Goal: Task Accomplishment & Management: Complete application form

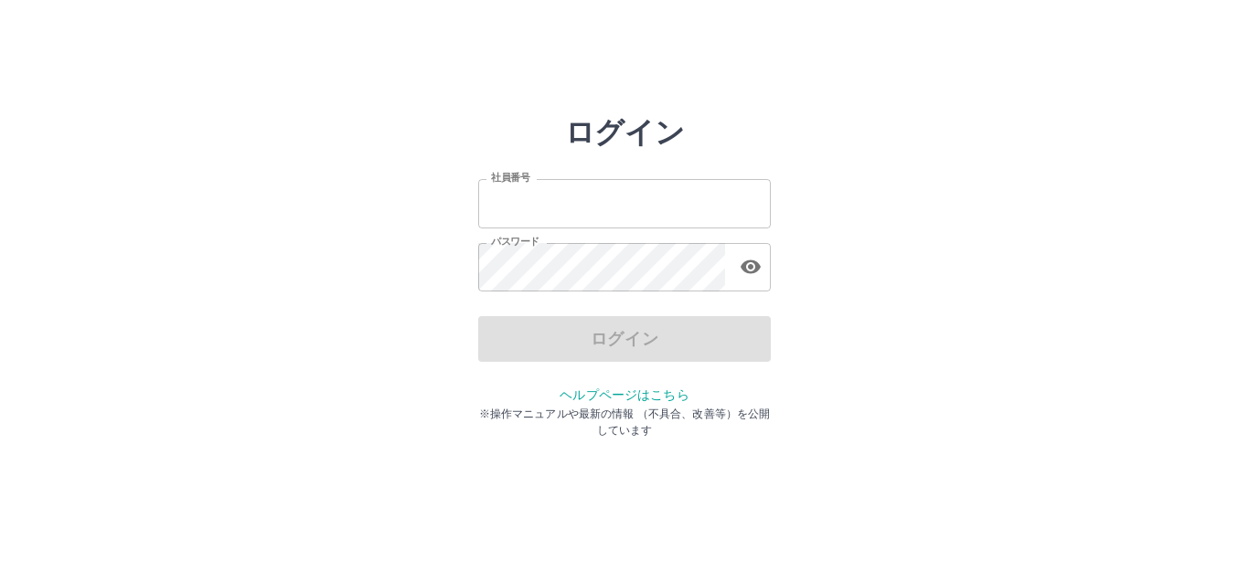
type input "*******"
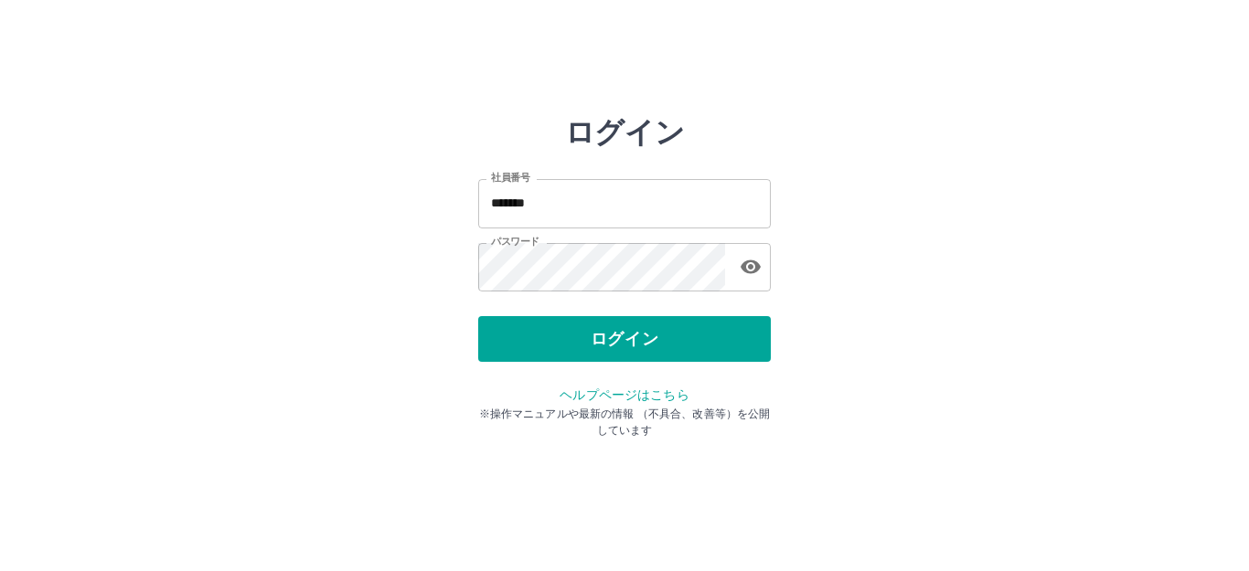
click at [556, 335] on div "ログイン" at bounding box center [624, 339] width 293 height 46
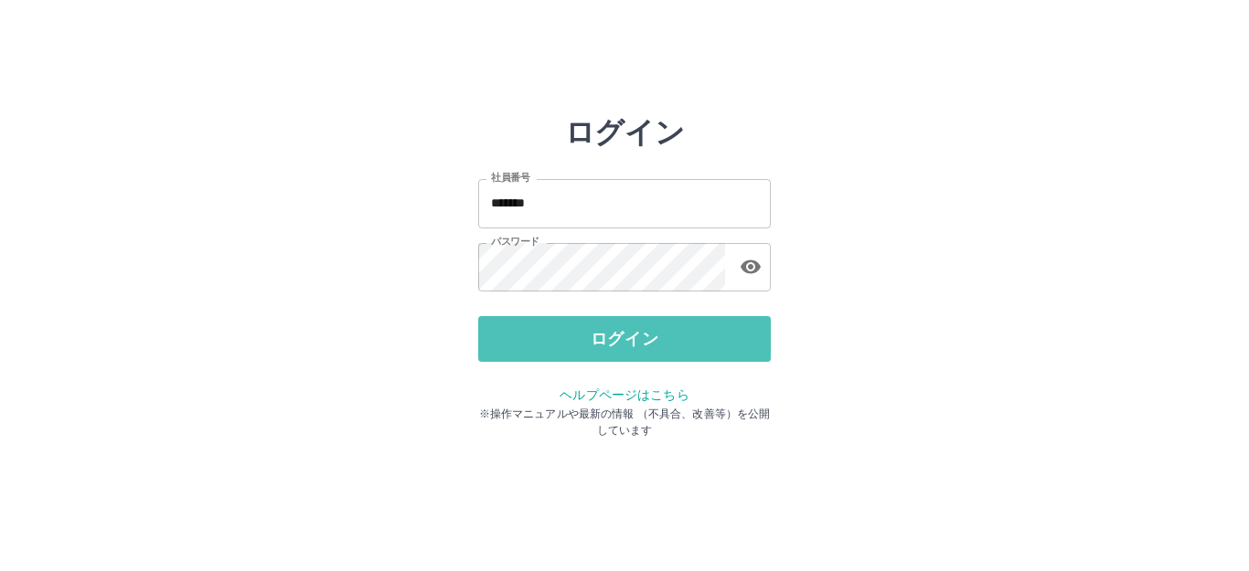
click at [556, 335] on button "ログイン" at bounding box center [624, 339] width 293 height 46
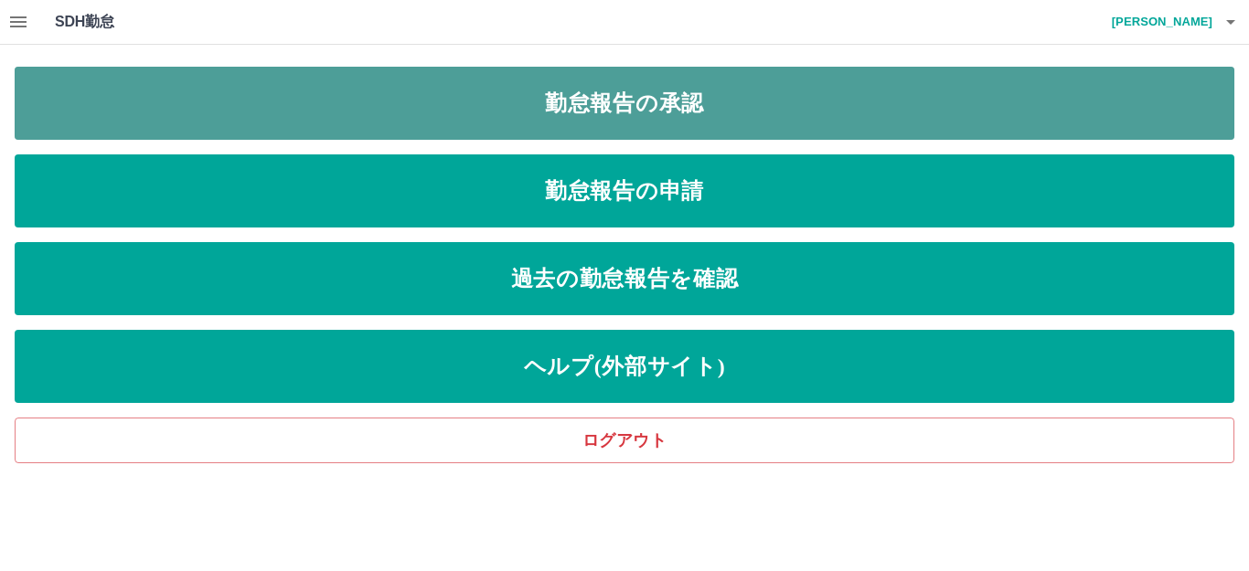
click at [637, 97] on link "勤怠報告の承認" at bounding box center [625, 103] width 1220 height 73
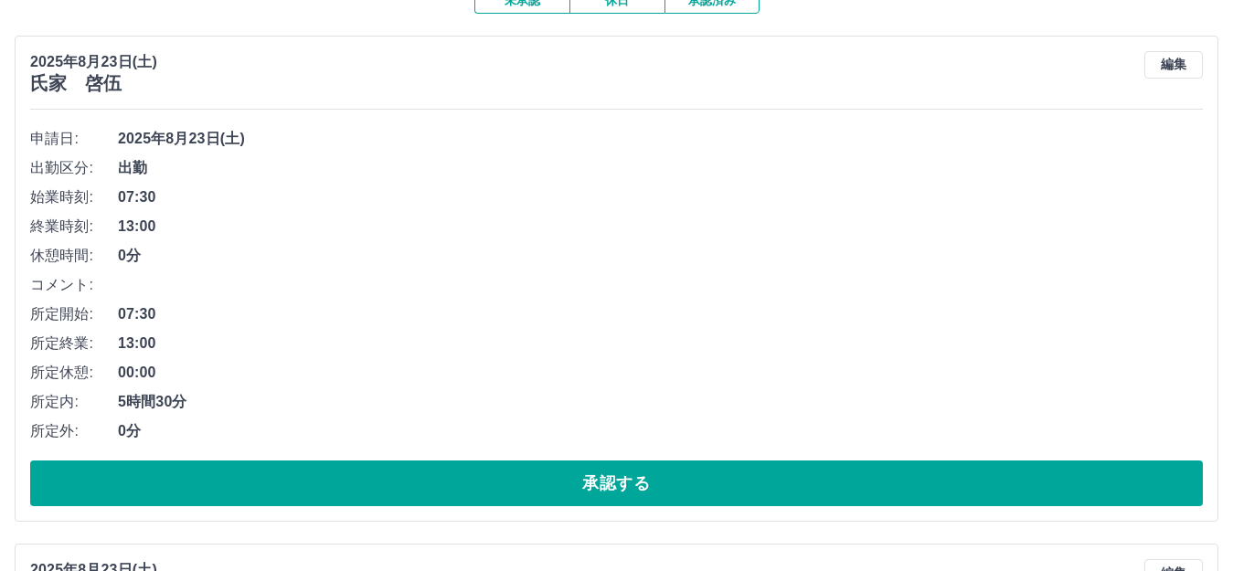
scroll to position [183, 0]
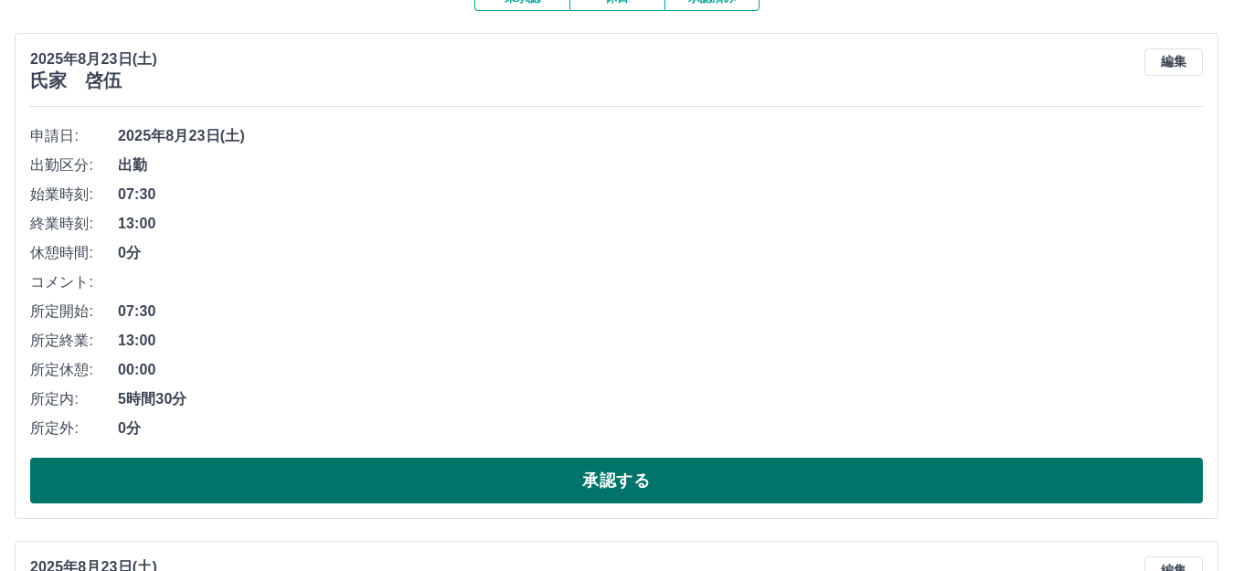
click at [315, 476] on button "承認する" at bounding box center [616, 481] width 1173 height 46
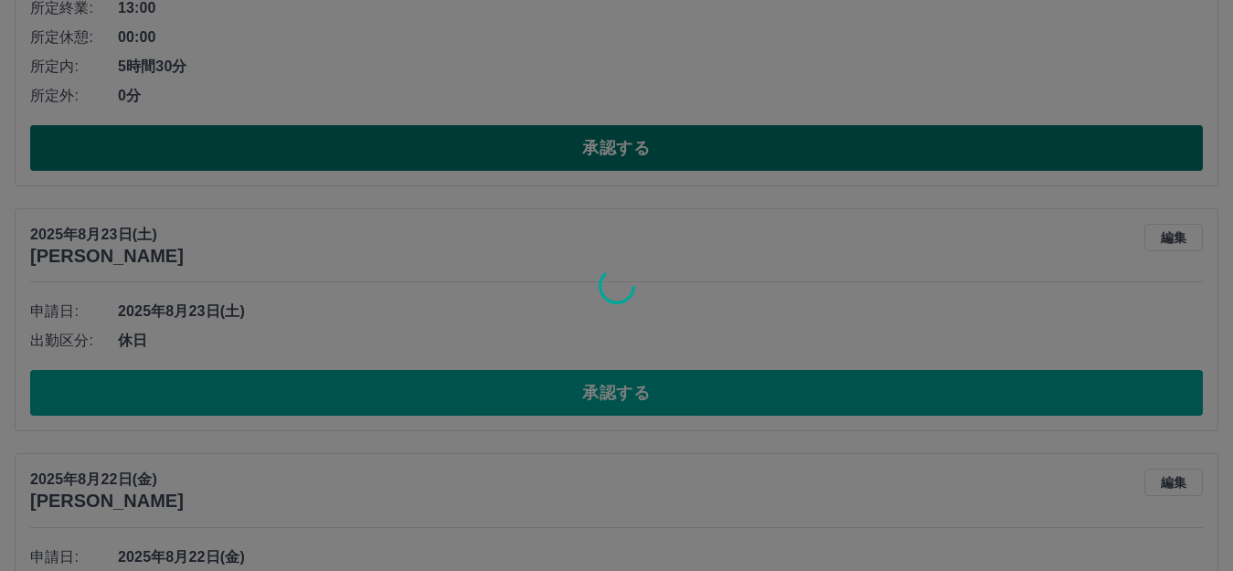
scroll to position [549, 0]
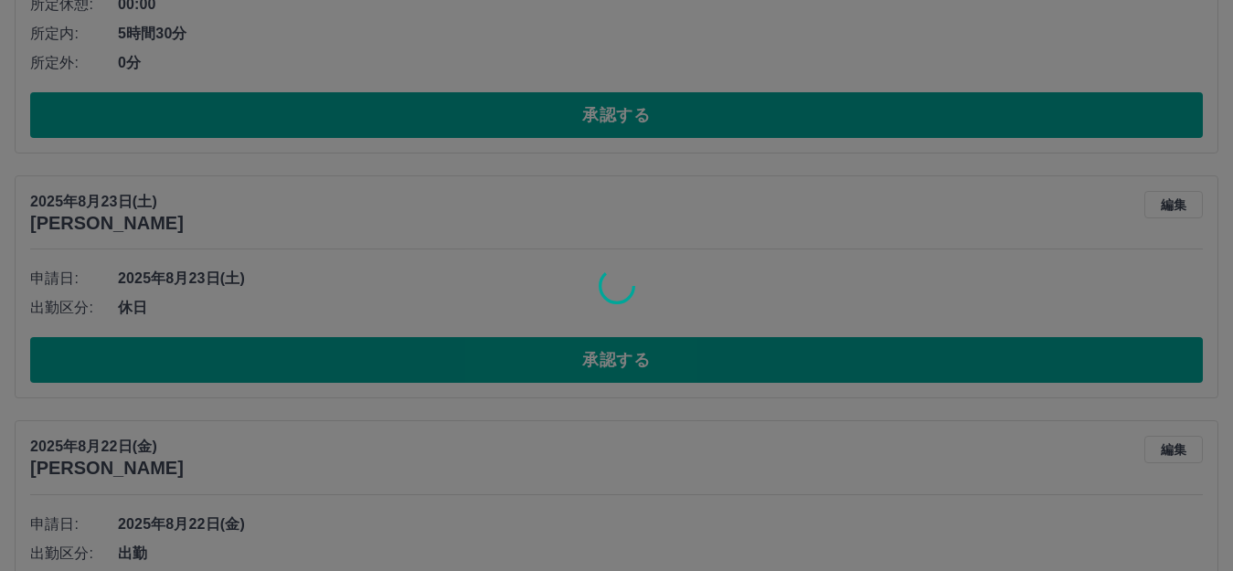
click at [468, 364] on div at bounding box center [616, 285] width 1233 height 571
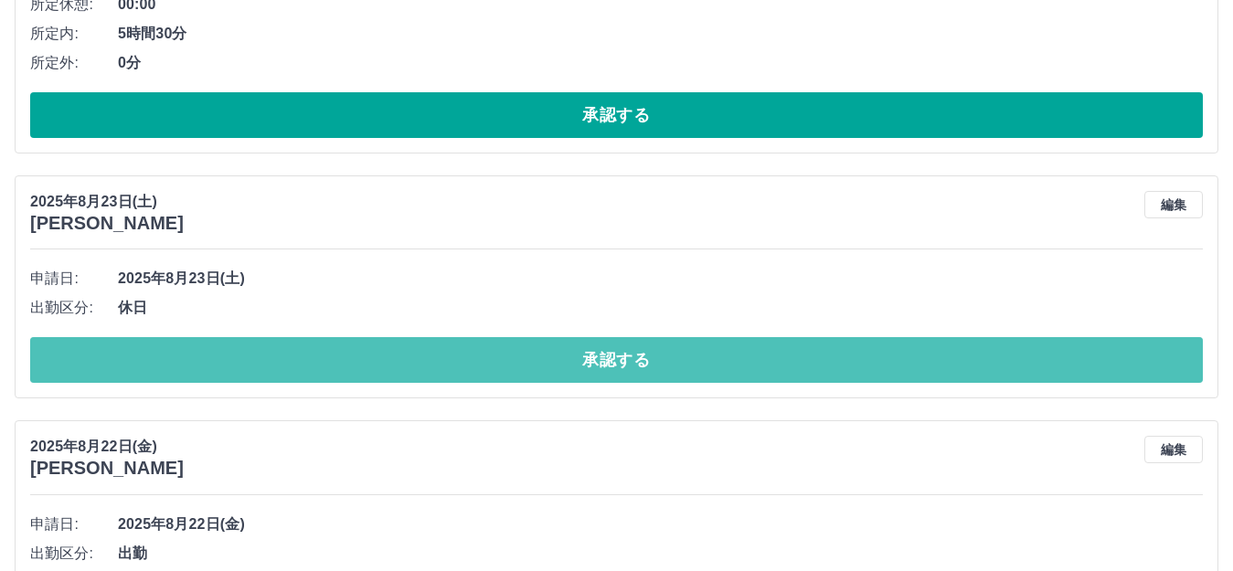
click at [468, 364] on button "承認する" at bounding box center [616, 360] width 1173 height 46
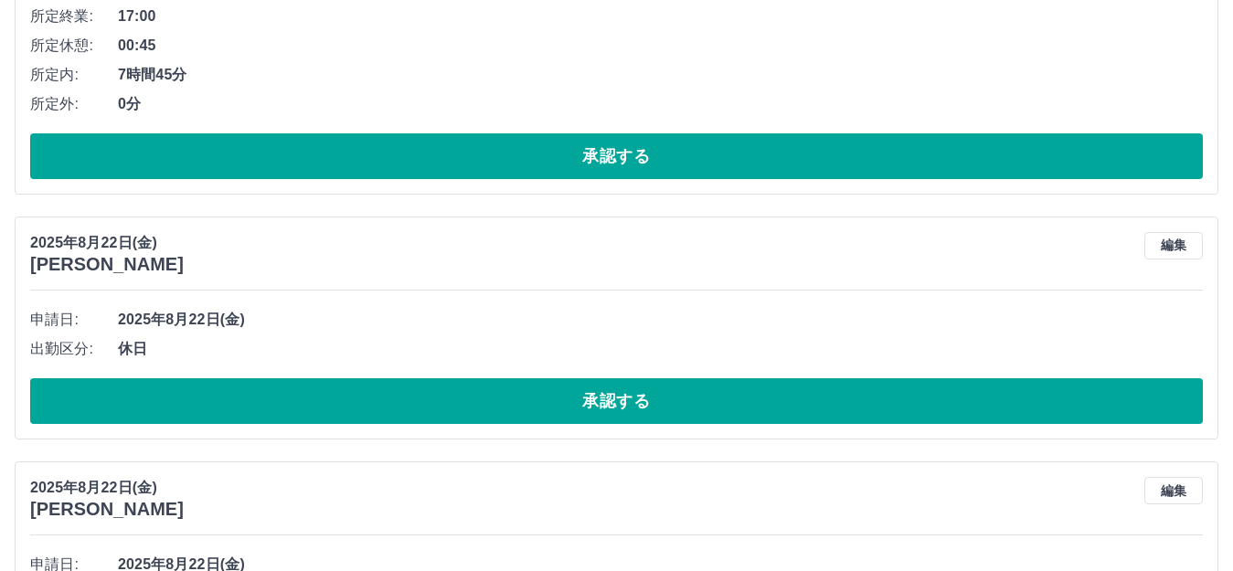
scroll to position [1280, 0]
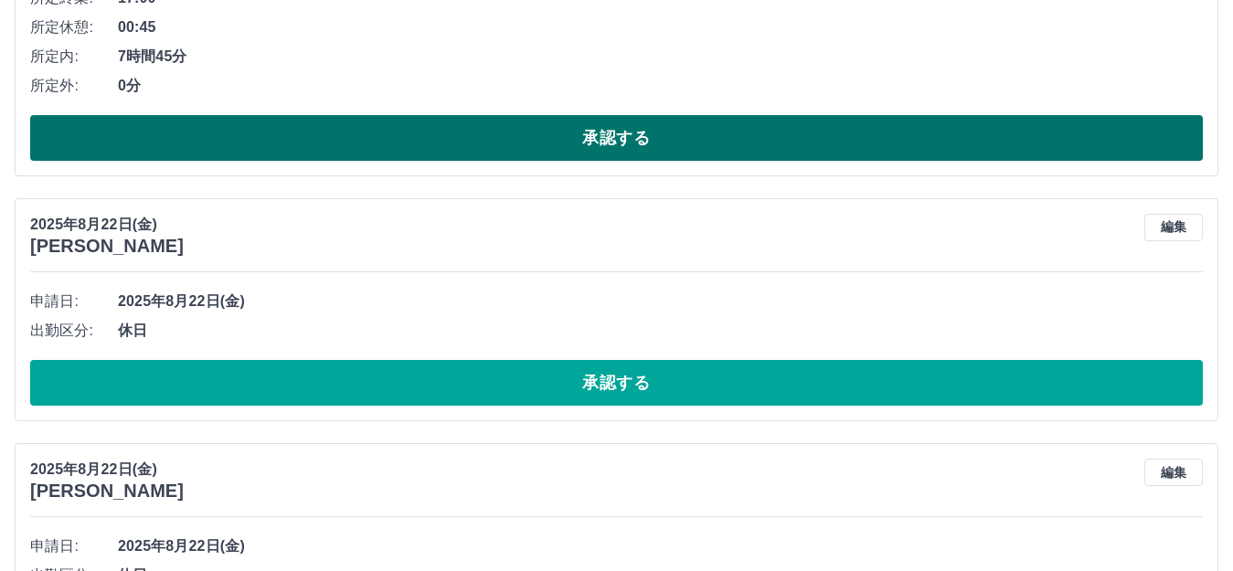
click at [513, 142] on button "承認する" at bounding box center [616, 138] width 1173 height 46
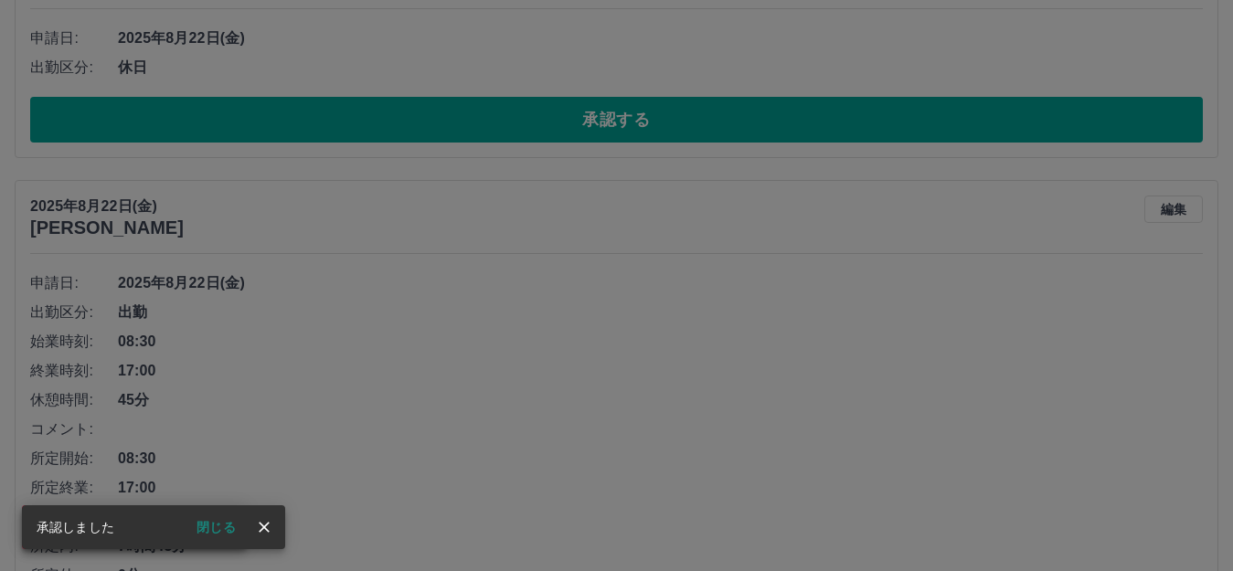
click at [461, 380] on div "承認権限がありません" at bounding box center [616, 285] width 1233 height 571
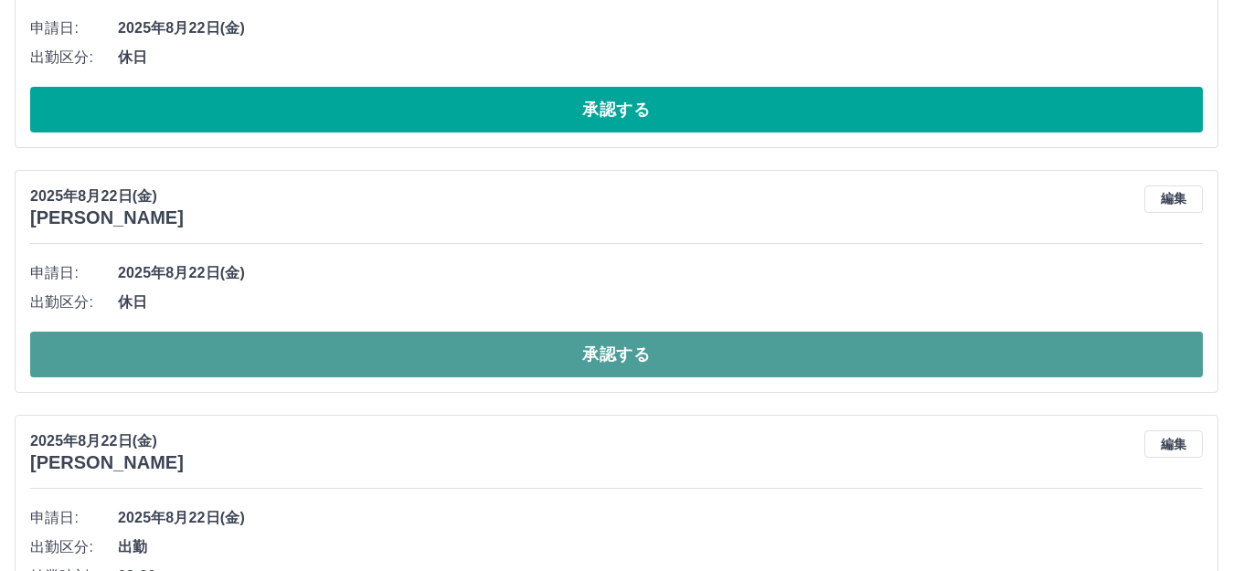
click at [470, 360] on button "承認する" at bounding box center [616, 355] width 1173 height 46
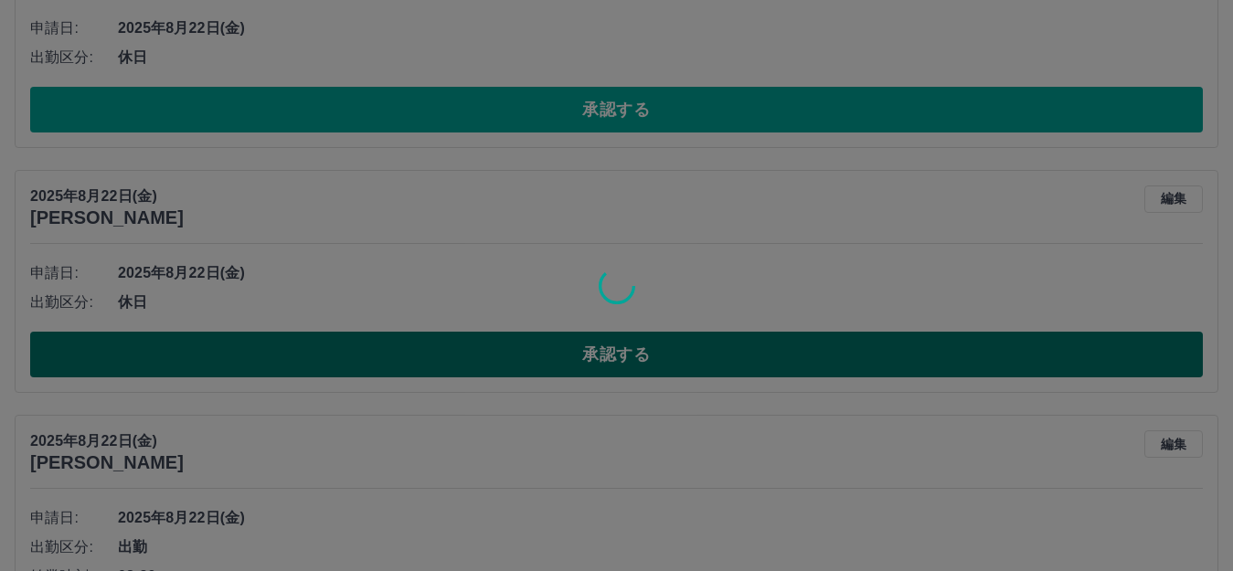
click at [470, 360] on div at bounding box center [616, 285] width 1233 height 571
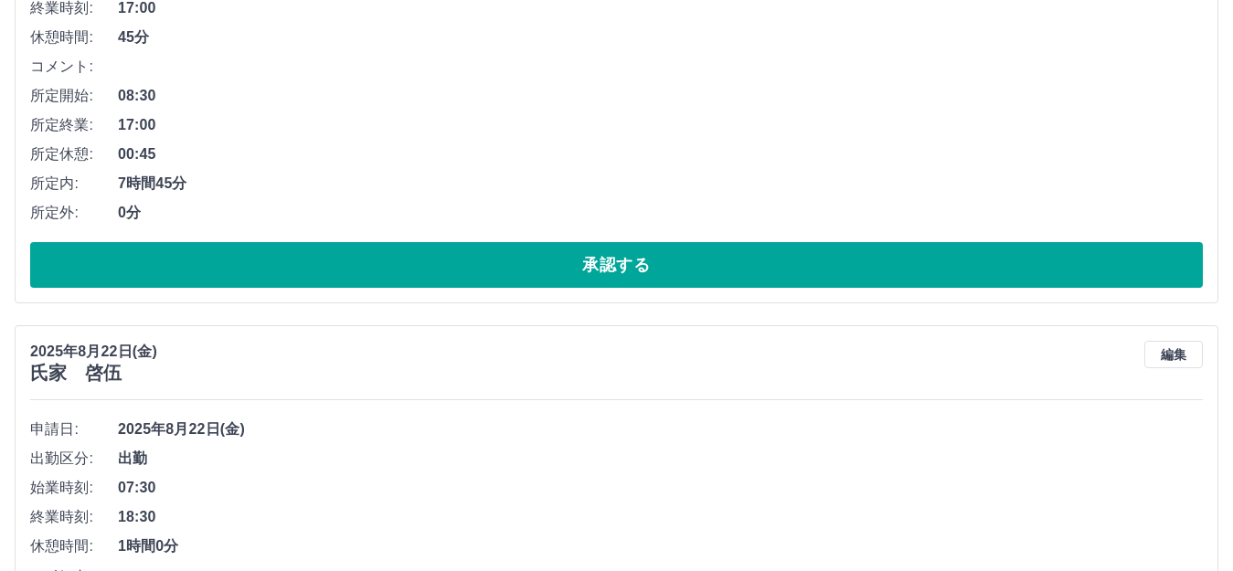
scroll to position [1685, 0]
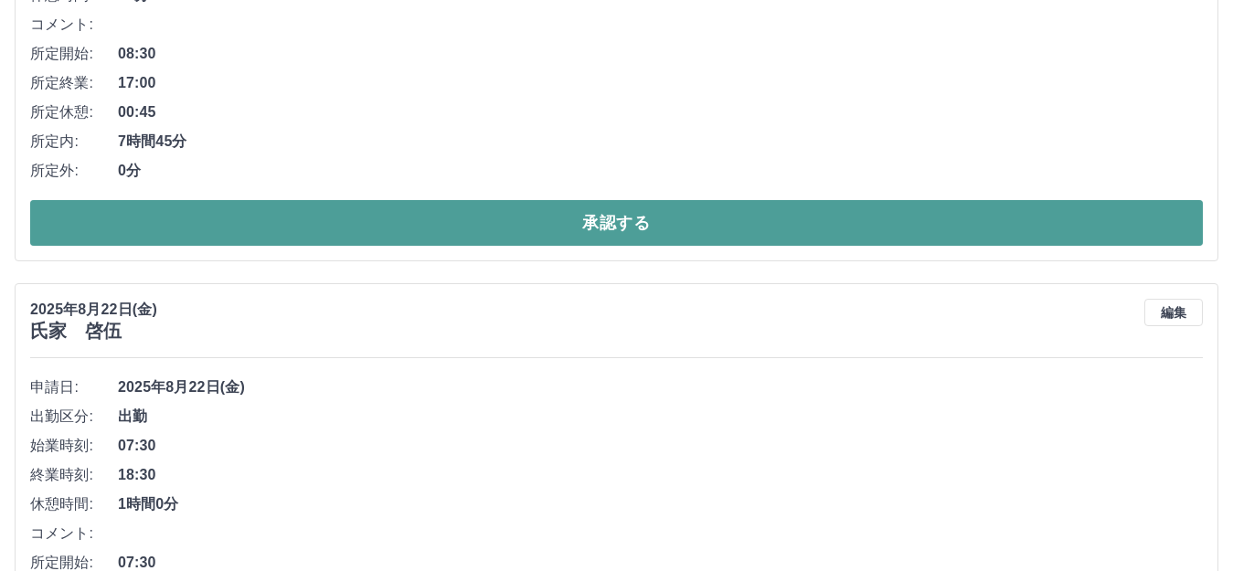
click at [521, 222] on button "承認する" at bounding box center [616, 223] width 1173 height 46
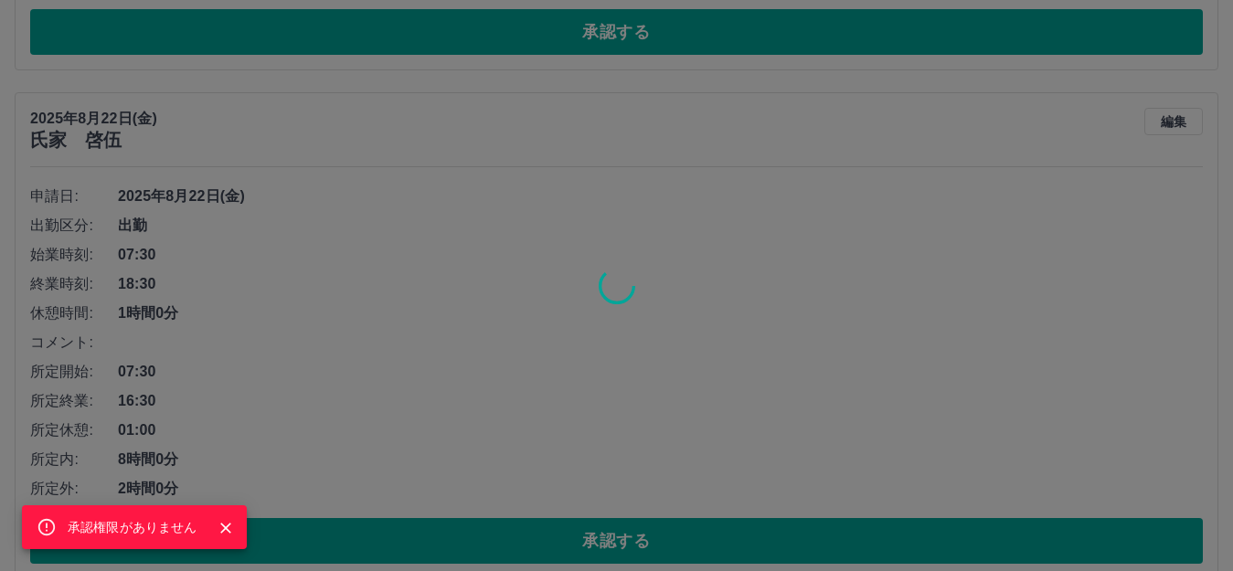
scroll to position [1960, 0]
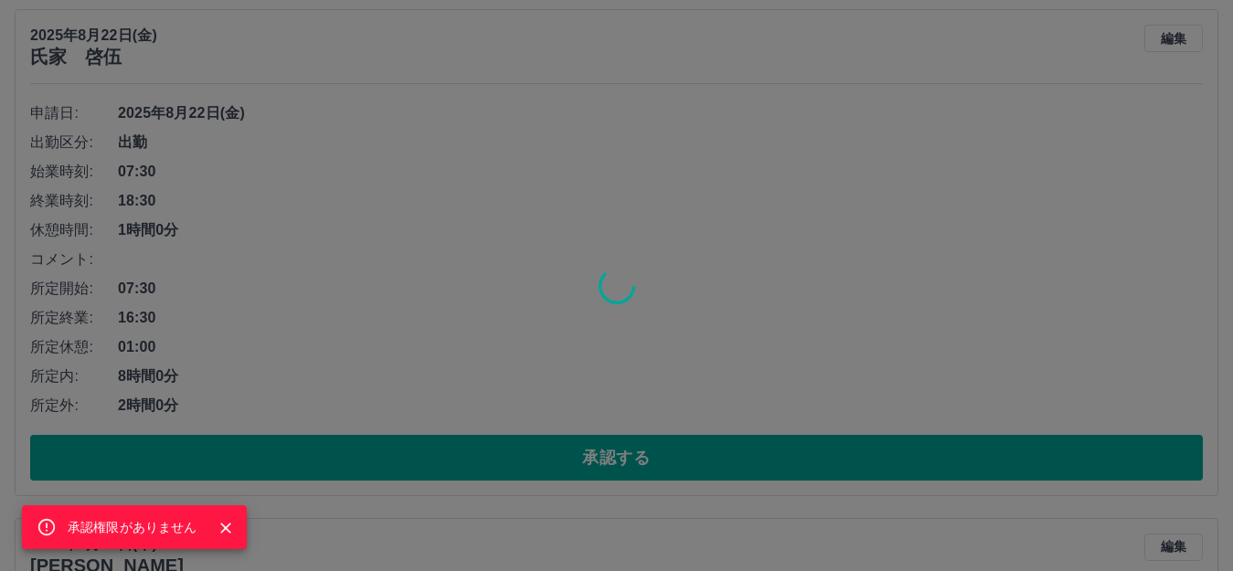
click at [529, 444] on div "承認権限がありません" at bounding box center [616, 285] width 1233 height 571
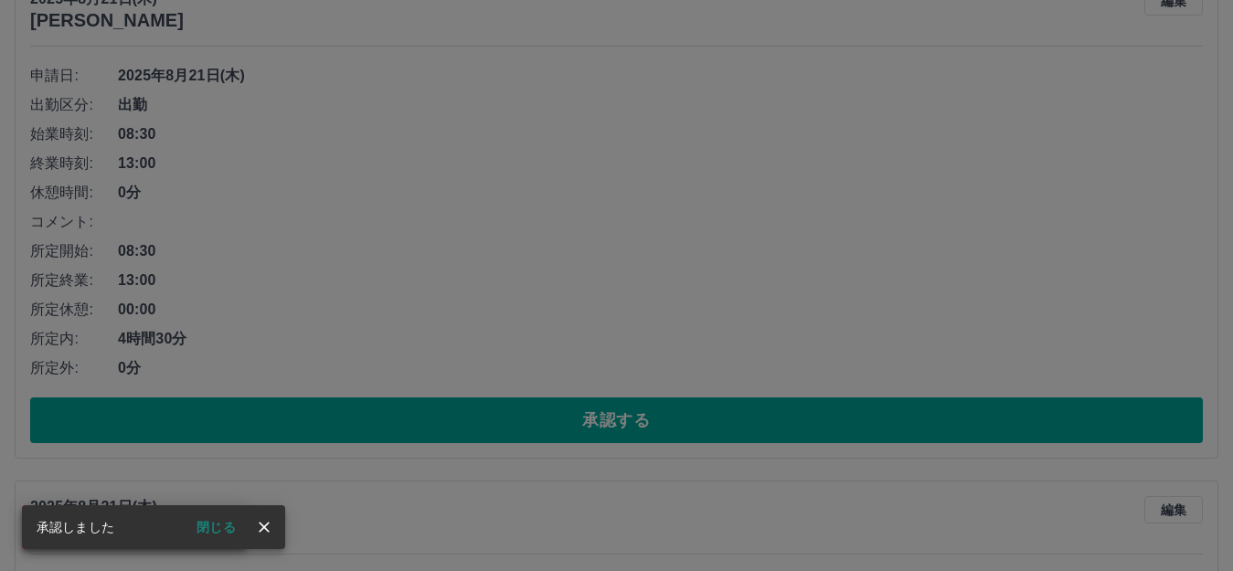
scroll to position [1509, 0]
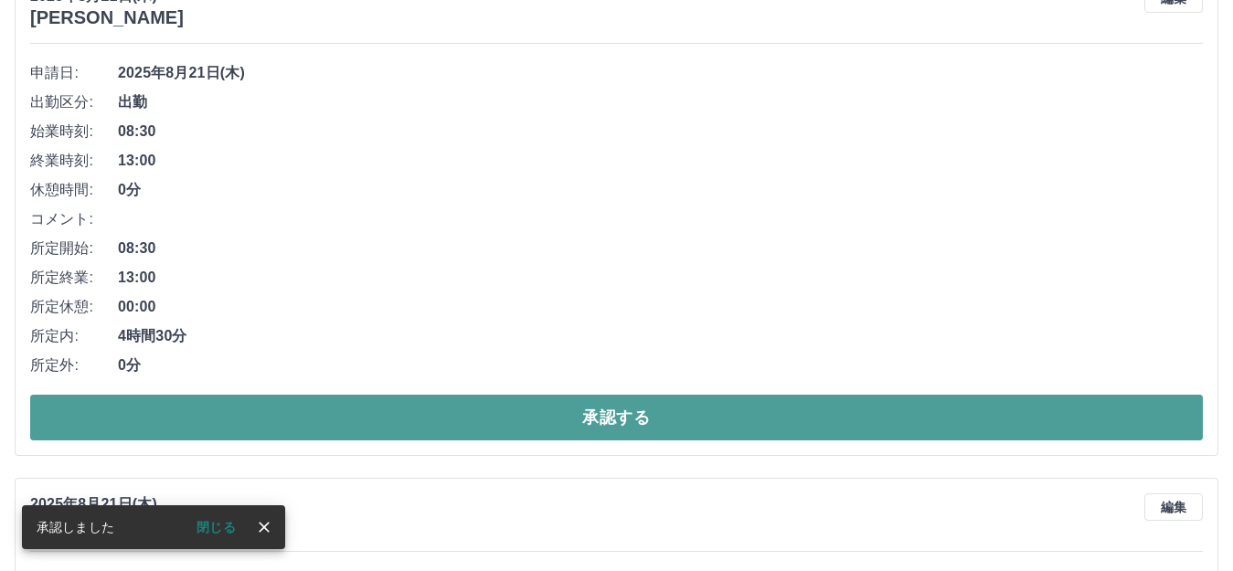
click at [540, 419] on button "承認する" at bounding box center [616, 418] width 1173 height 46
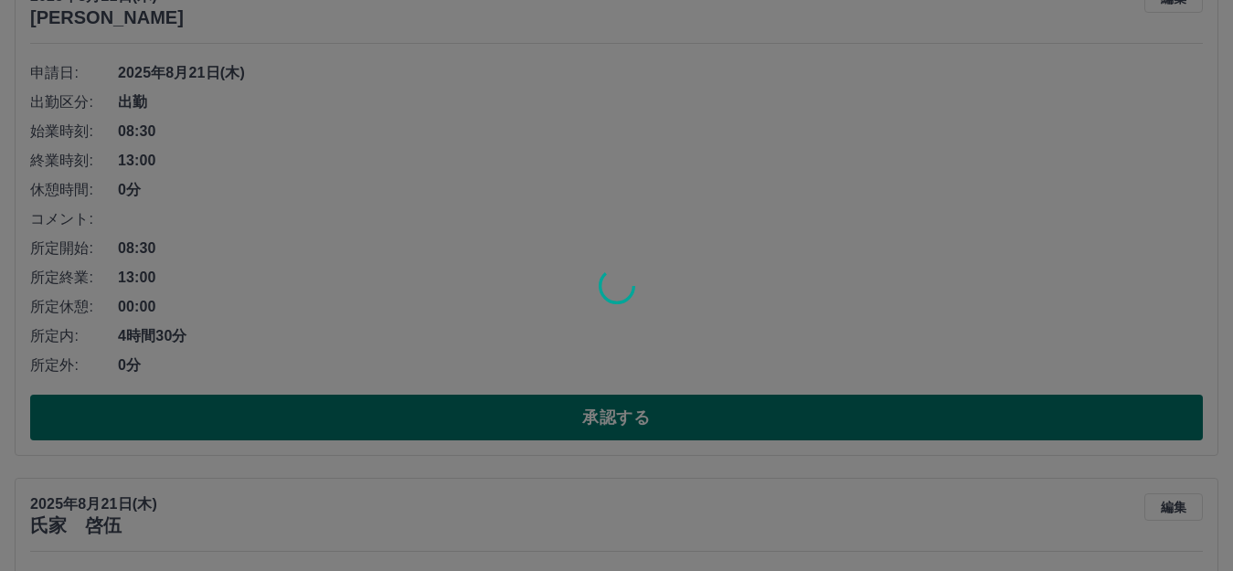
click at [540, 419] on div at bounding box center [616, 285] width 1233 height 571
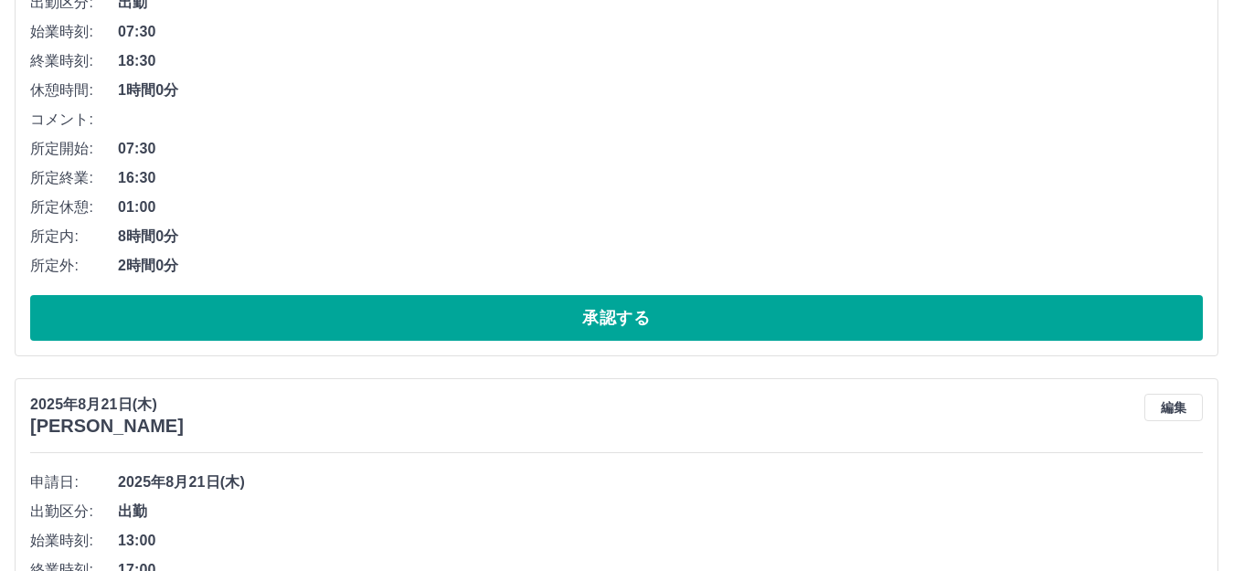
scroll to position [2149, 0]
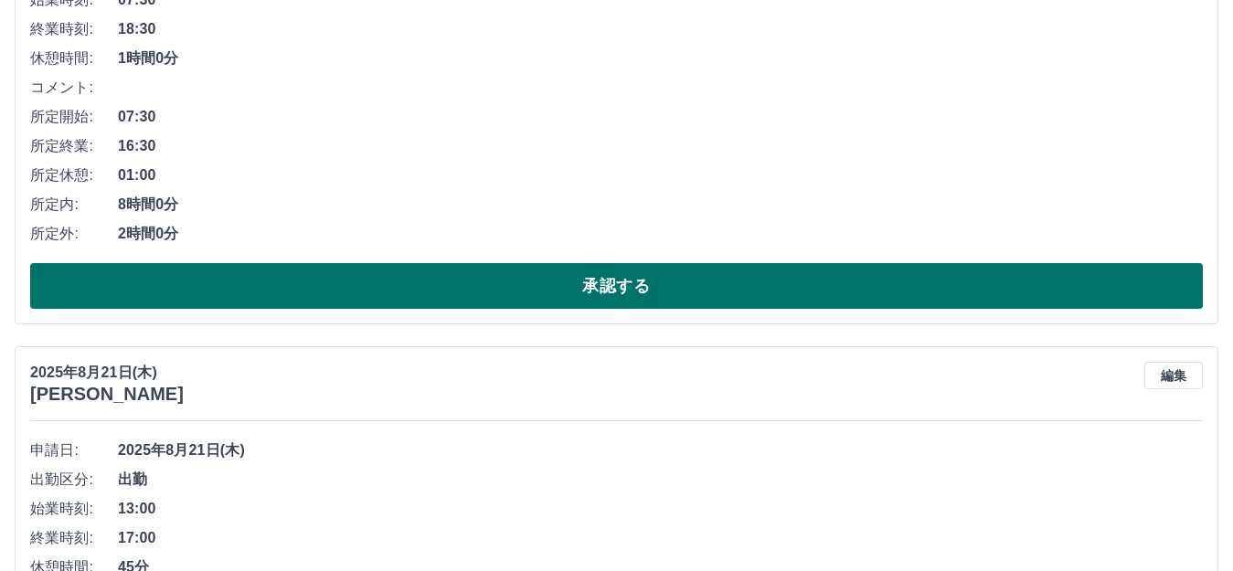
click at [553, 285] on button "承認する" at bounding box center [616, 286] width 1173 height 46
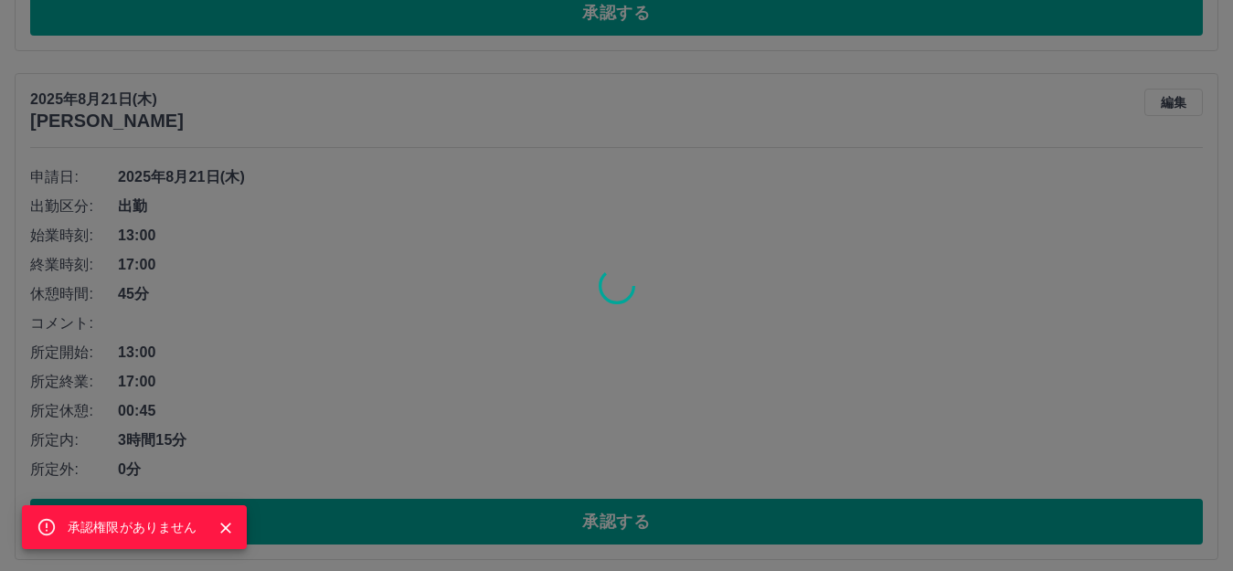
scroll to position [2423, 0]
click at [573, 518] on div "承認権限がありません" at bounding box center [616, 285] width 1233 height 571
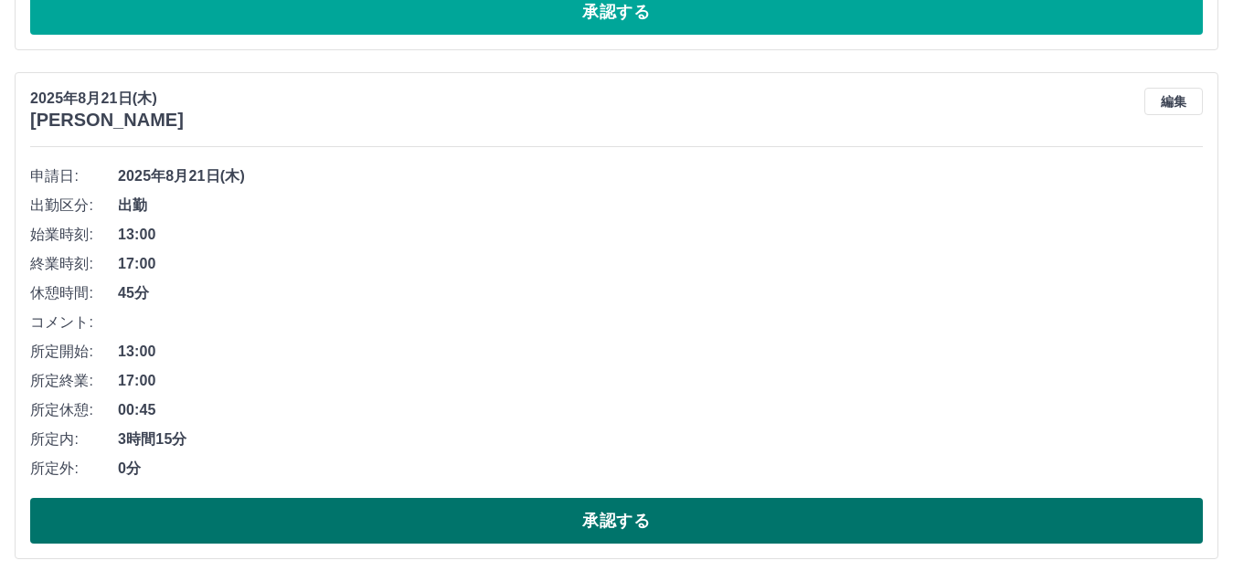
click at [572, 518] on button "承認する" at bounding box center [616, 521] width 1173 height 46
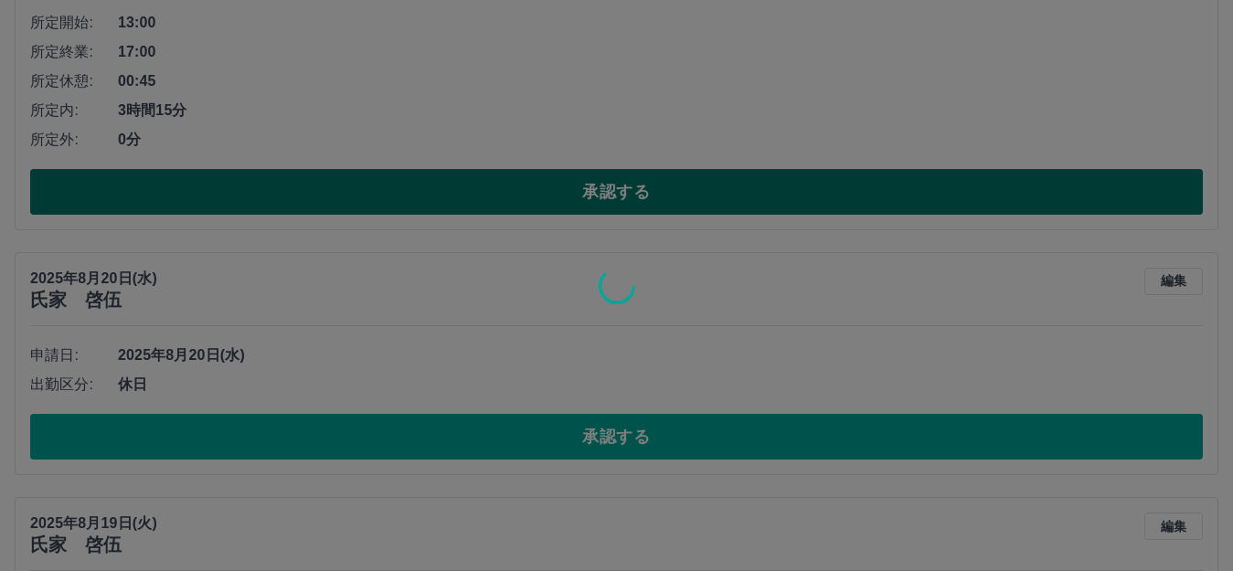
scroll to position [1771, 0]
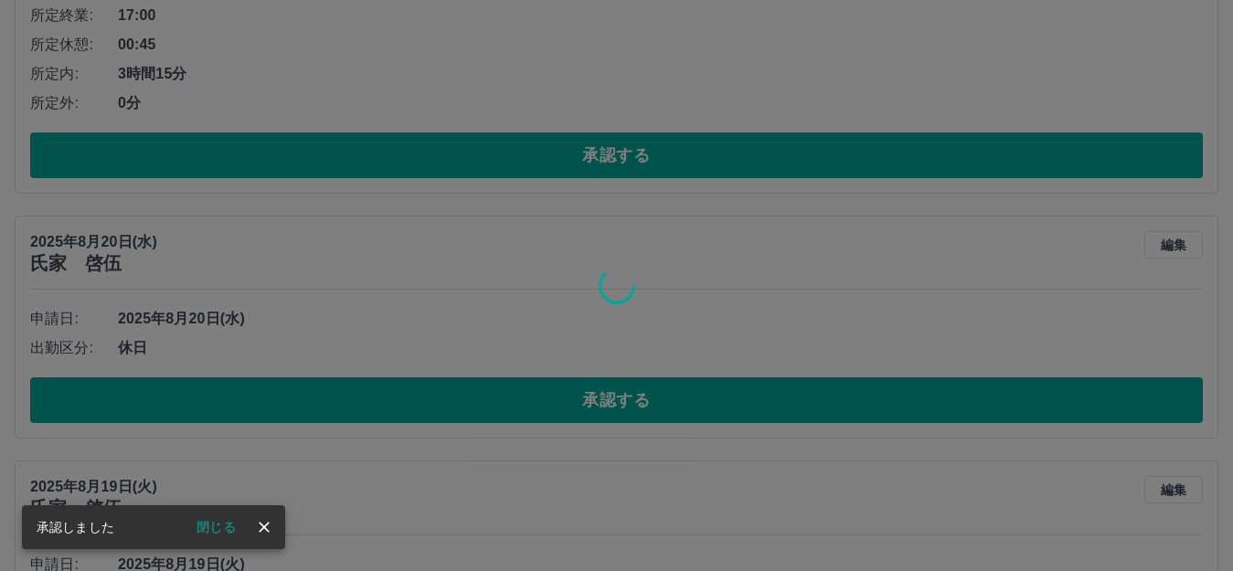
click at [552, 403] on div at bounding box center [616, 285] width 1233 height 571
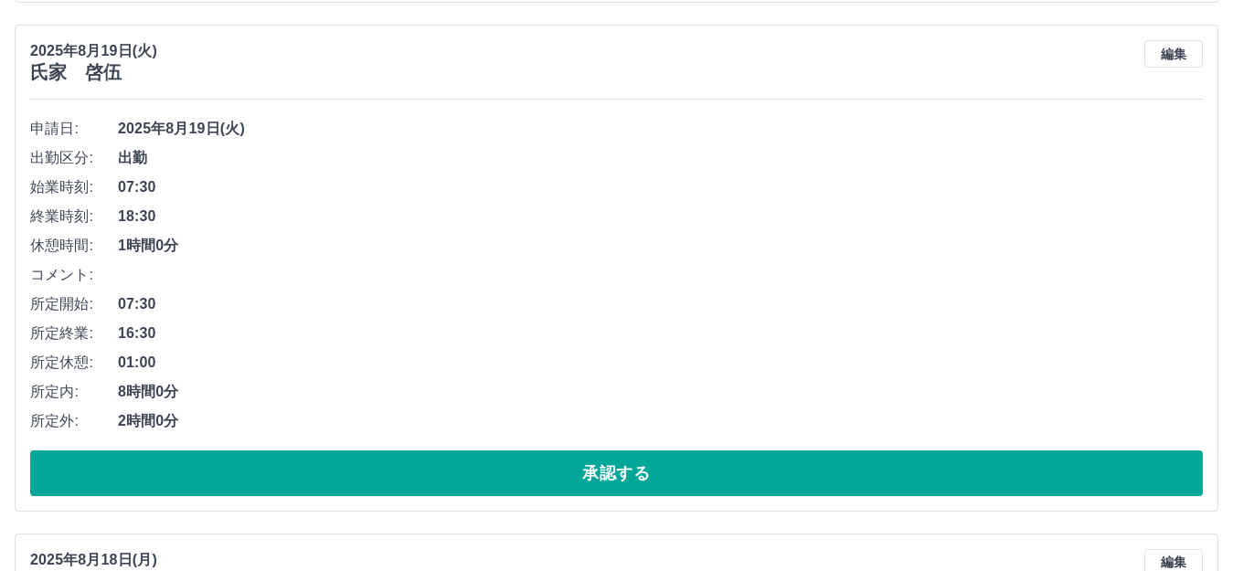
scroll to position [2320, 0]
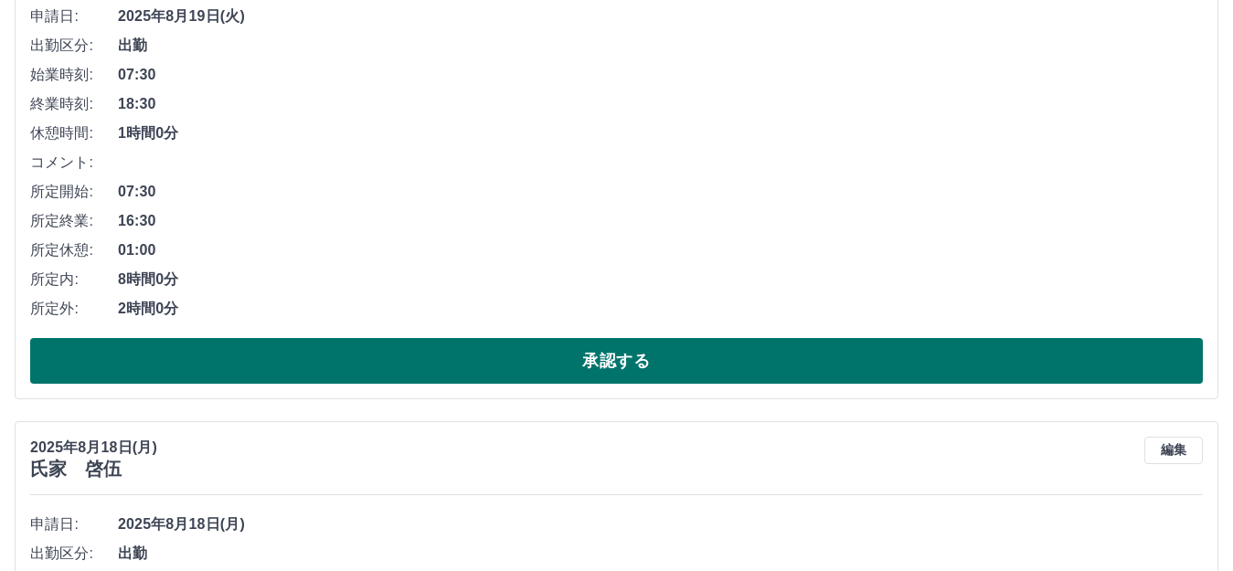
click at [550, 363] on button "承認する" at bounding box center [616, 361] width 1173 height 46
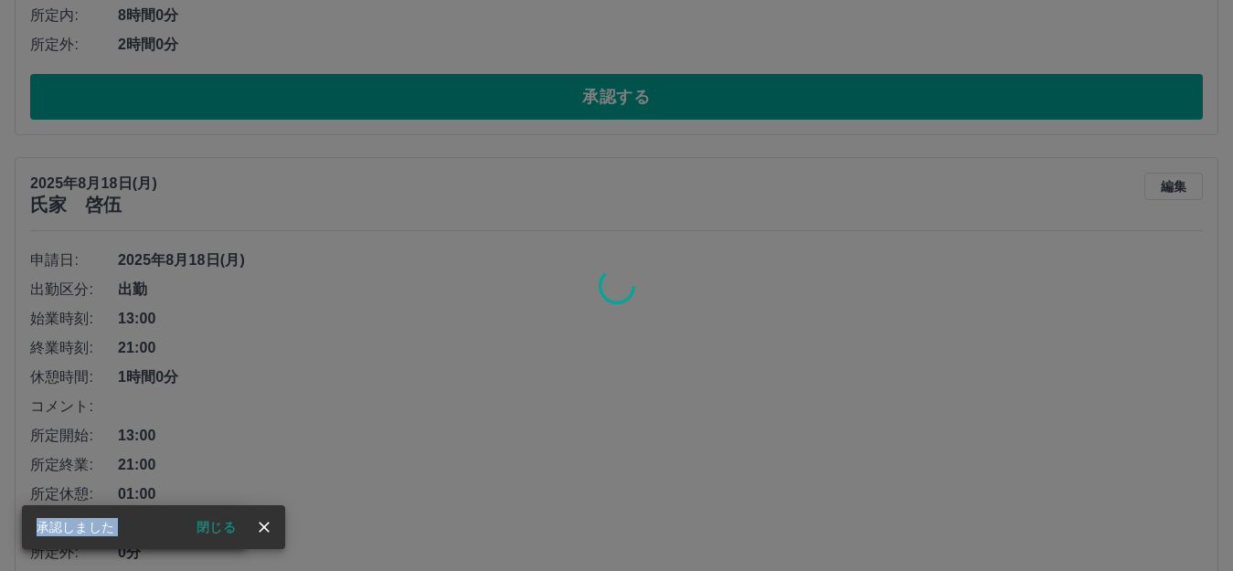
scroll to position [1662, 0]
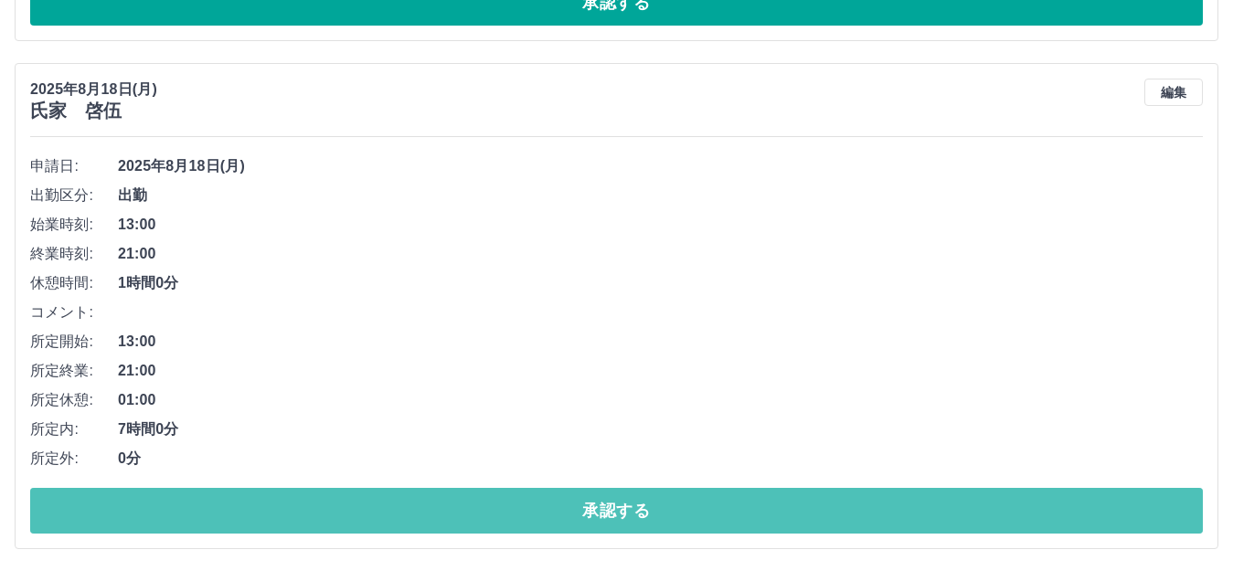
click at [592, 499] on button "承認する" at bounding box center [616, 511] width 1173 height 46
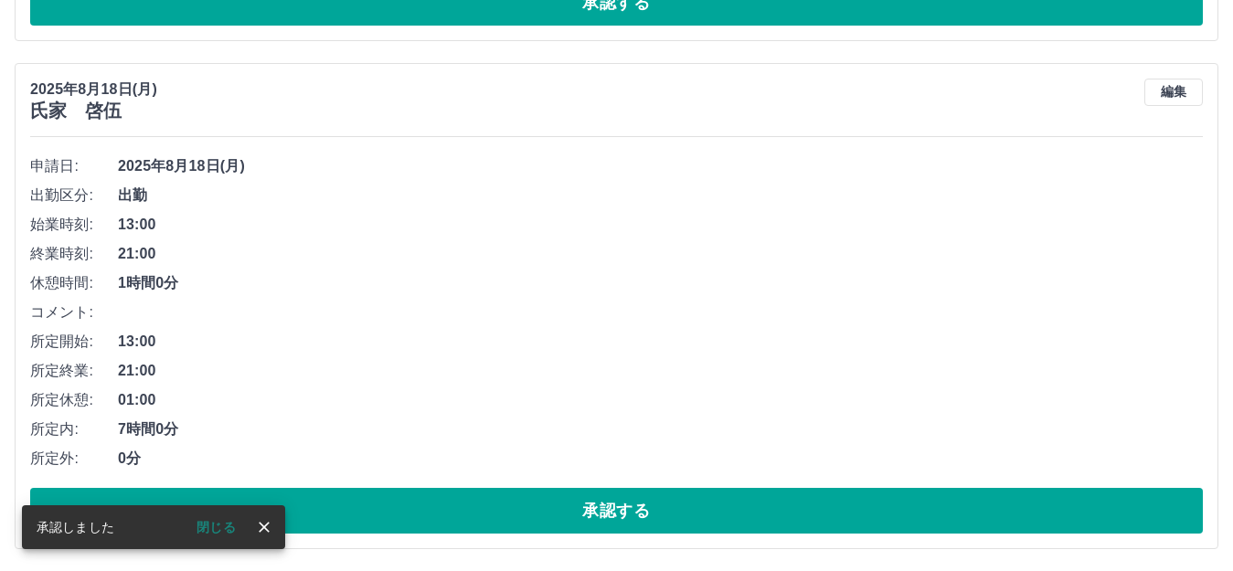
click at [594, 512] on div at bounding box center [616, 285] width 1233 height 571
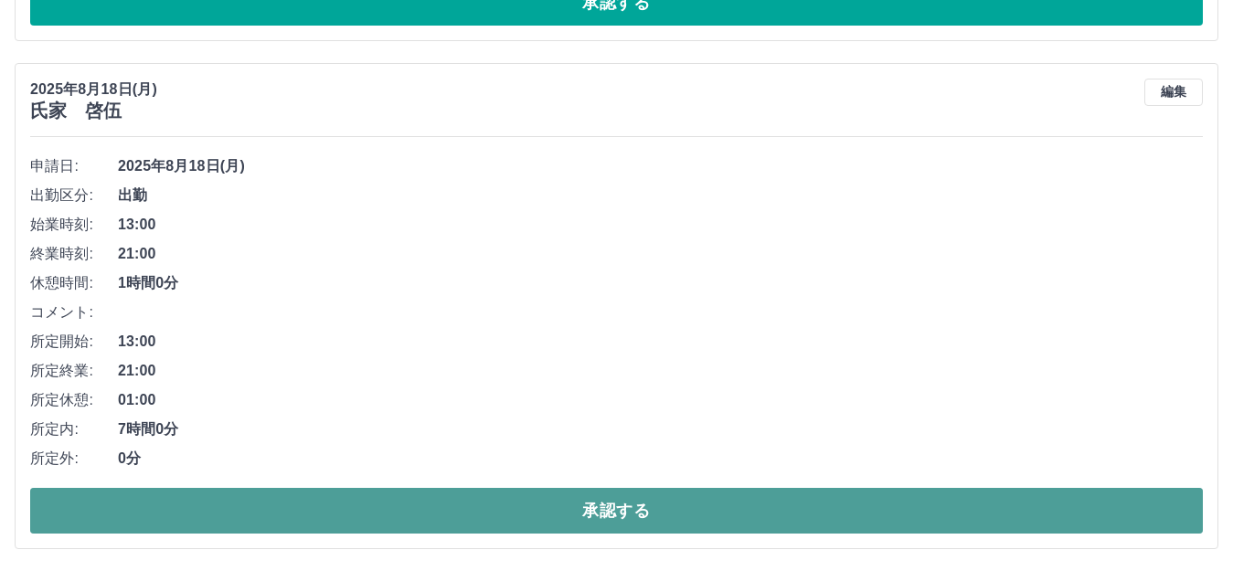
click at [585, 510] on button "承認する" at bounding box center [616, 511] width 1173 height 46
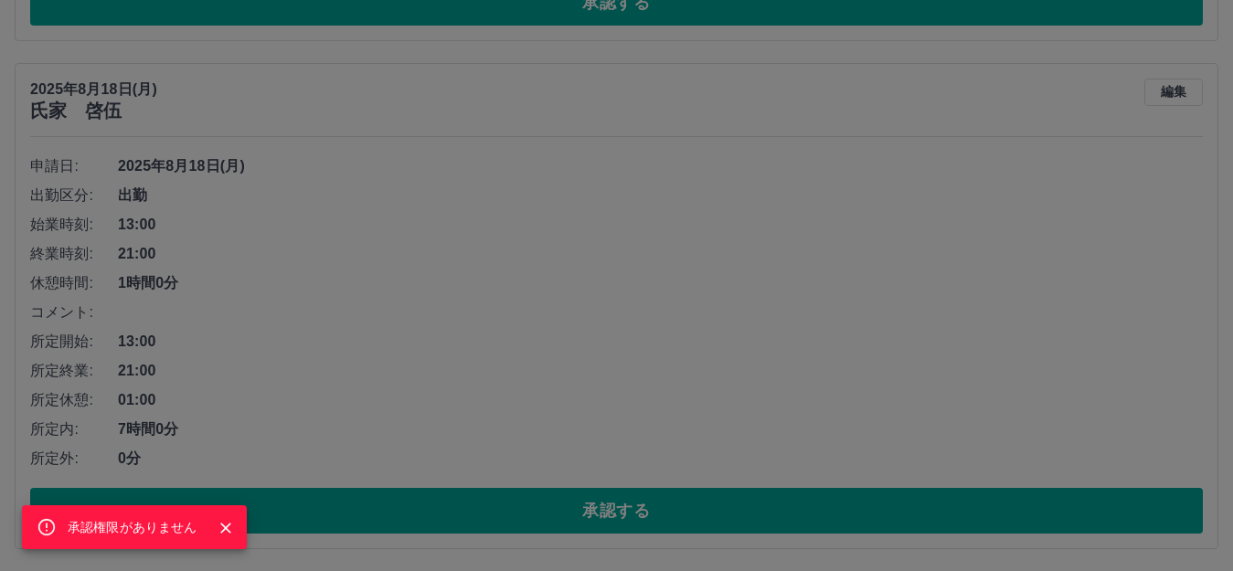
click at [222, 523] on icon "Close" at bounding box center [226, 528] width 18 height 18
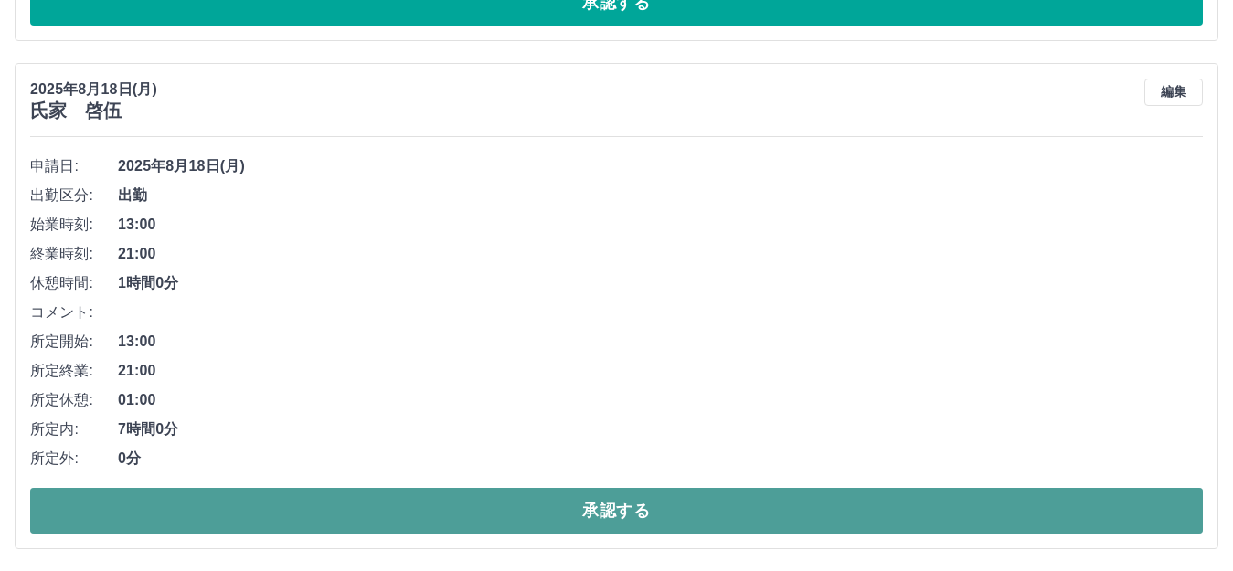
click at [336, 503] on button "承認する" at bounding box center [616, 511] width 1173 height 46
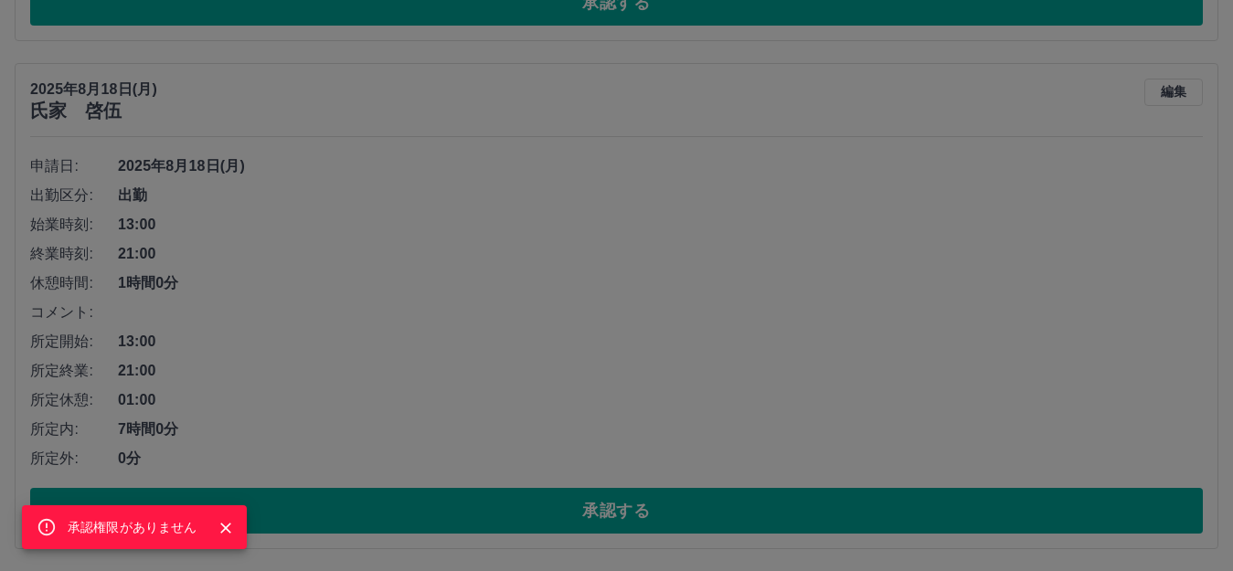
click at [228, 524] on icon "Close" at bounding box center [226, 528] width 18 height 18
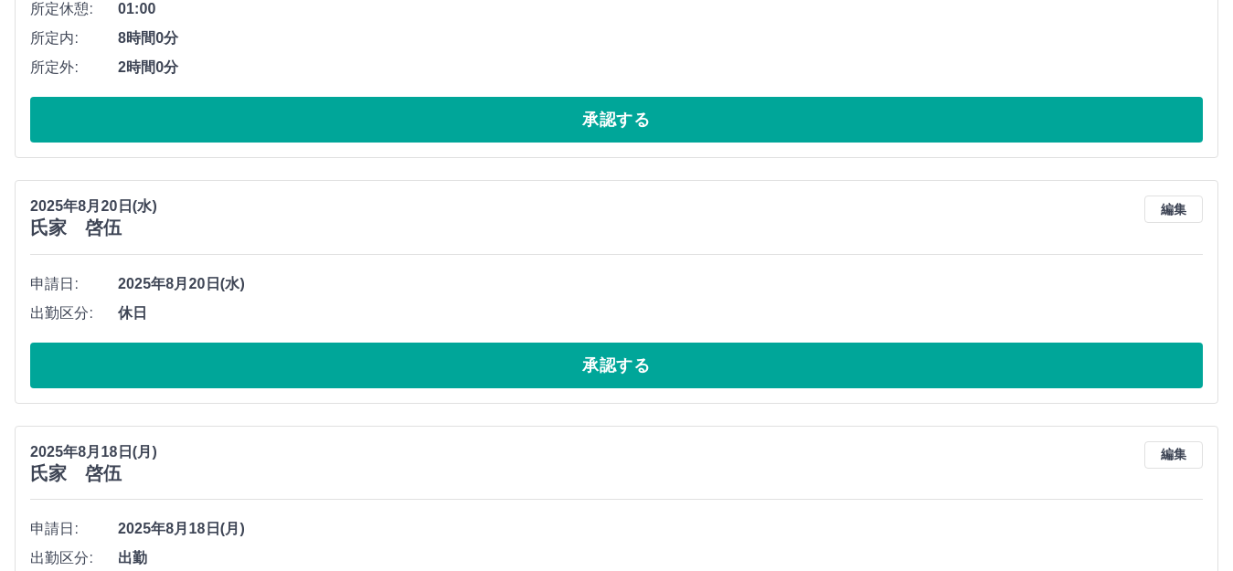
scroll to position [788, 0]
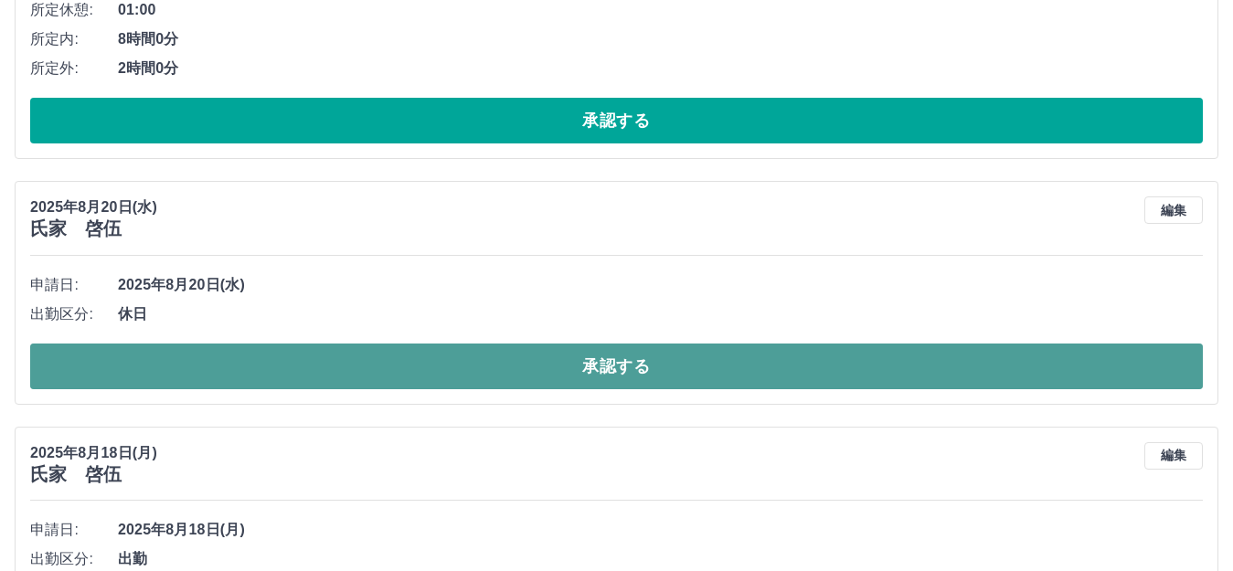
click at [552, 368] on button "承認する" at bounding box center [616, 367] width 1173 height 46
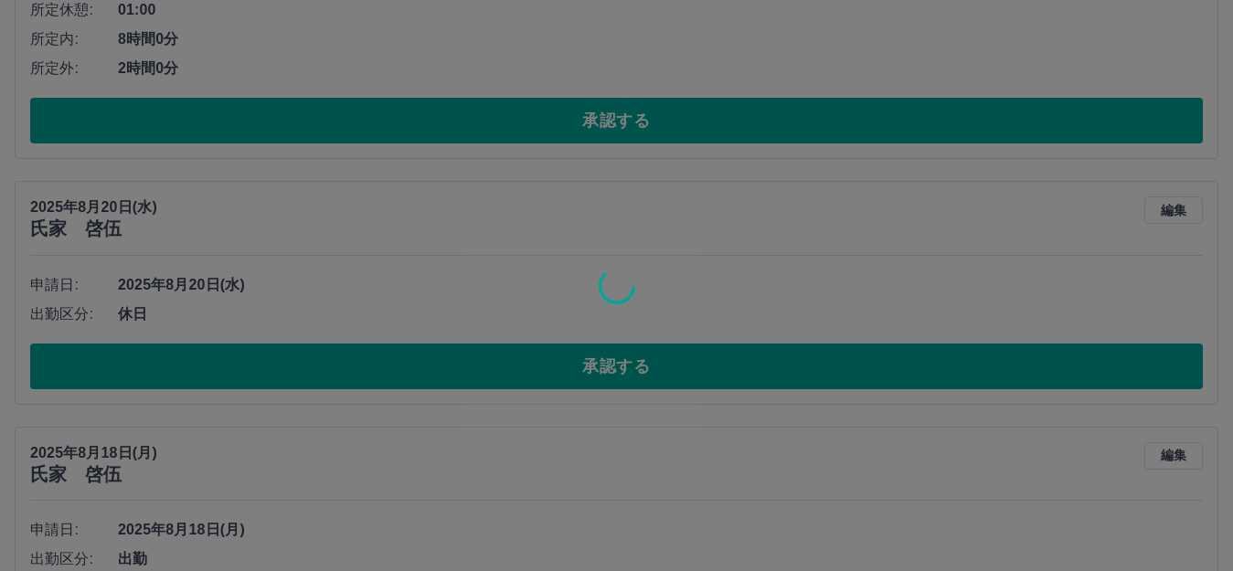
click at [533, 375] on div at bounding box center [616, 285] width 1233 height 571
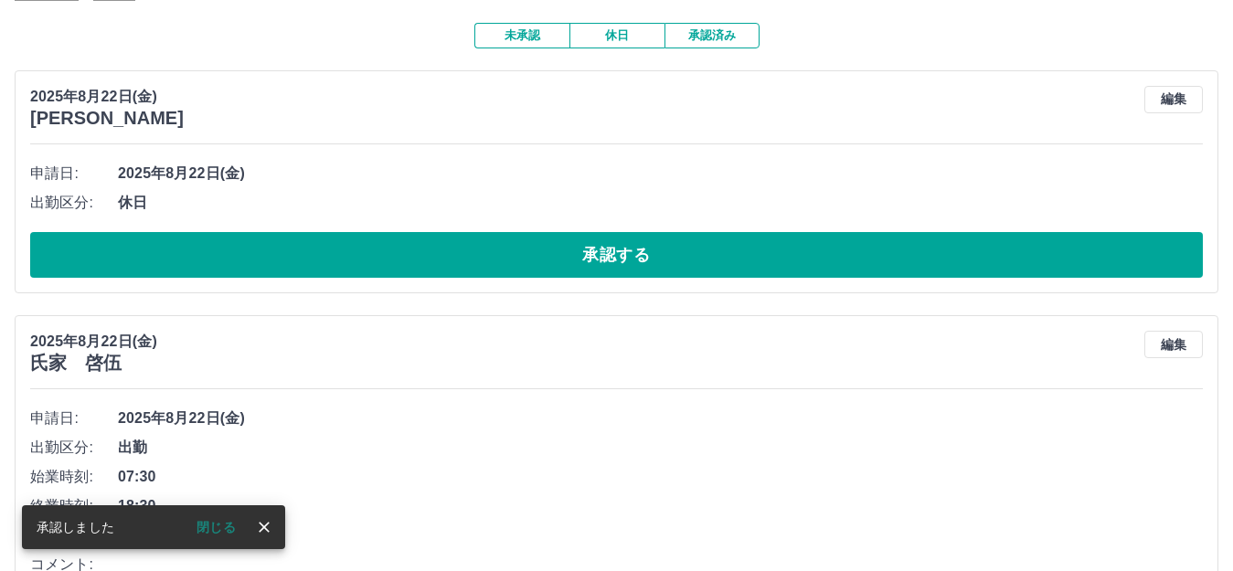
scroll to position [125, 0]
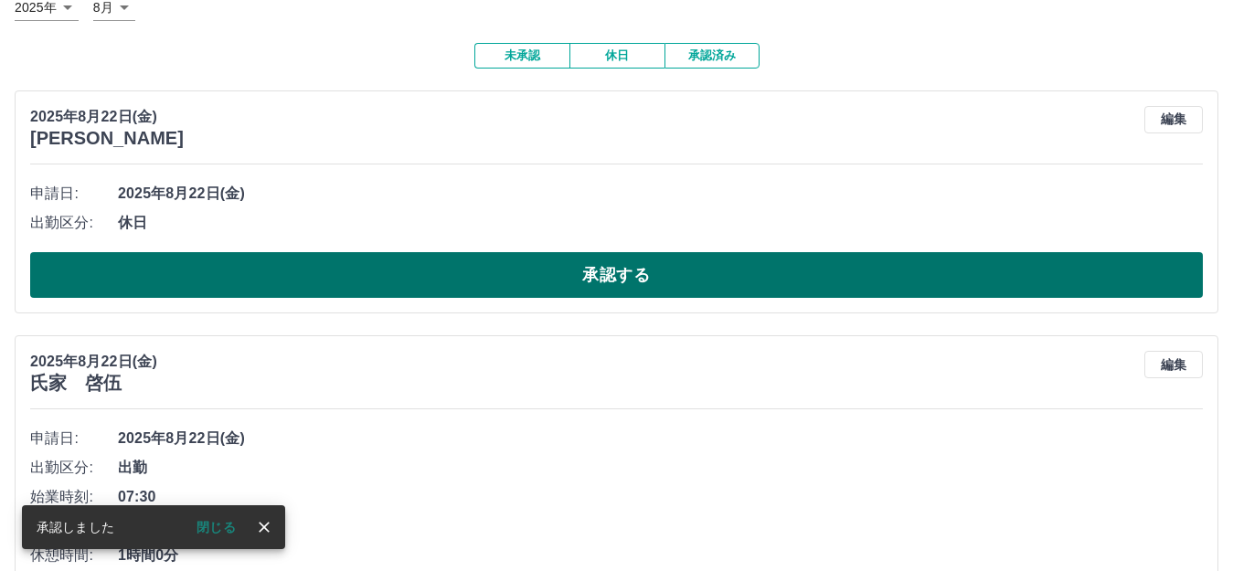
click at [556, 274] on button "承認する" at bounding box center [616, 275] width 1173 height 46
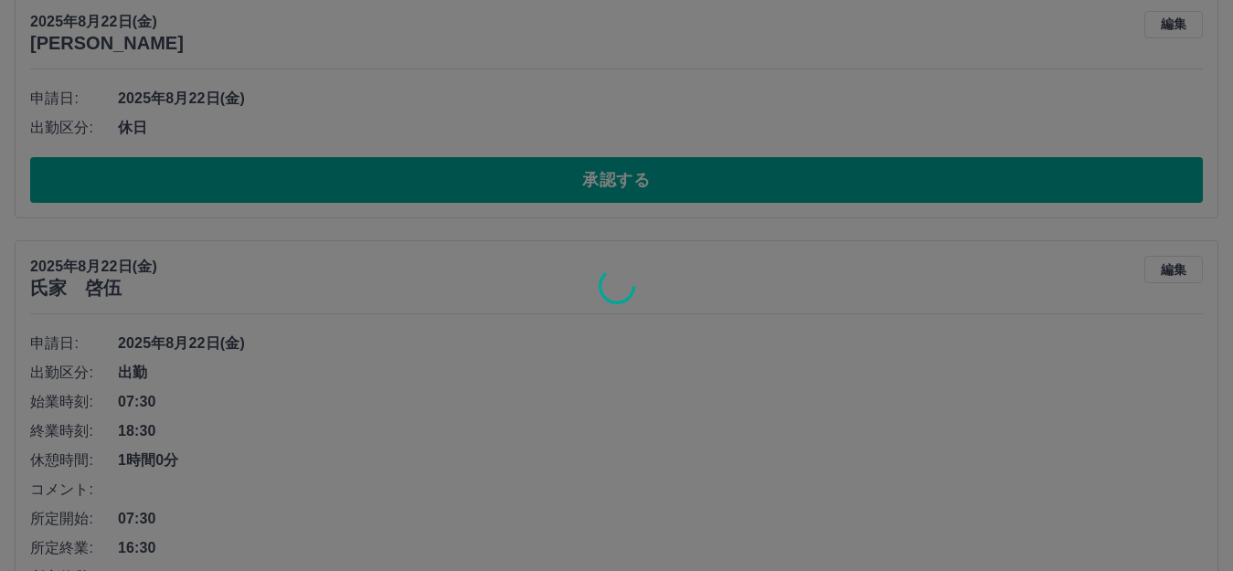
scroll to position [400, 0]
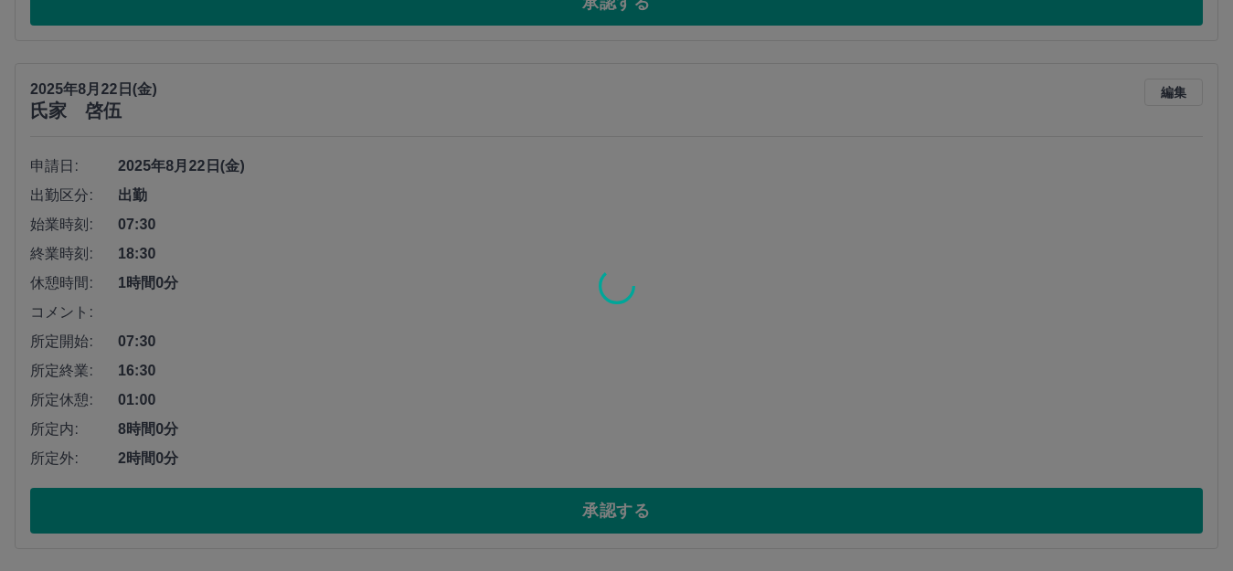
click at [546, 320] on div at bounding box center [616, 285] width 1233 height 571
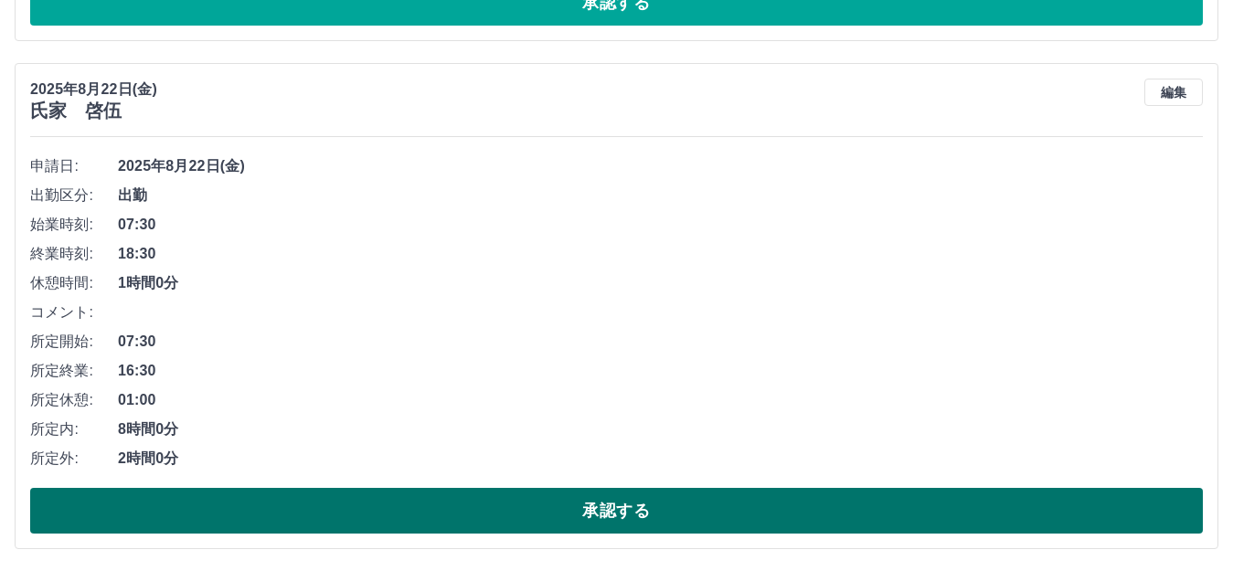
click at [585, 513] on button "承認する" at bounding box center [616, 511] width 1173 height 46
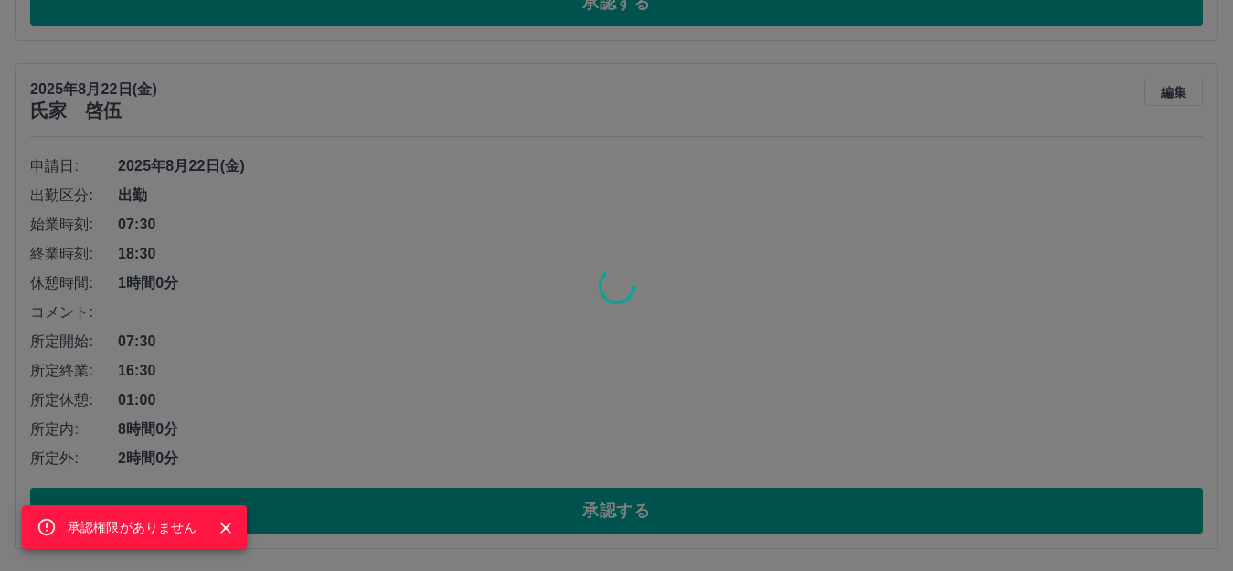
click at [636, 303] on div "承認権限がありません" at bounding box center [616, 285] width 1233 height 571
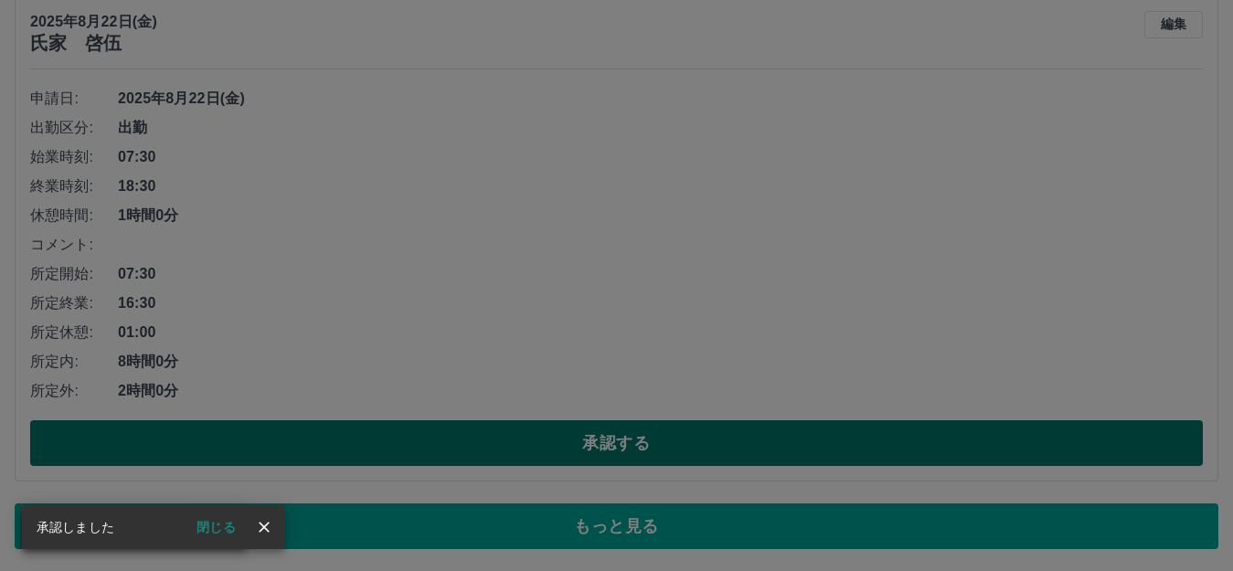
scroll to position [155, 0]
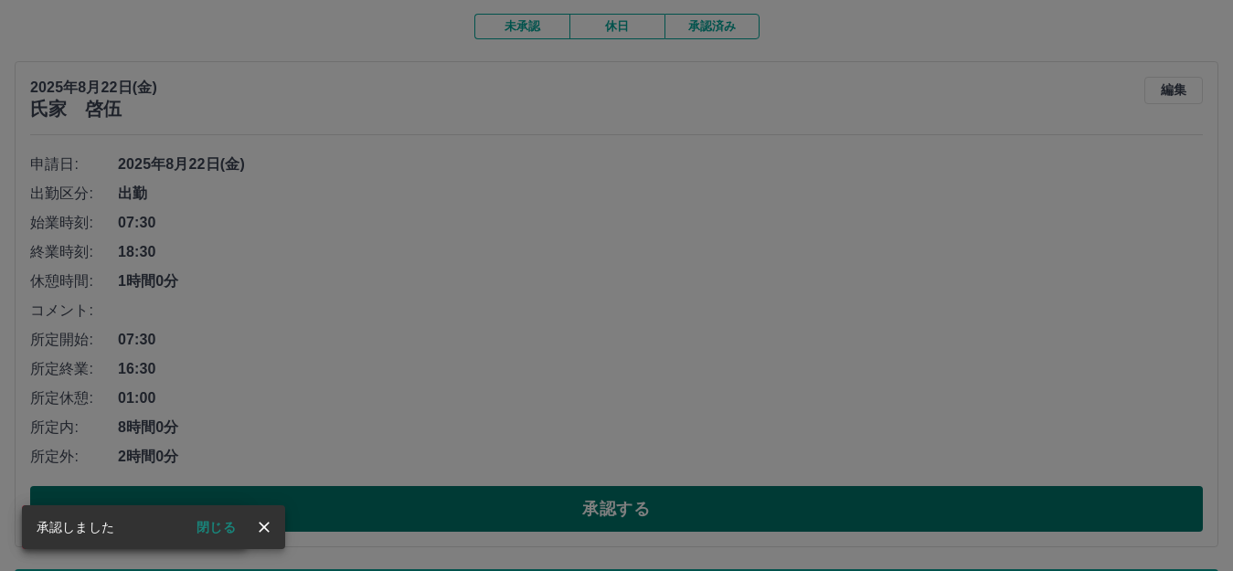
click at [523, 506] on div "承認権限がありません" at bounding box center [616, 285] width 1233 height 571
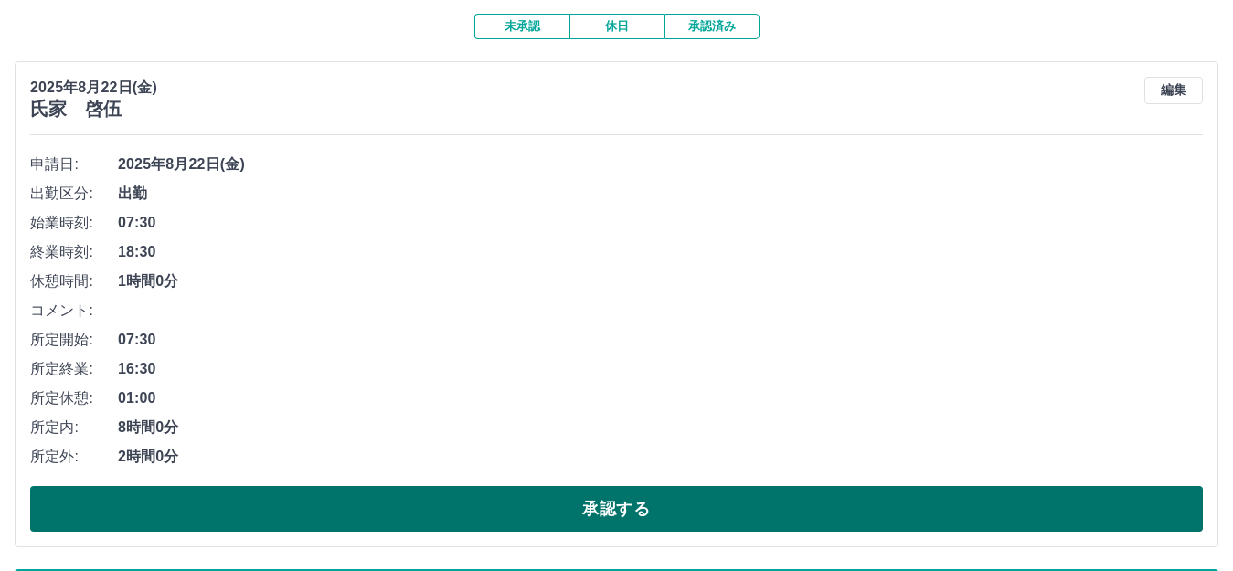
click at [523, 506] on div "SDH勤怠 [PERSON_NAME] 承認権限がありません 閉じる 勤怠報告の承認 2025年 **** 8月 * 未承認 休日 承認済み 2025年8月2…" at bounding box center [616, 241] width 1233 height 792
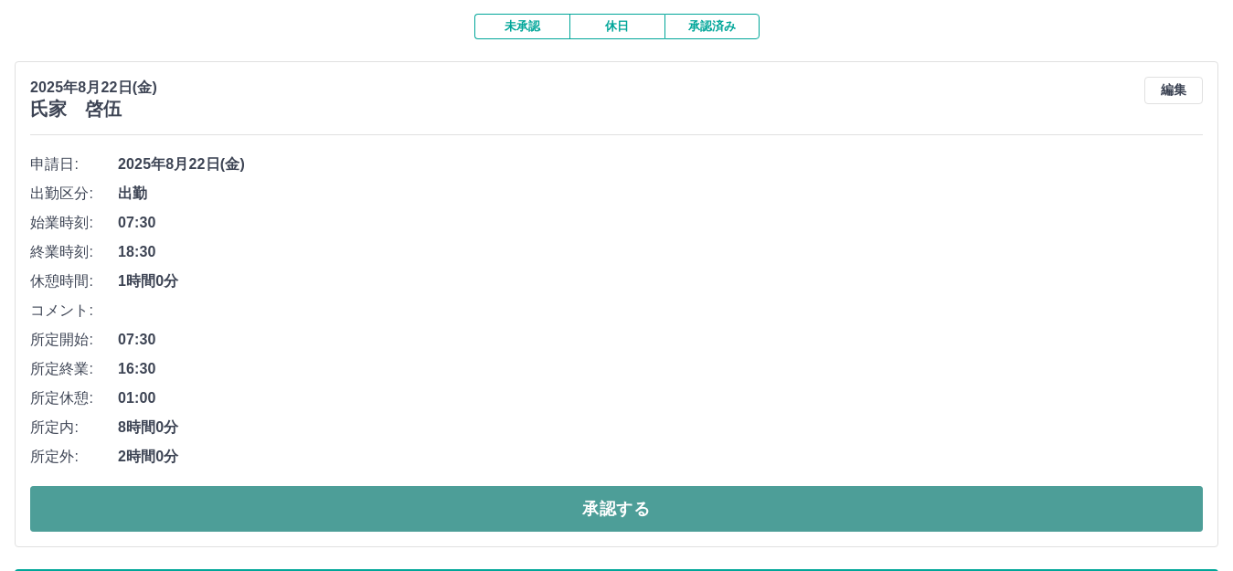
click at [502, 509] on button "承認する" at bounding box center [616, 509] width 1173 height 46
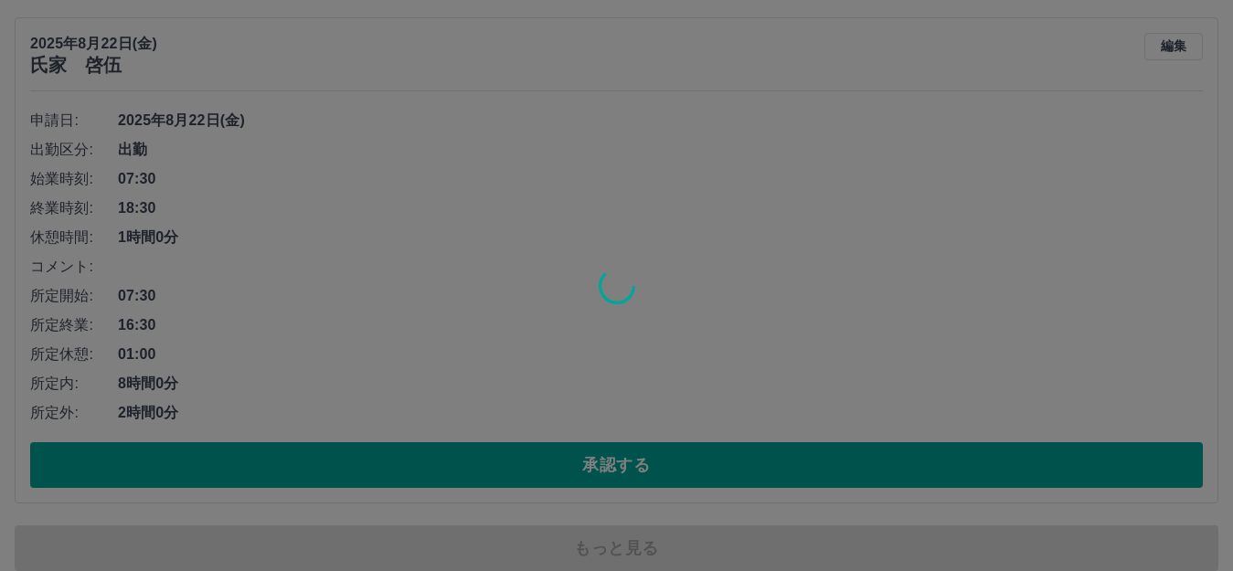
scroll to position [222, 0]
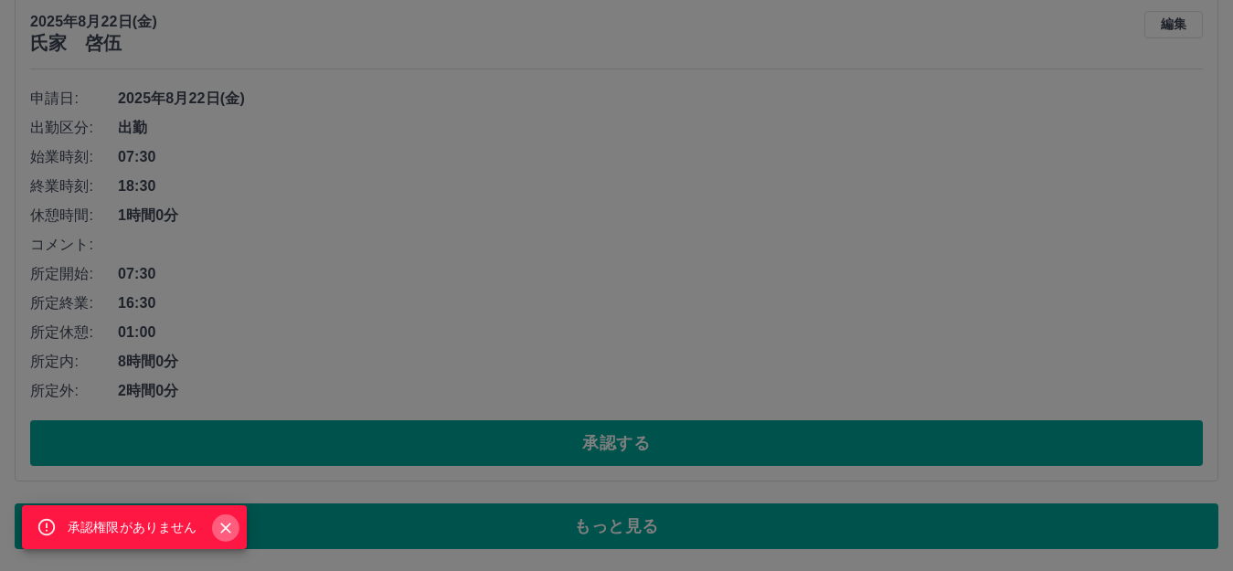
click at [219, 526] on icon "Close" at bounding box center [226, 528] width 18 height 18
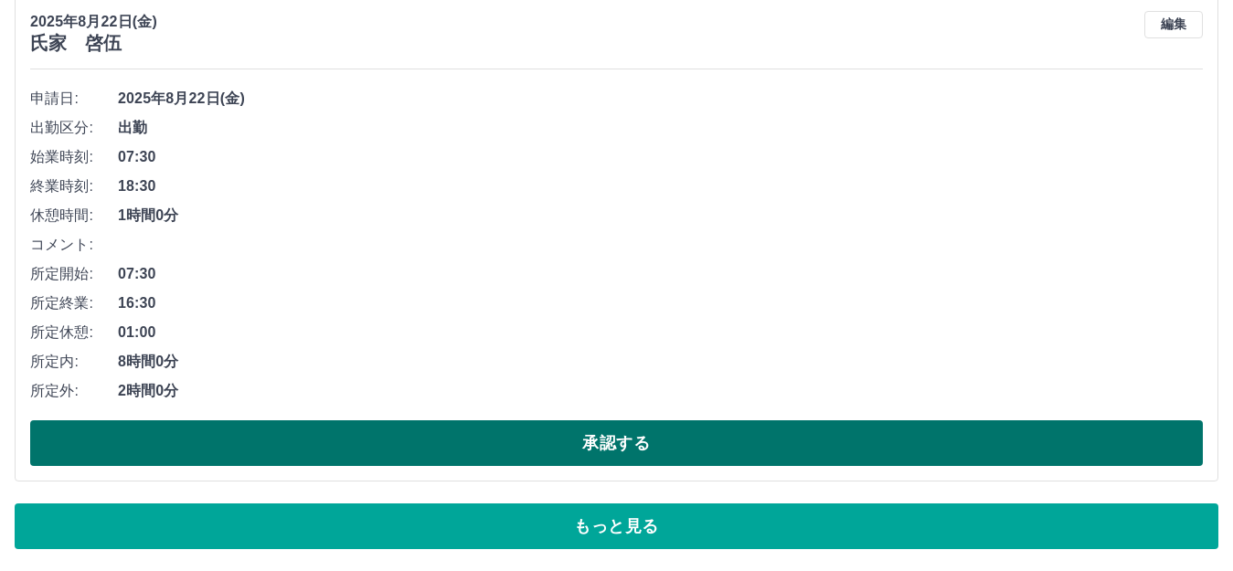
click at [530, 443] on button "承認する" at bounding box center [616, 444] width 1173 height 46
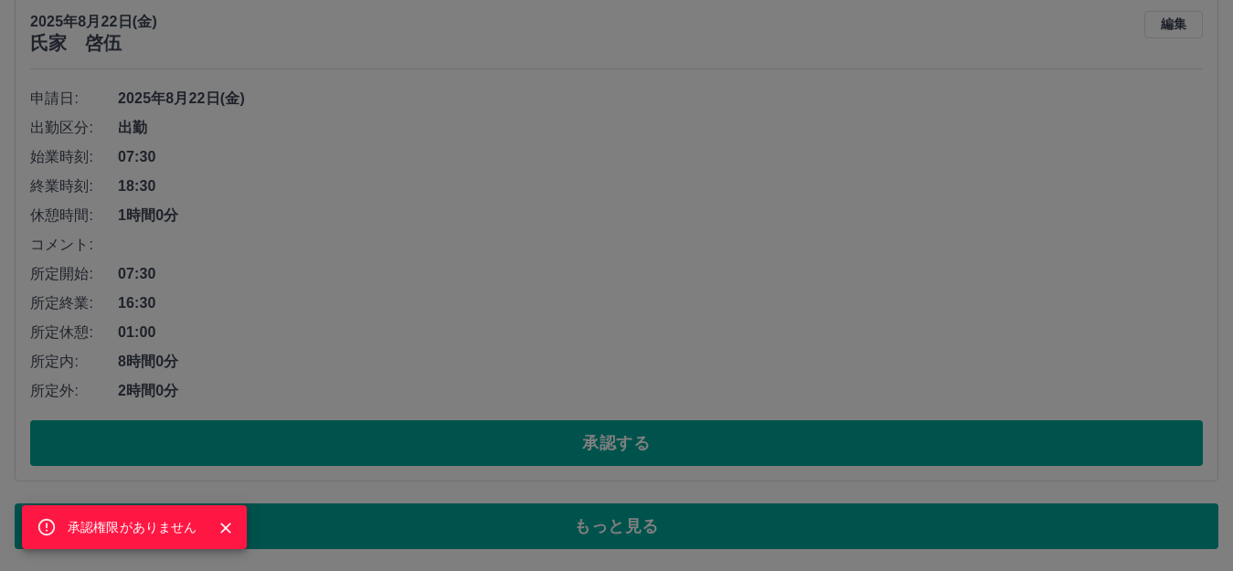
click at [219, 526] on icon "Close" at bounding box center [226, 528] width 18 height 18
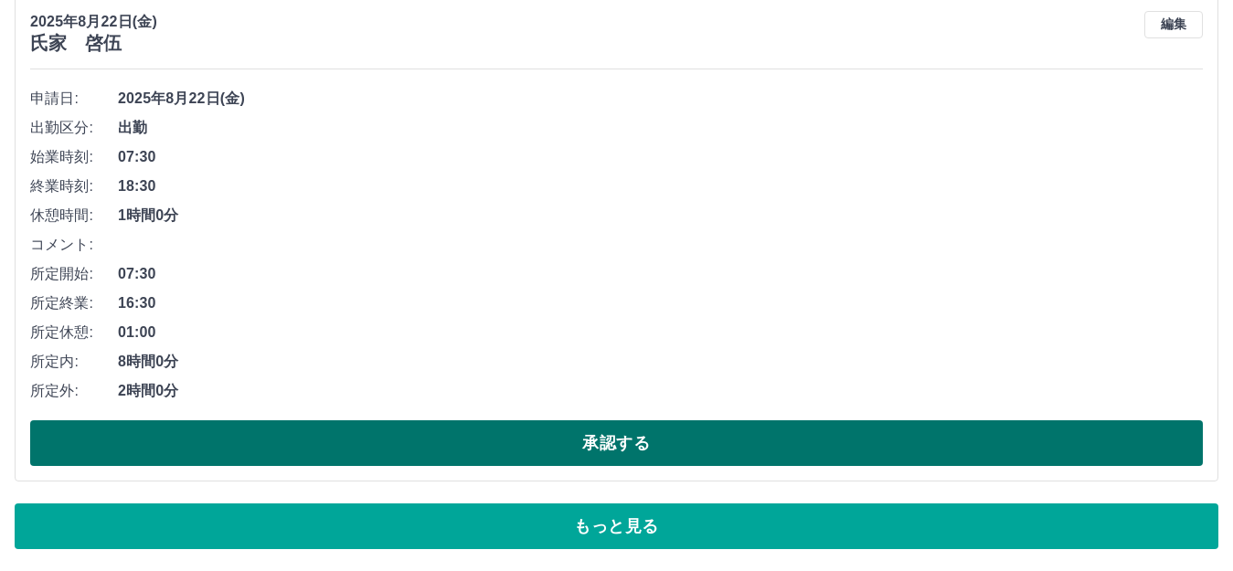
click at [401, 451] on button "承認する" at bounding box center [616, 444] width 1173 height 46
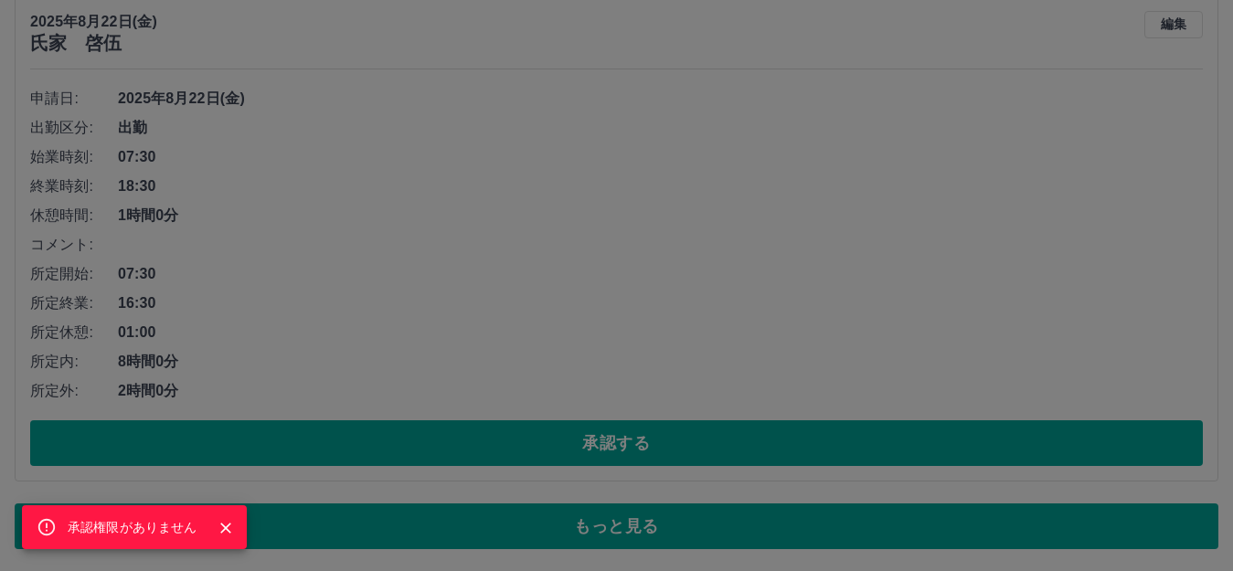
click at [424, 337] on div "承認権限がありません" at bounding box center [616, 285] width 1233 height 571
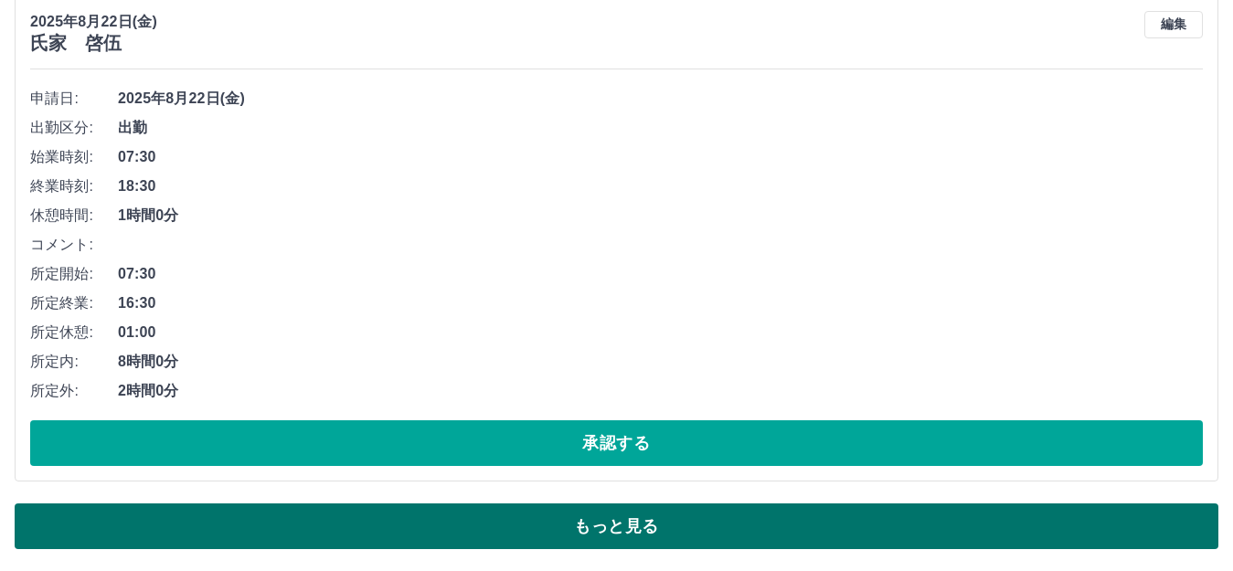
click at [394, 506] on button "もっと見る" at bounding box center [617, 527] width 1204 height 46
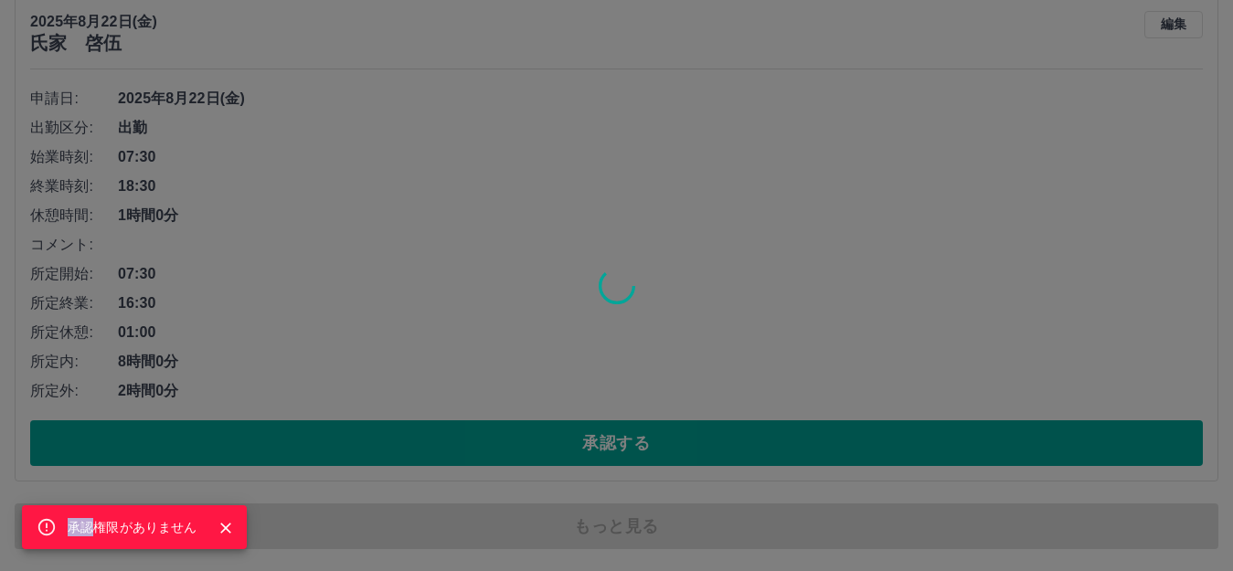
click at [388, 525] on div "承認権限がありません" at bounding box center [616, 285] width 1233 height 571
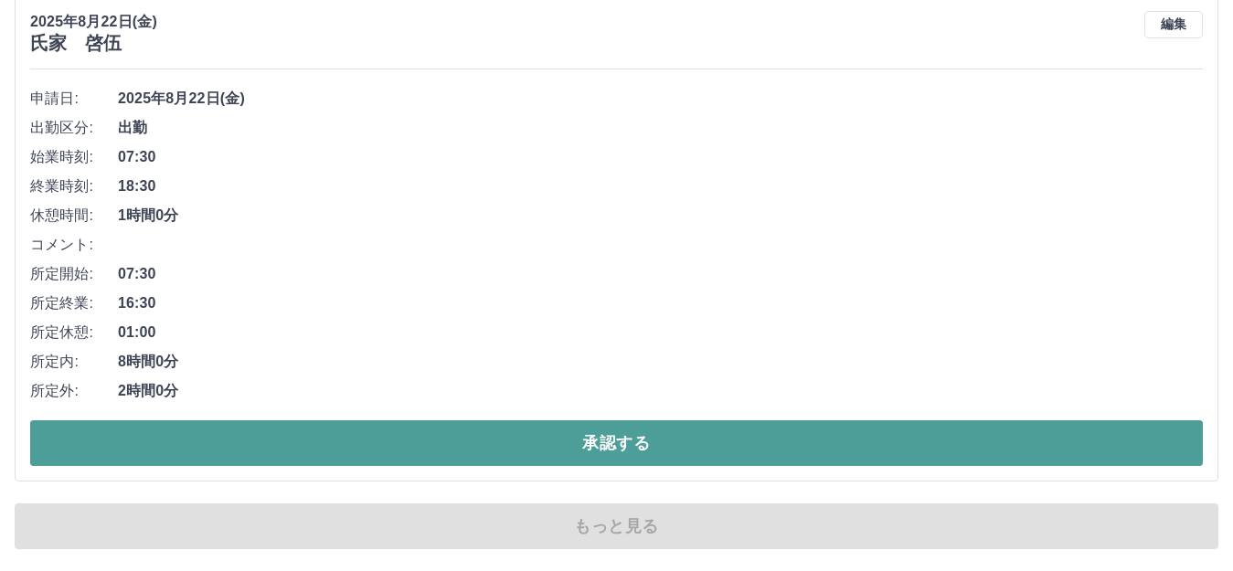
click at [427, 449] on button "承認する" at bounding box center [616, 444] width 1173 height 46
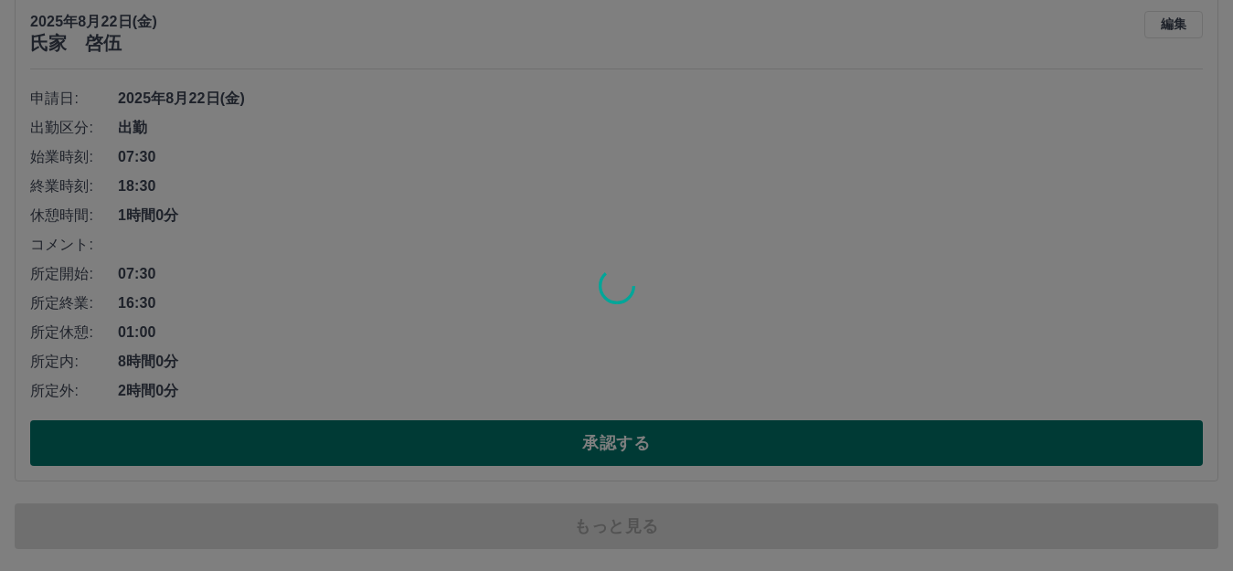
click at [427, 449] on div at bounding box center [616, 285] width 1233 height 571
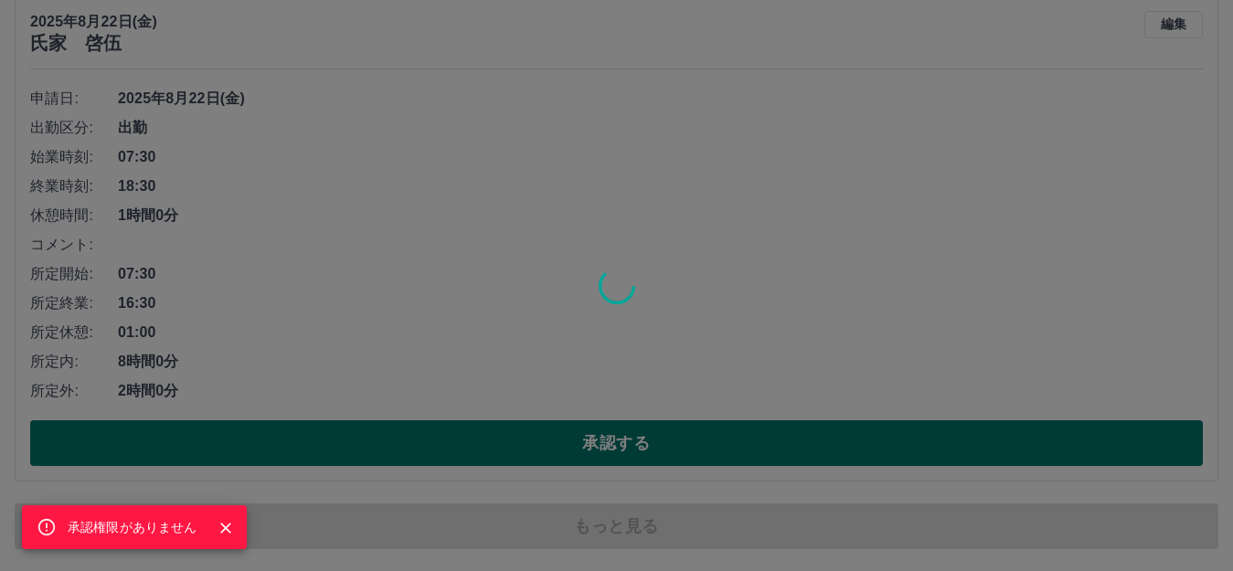
click at [427, 449] on div "承認権限がありません" at bounding box center [616, 285] width 1233 height 571
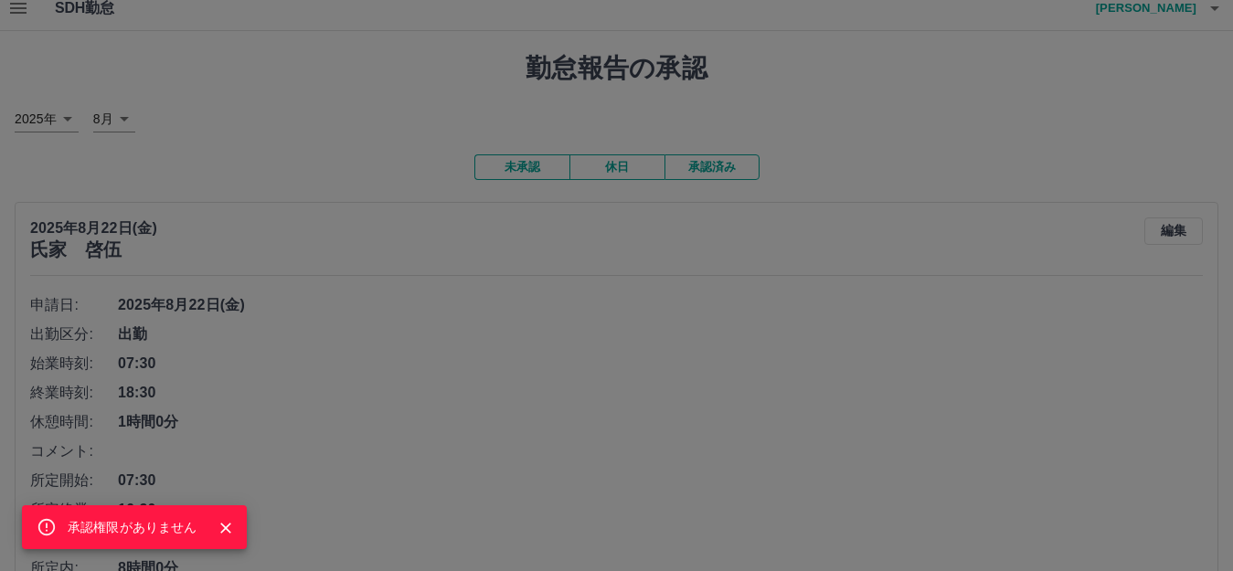
scroll to position [0, 0]
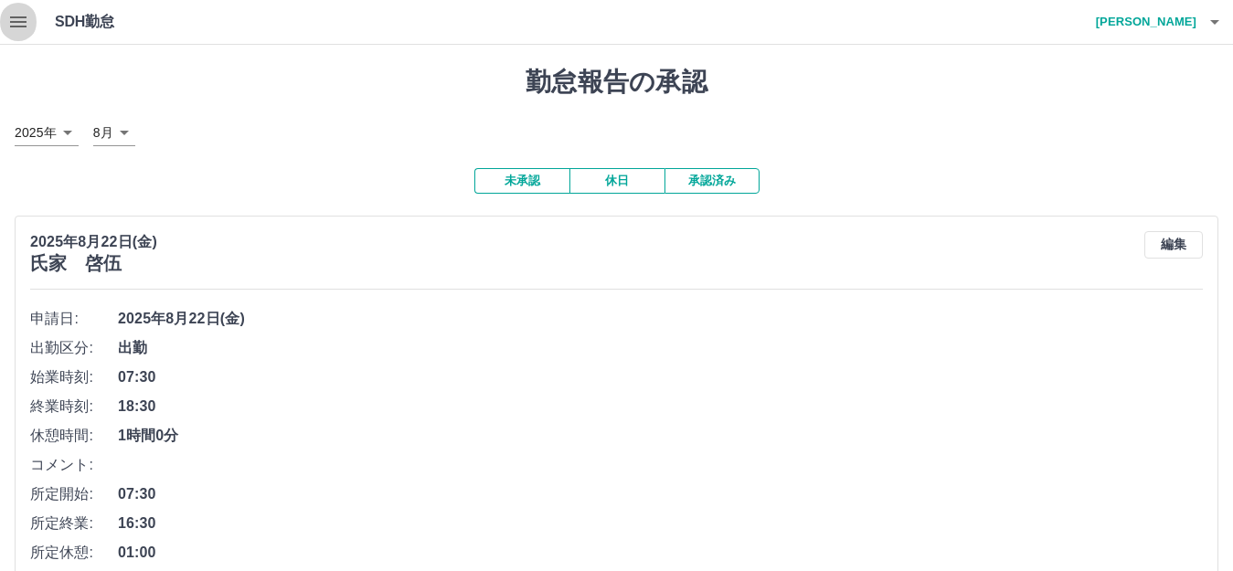
click at [17, 24] on icon "button" at bounding box center [18, 22] width 22 height 22
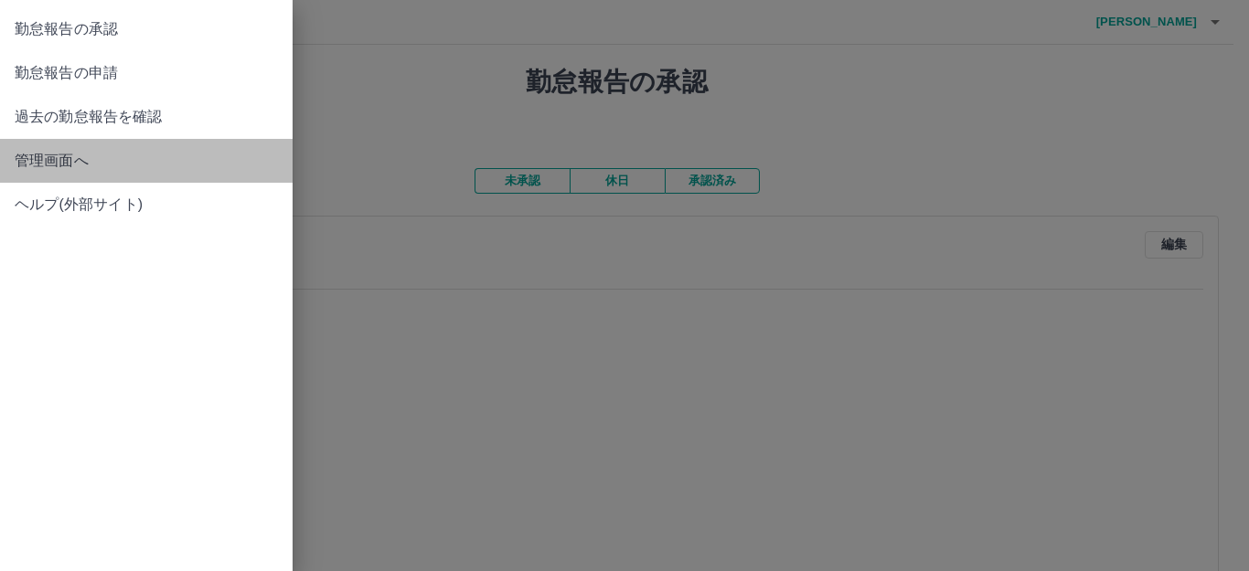
click at [65, 168] on span "管理画面へ" at bounding box center [146, 161] width 263 height 22
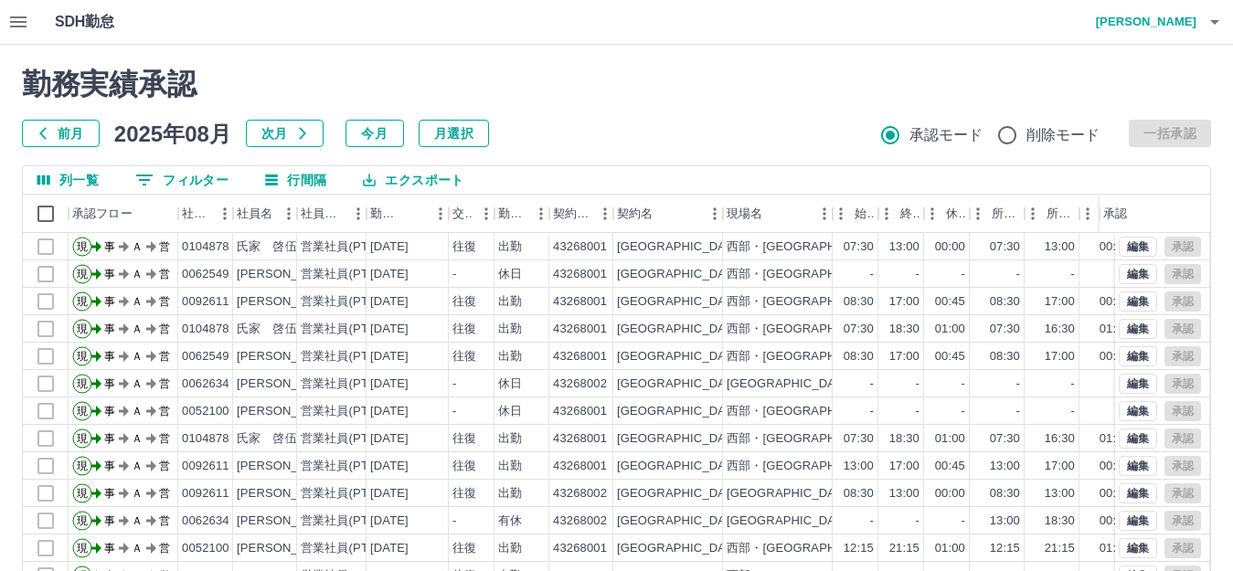
scroll to position [91, 0]
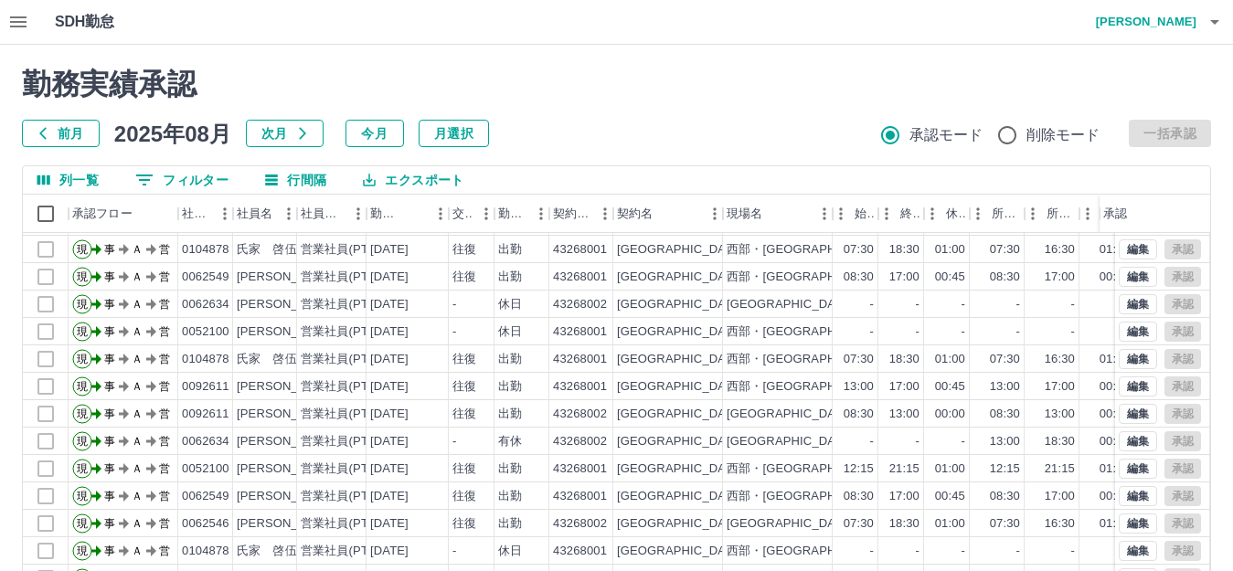
click at [18, 19] on icon "button" at bounding box center [18, 22] width 22 height 22
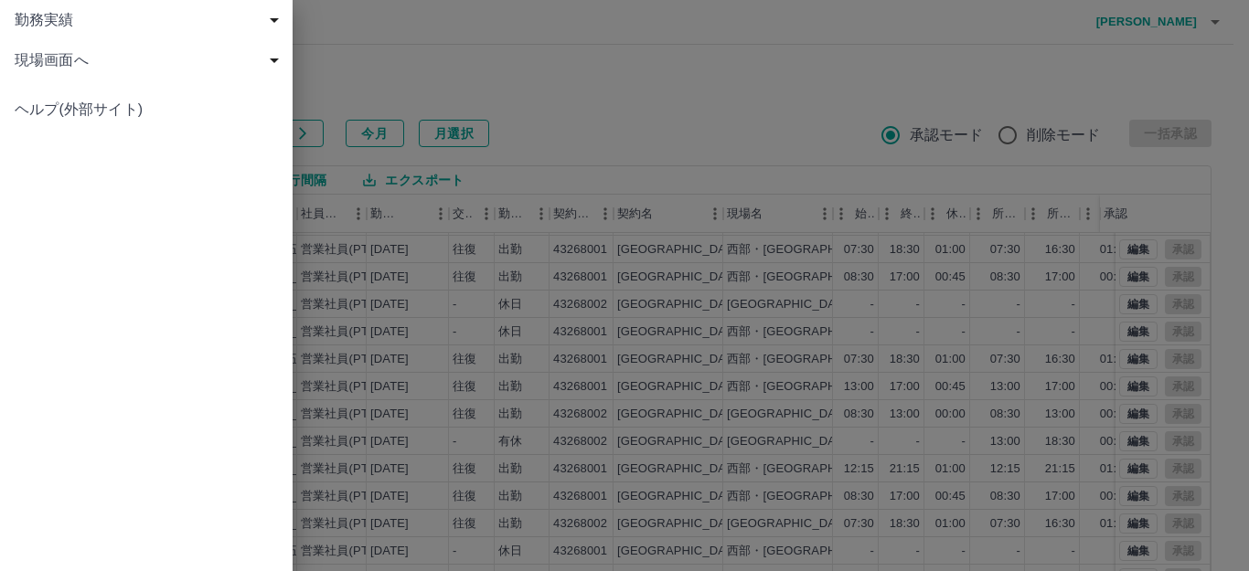
click at [35, 59] on span "現場画面へ" at bounding box center [150, 60] width 271 height 22
click at [80, 90] on span "現場画面へ" at bounding box center [155, 101] width 245 height 22
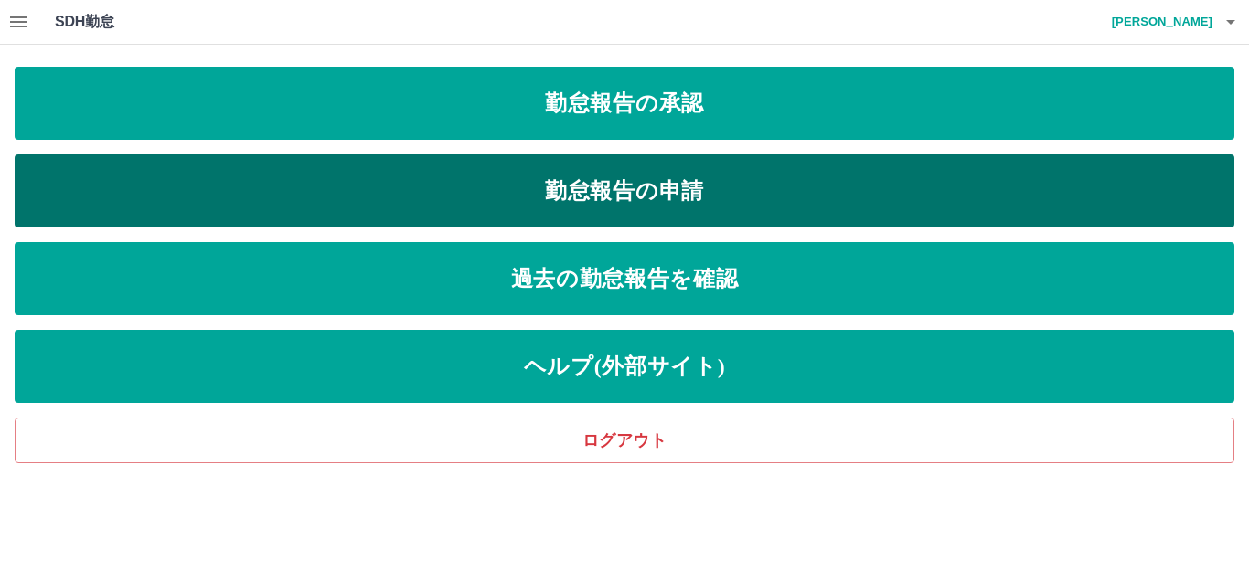
click at [242, 178] on link "勤怠報告の申請" at bounding box center [625, 191] width 1220 height 73
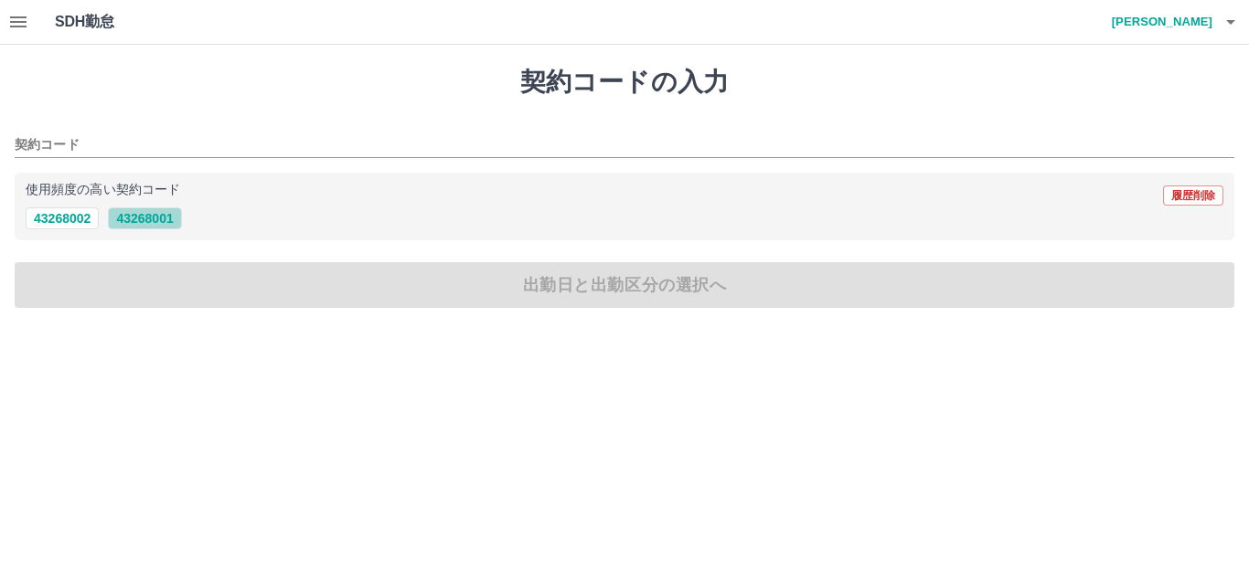
click at [138, 219] on button "43268001" at bounding box center [144, 219] width 73 height 22
type input "********"
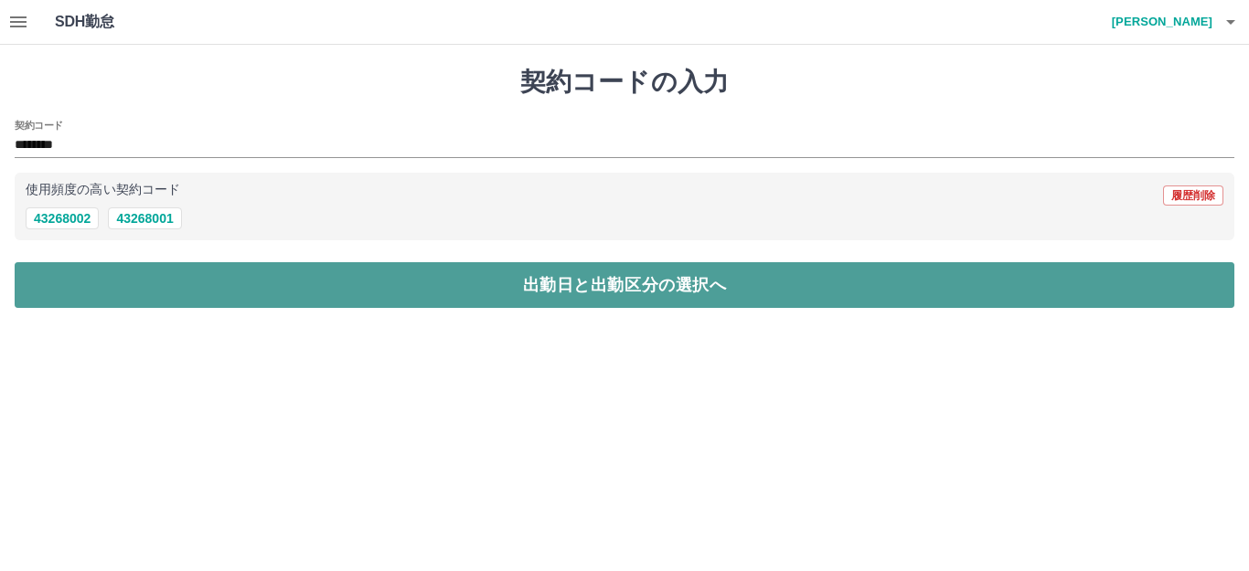
click at [88, 276] on button "出勤日と出勤区分の選択へ" at bounding box center [625, 285] width 1220 height 46
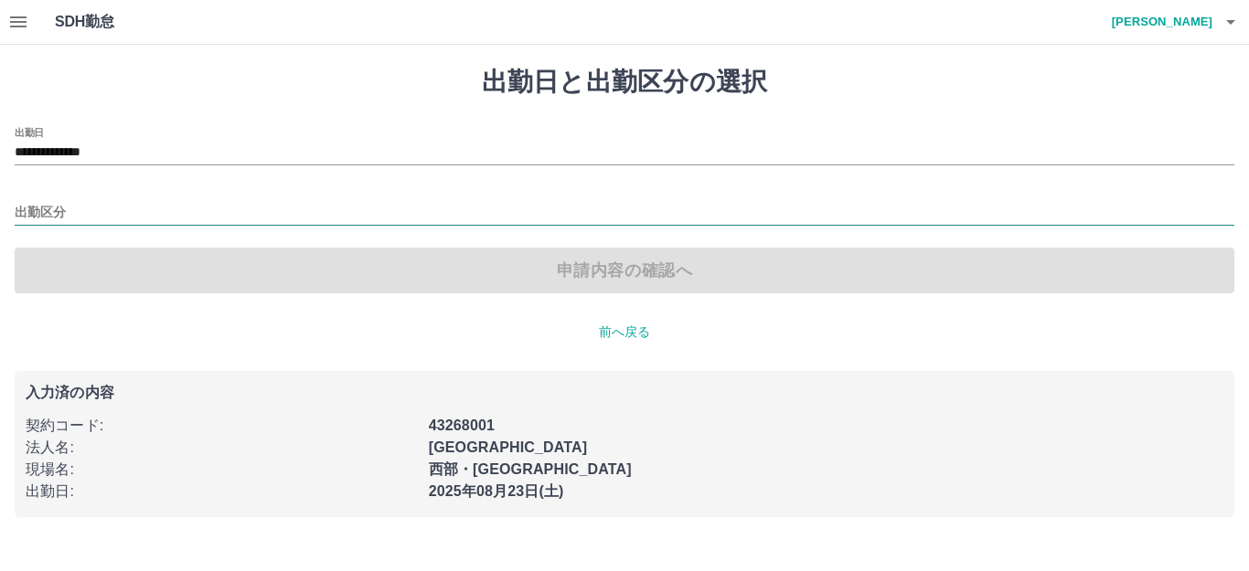
click at [58, 214] on input "出勤区分" at bounding box center [625, 213] width 1220 height 23
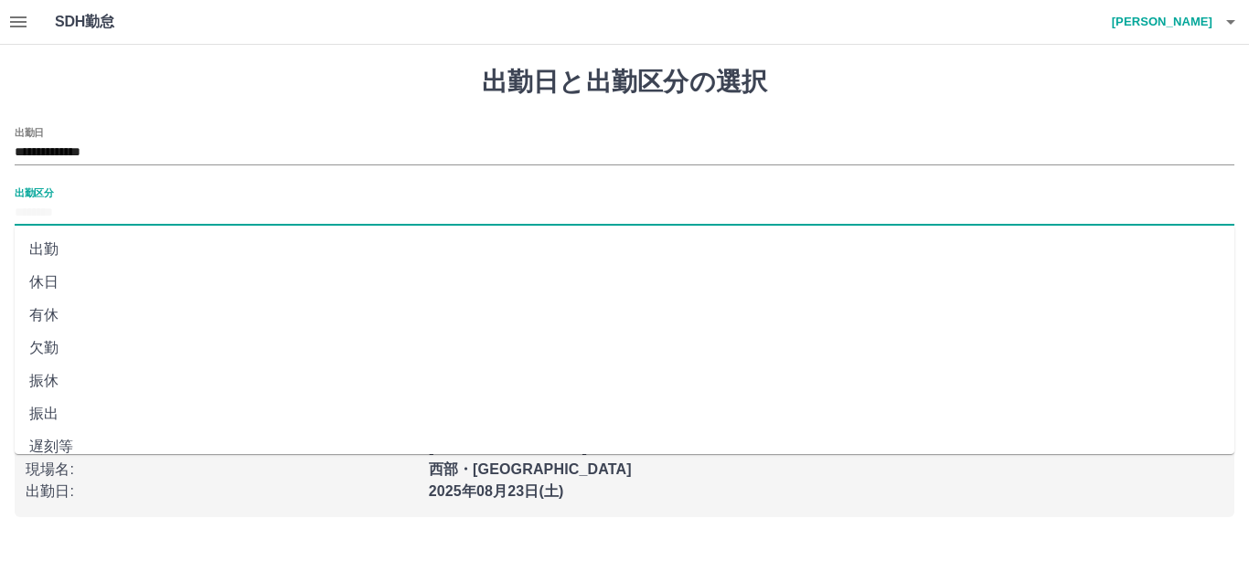
click at [61, 249] on li "出勤" at bounding box center [625, 249] width 1220 height 33
type input "**"
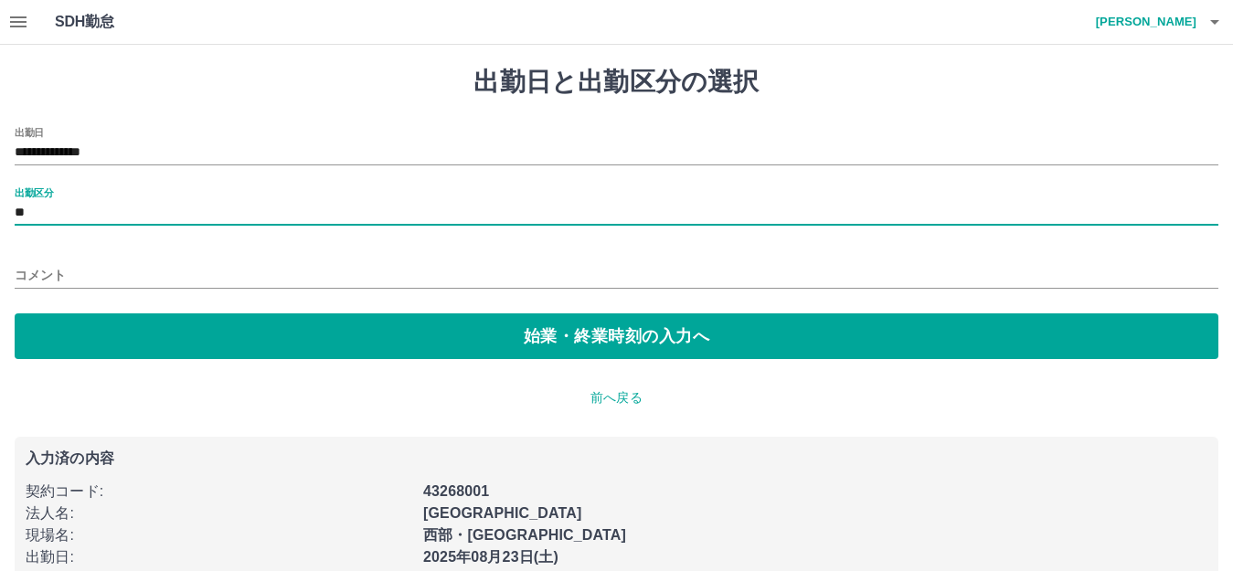
click at [165, 312] on div "**********" at bounding box center [617, 243] width 1204 height 232
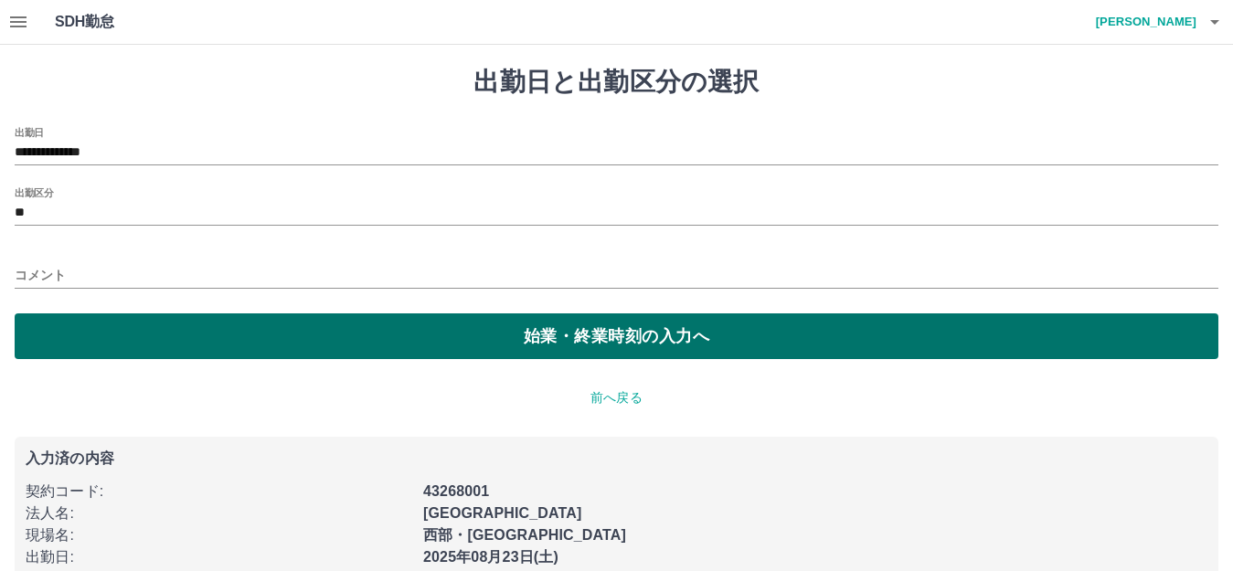
scroll to position [34, 0]
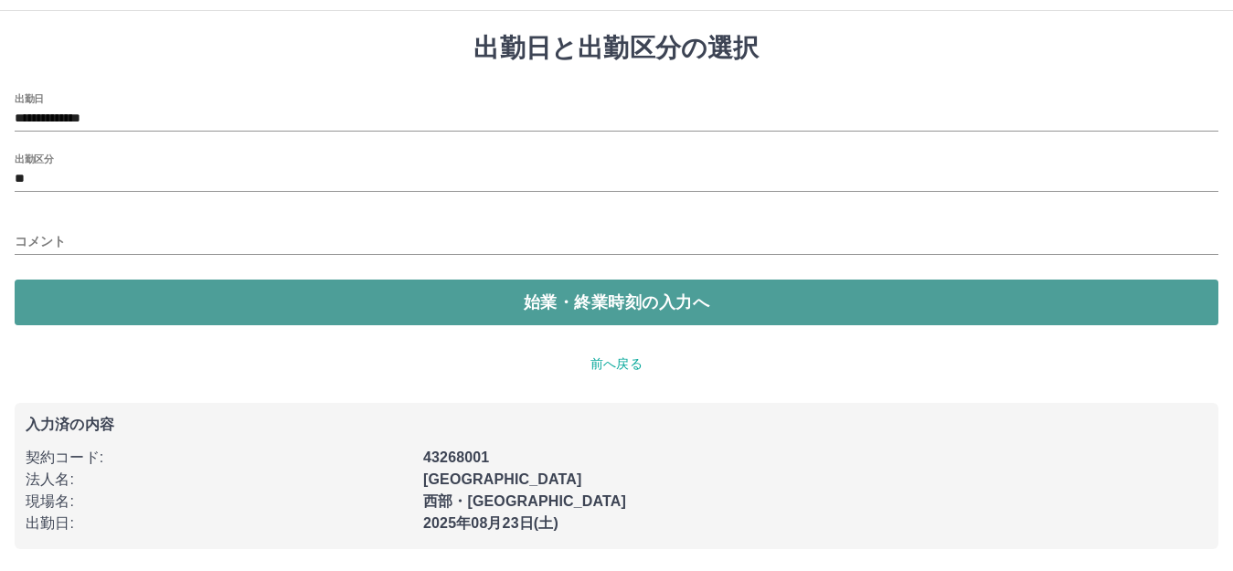
click at [263, 291] on button "始業・終業時刻の入力へ" at bounding box center [617, 303] width 1204 height 46
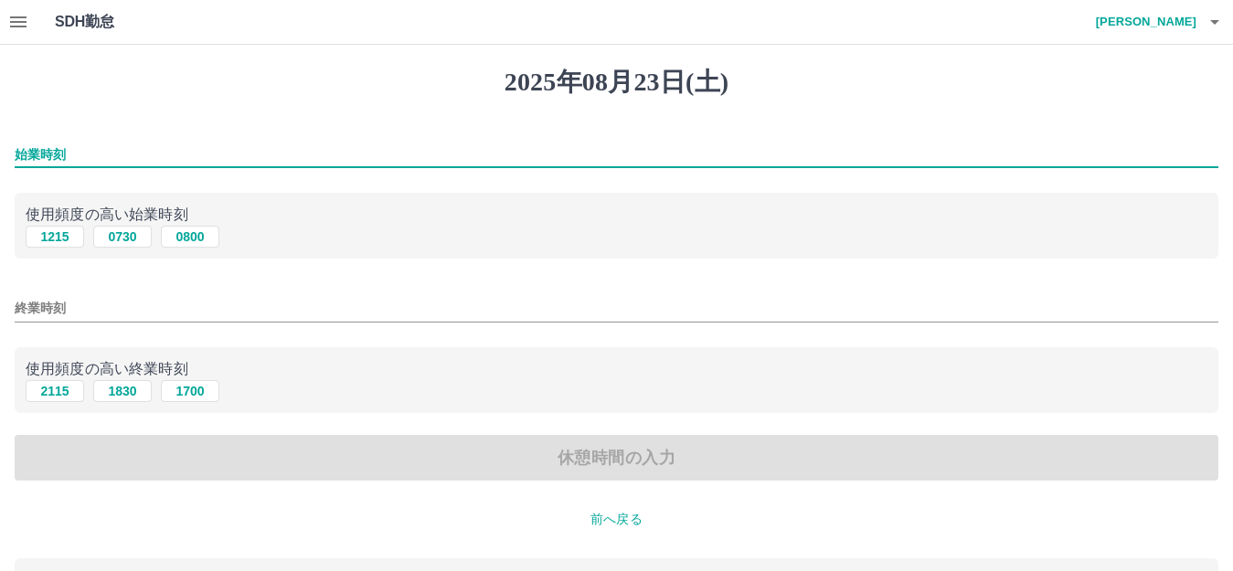
click at [91, 153] on input "始業時刻" at bounding box center [617, 155] width 1204 height 27
click at [69, 256] on div "使用頻度の高い始業時刻 1215 0730 0800" at bounding box center [617, 226] width 1204 height 67
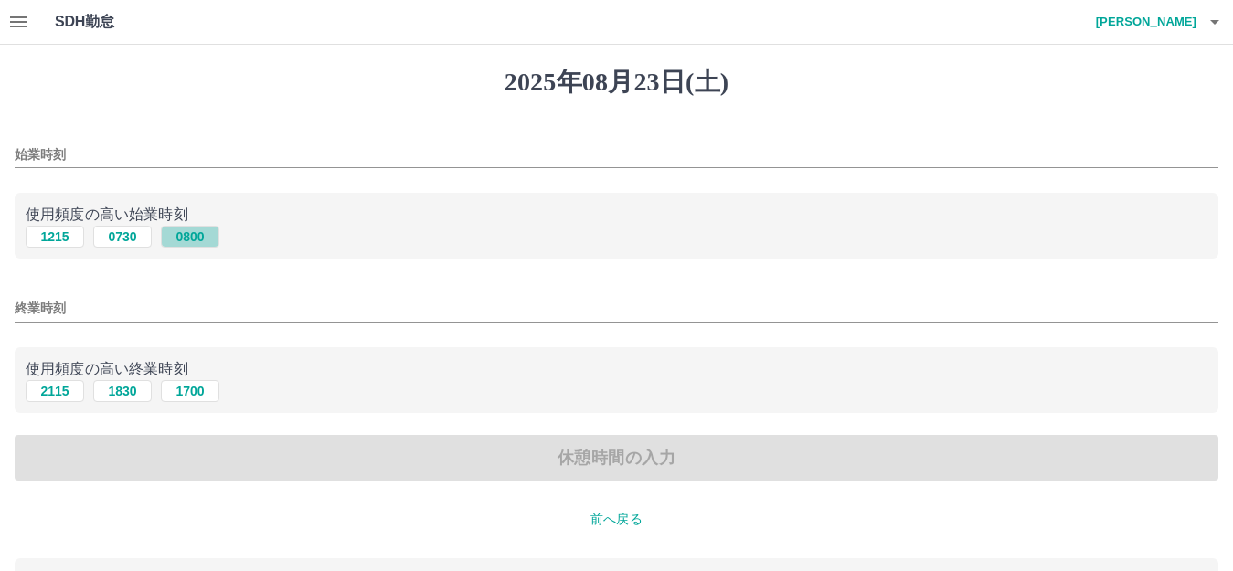
click at [178, 240] on button "0800" at bounding box center [190, 237] width 59 height 22
type input "****"
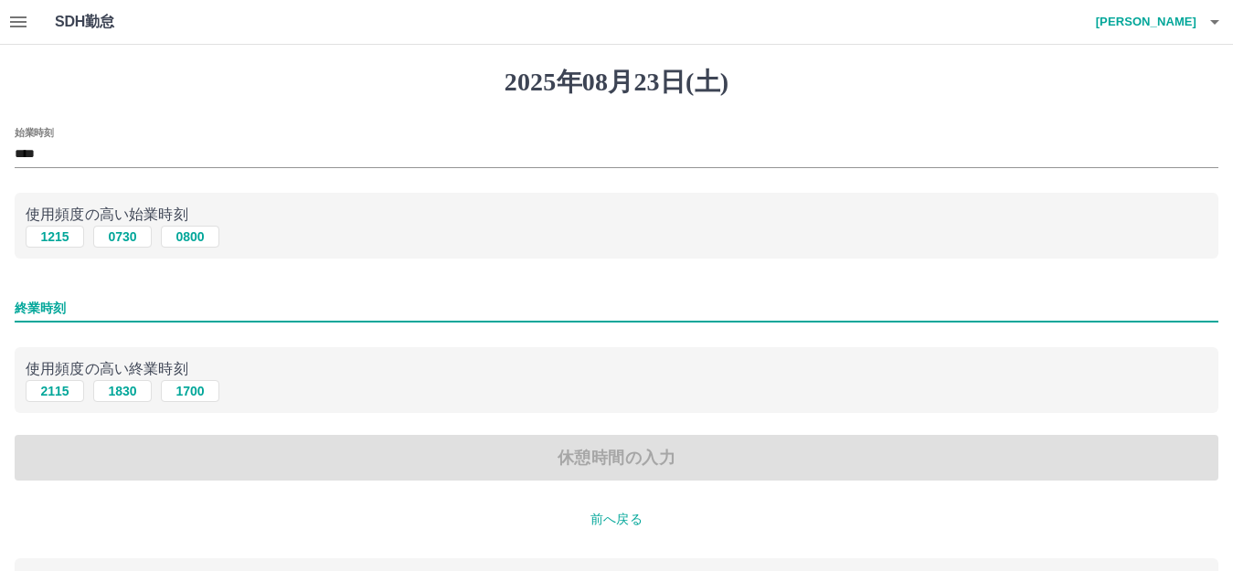
click at [138, 307] on input "終業時刻" at bounding box center [617, 308] width 1204 height 27
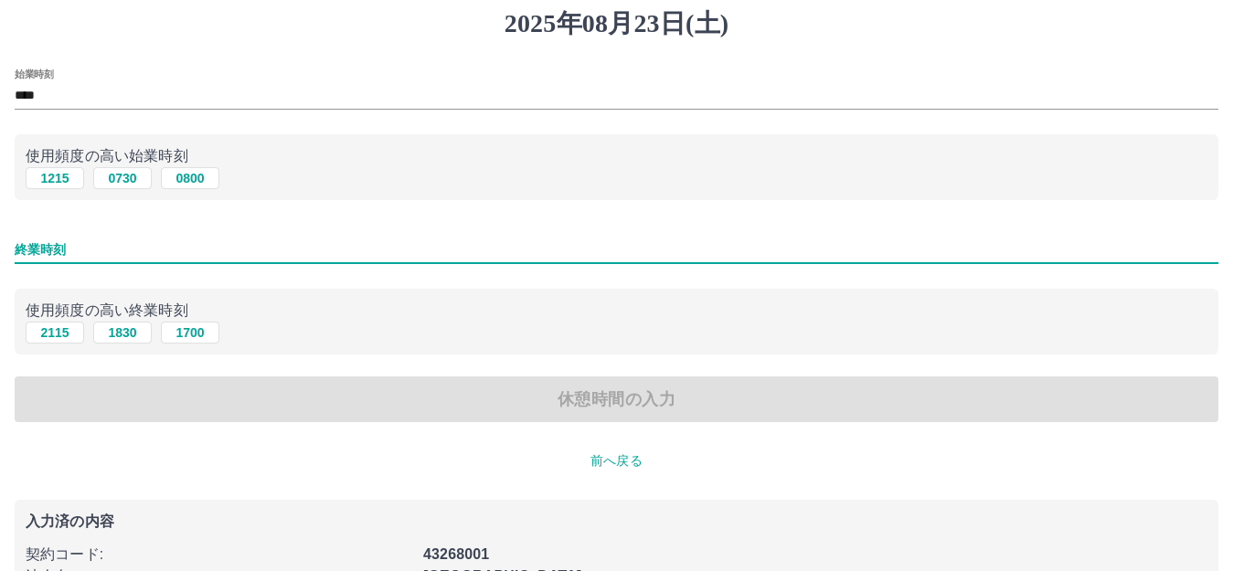
scroll to position [91, 0]
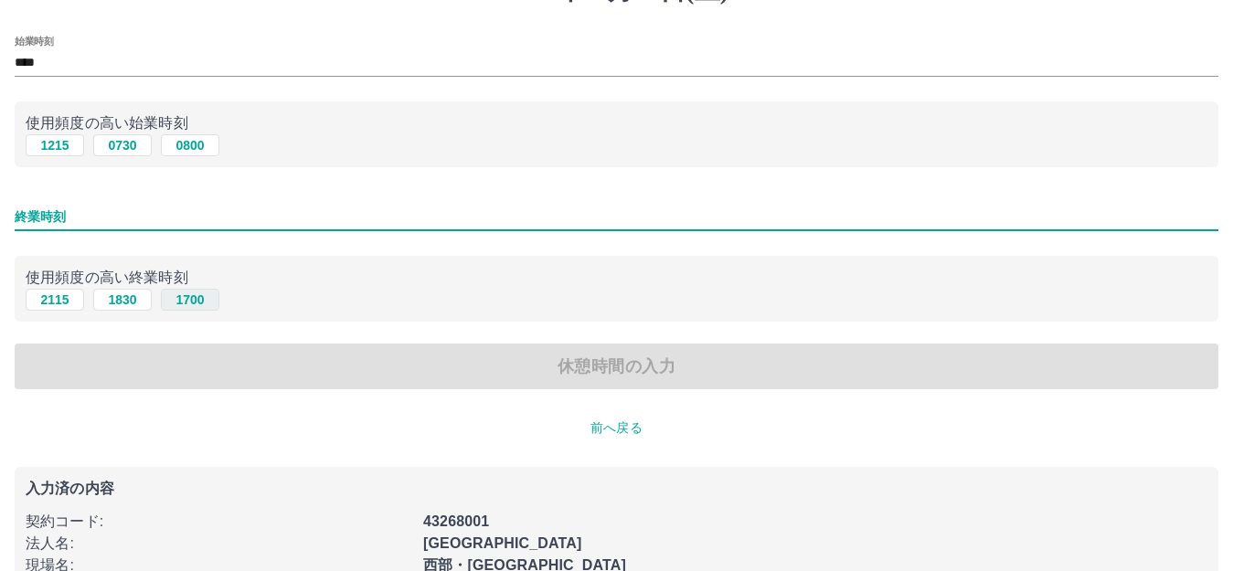
click at [207, 306] on button "1700" at bounding box center [190, 300] width 59 height 22
type input "****"
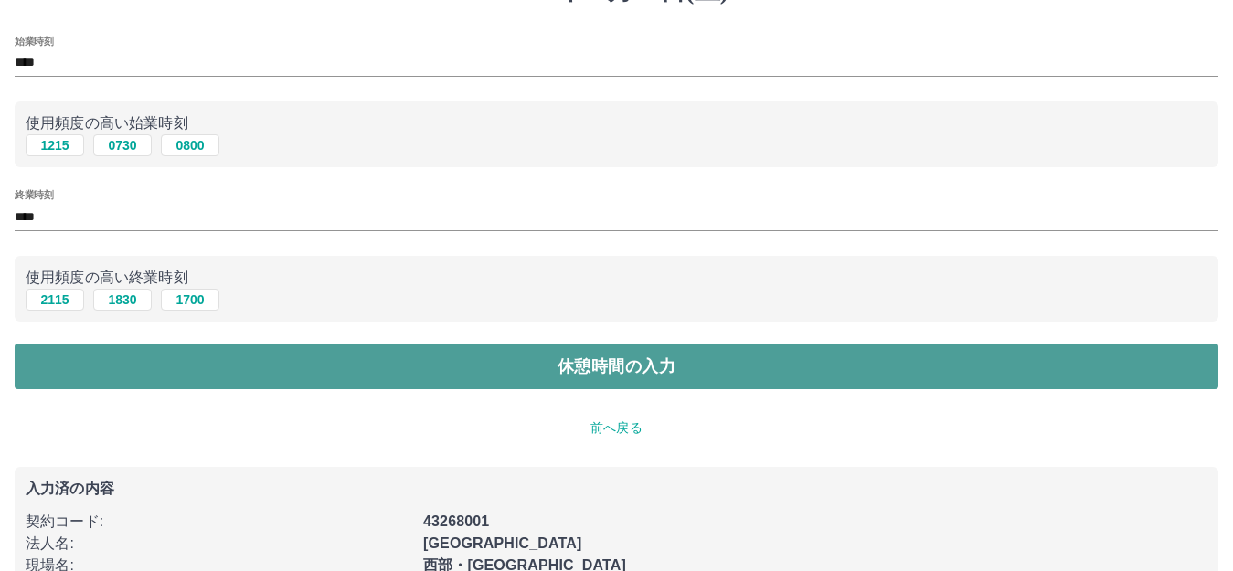
click at [223, 372] on button "休憩時間の入力" at bounding box center [617, 367] width 1204 height 46
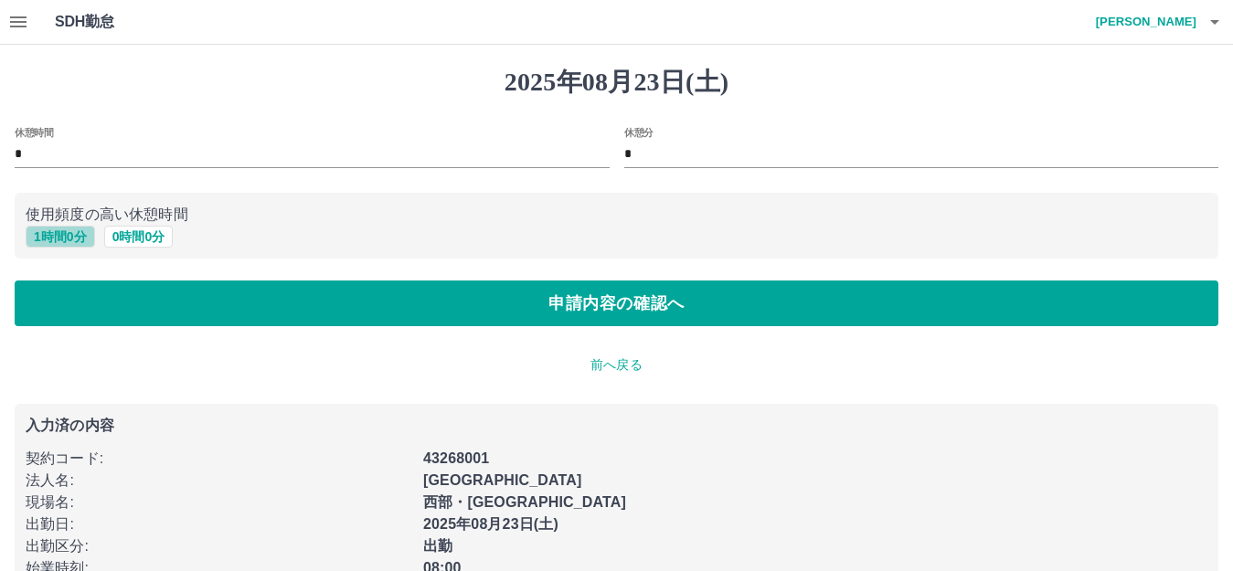
click at [59, 241] on button "1 時間 0 分" at bounding box center [60, 237] width 69 height 22
type input "*"
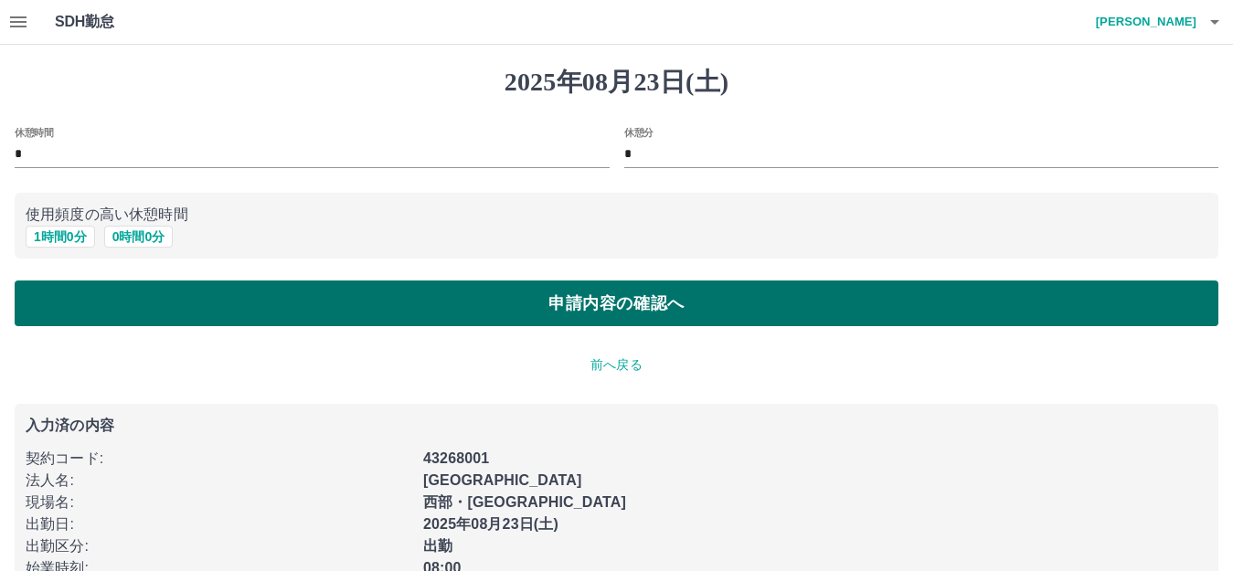
click at [98, 297] on button "申請内容の確認へ" at bounding box center [617, 304] width 1204 height 46
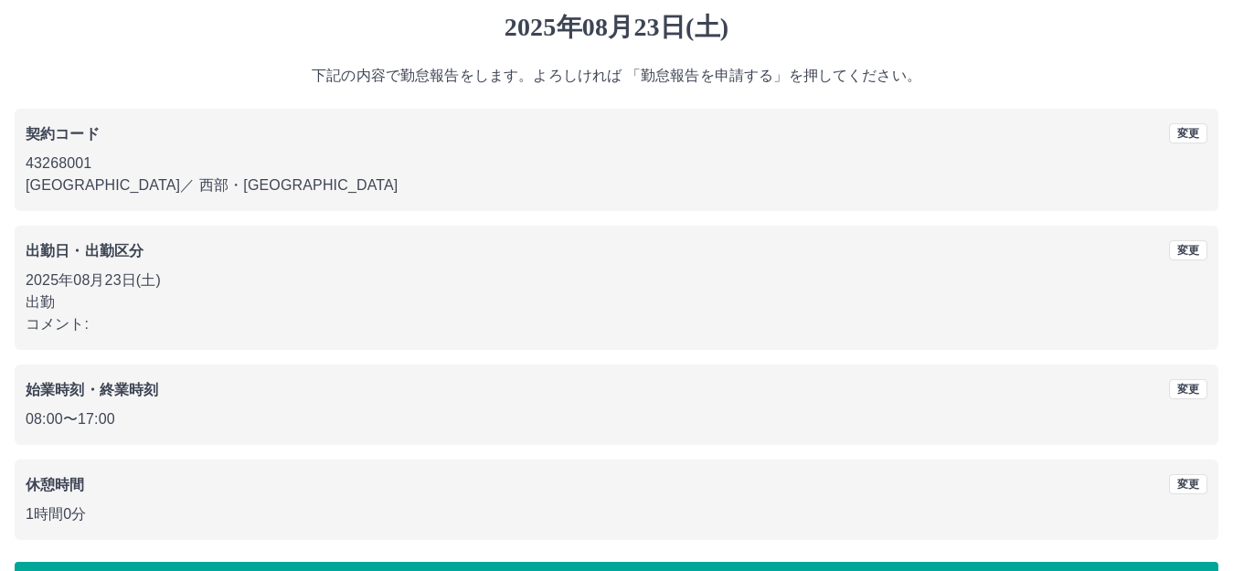
scroll to position [113, 0]
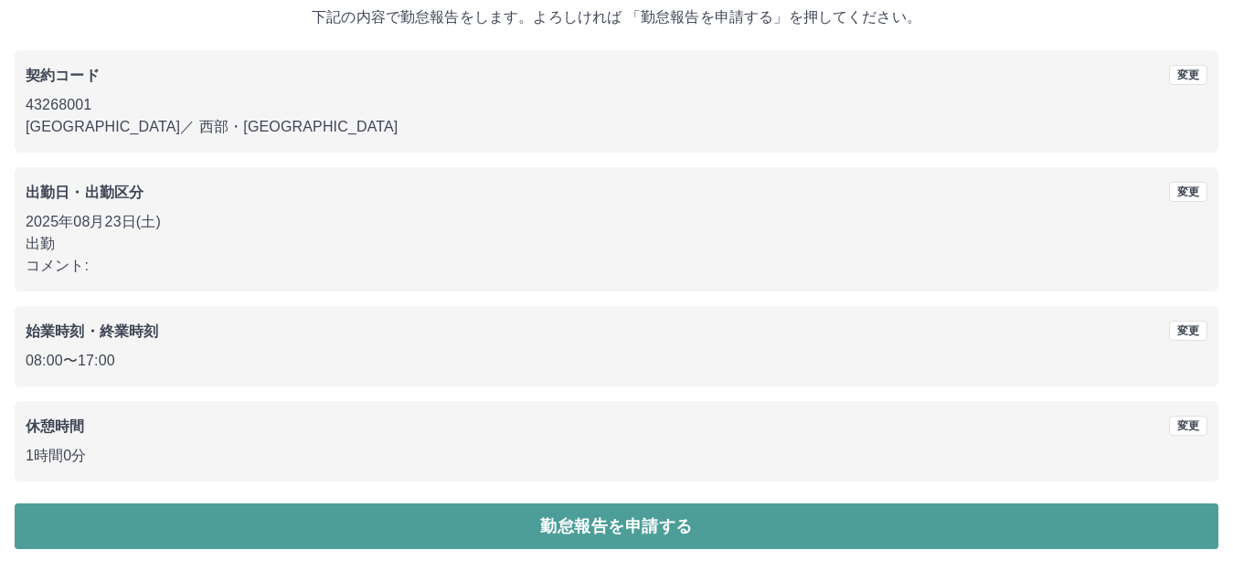
click at [399, 512] on button "勤怠報告を申請する" at bounding box center [617, 527] width 1204 height 46
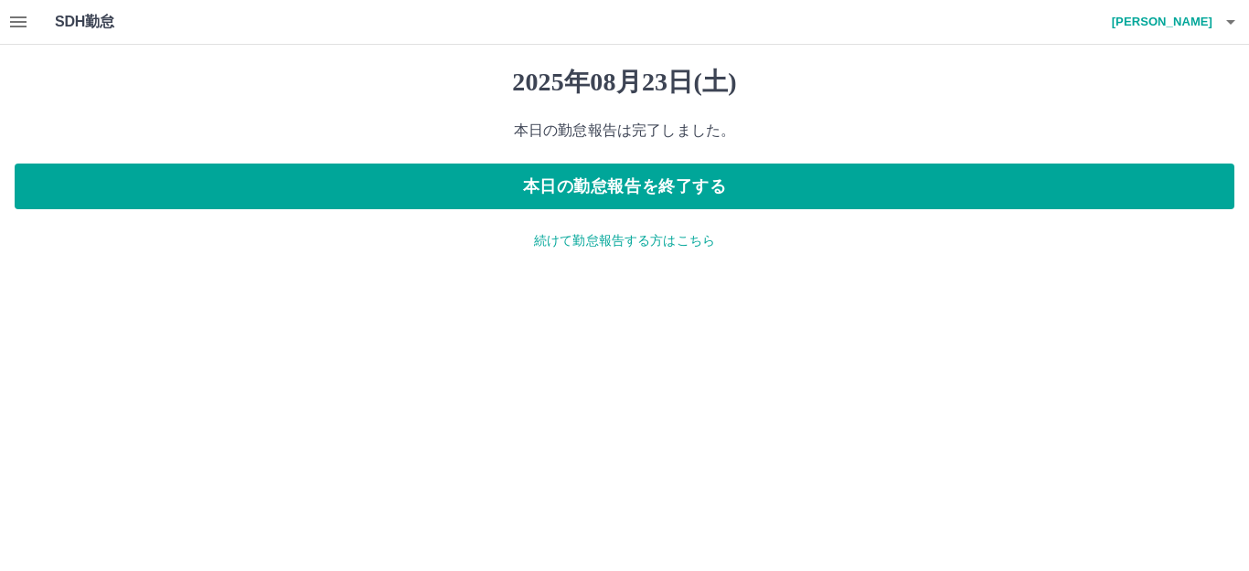
click at [12, 6] on button "button" at bounding box center [18, 22] width 37 height 44
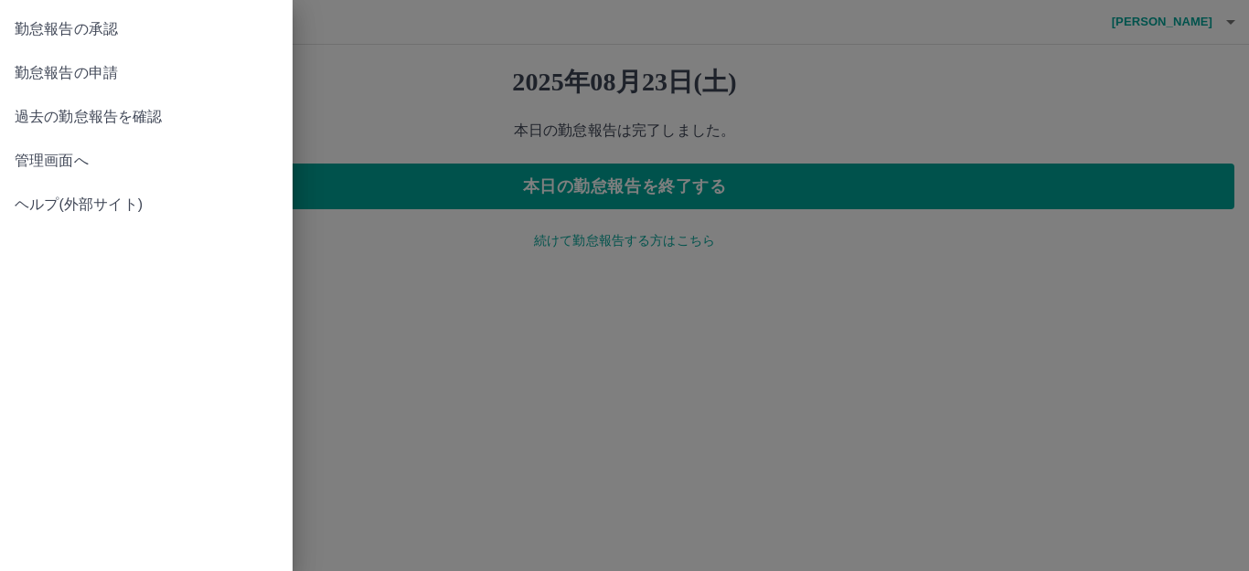
click at [95, 167] on span "管理画面へ" at bounding box center [146, 161] width 263 height 22
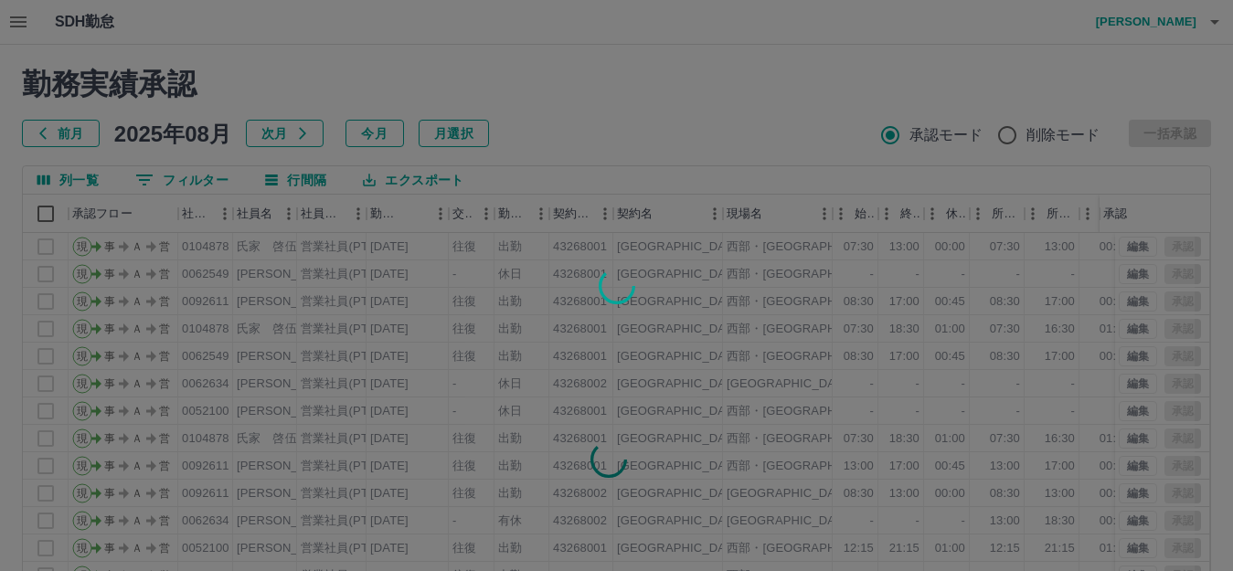
click at [16, 17] on div at bounding box center [616, 285] width 1233 height 571
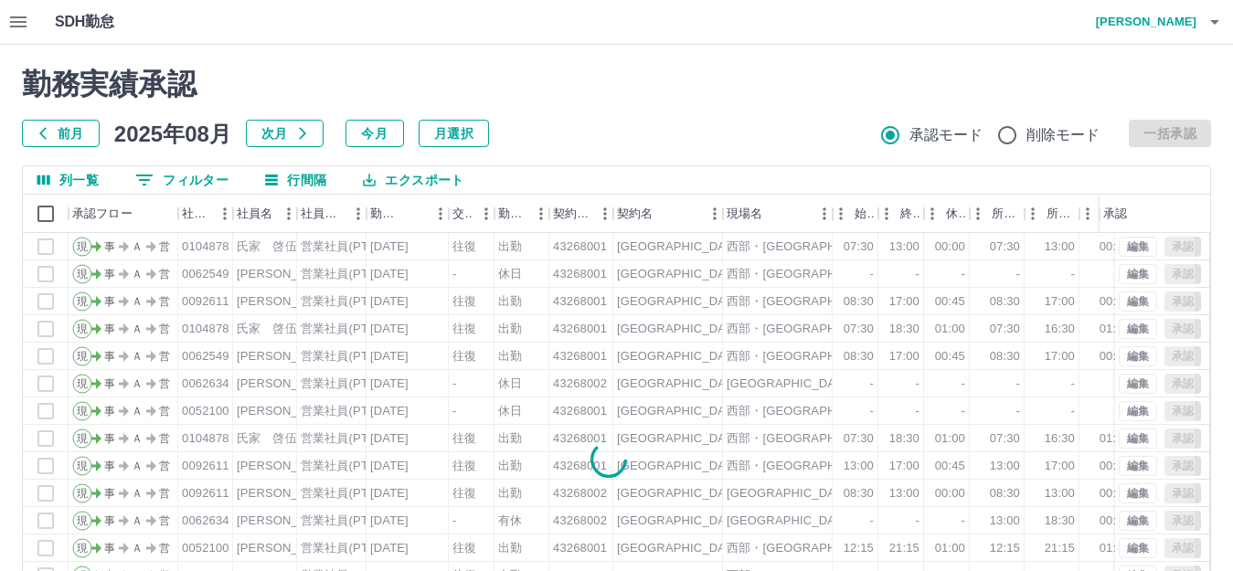
click at [16, 16] on icon "button" at bounding box center [18, 22] width 22 height 22
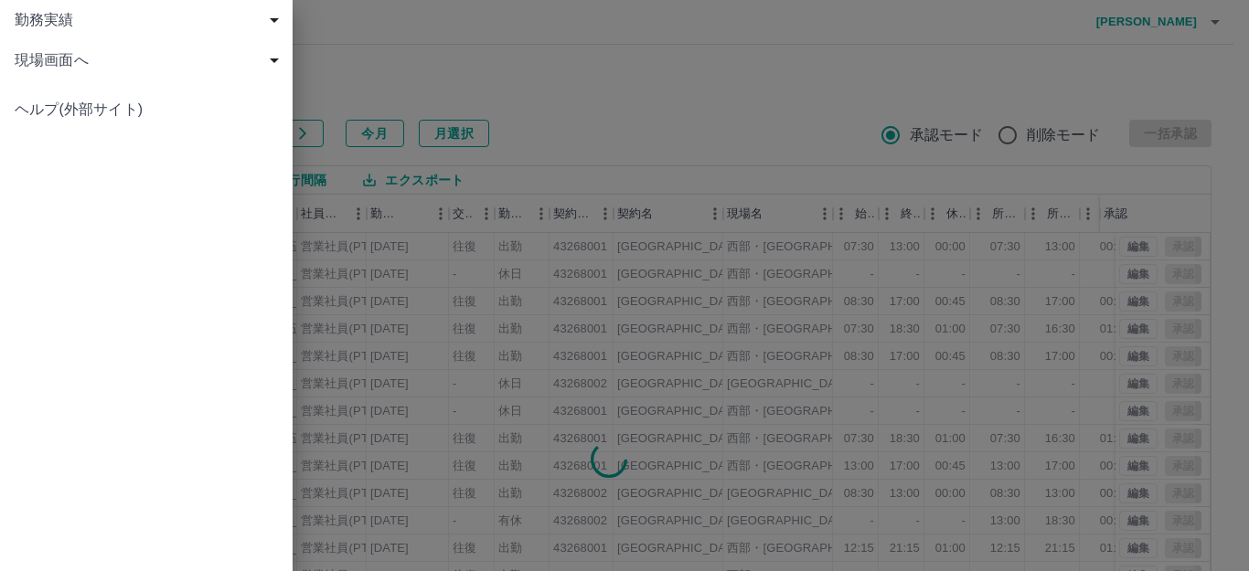
click at [45, 57] on span "現場画面へ" at bounding box center [150, 60] width 271 height 22
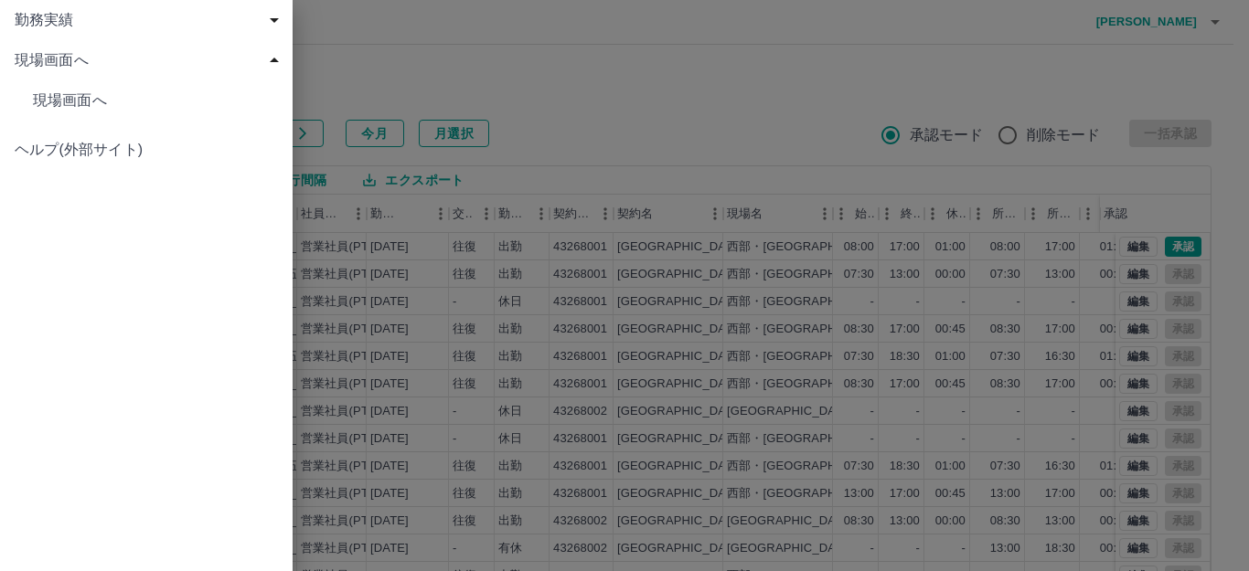
click at [156, 98] on span "現場画面へ" at bounding box center [155, 101] width 245 height 22
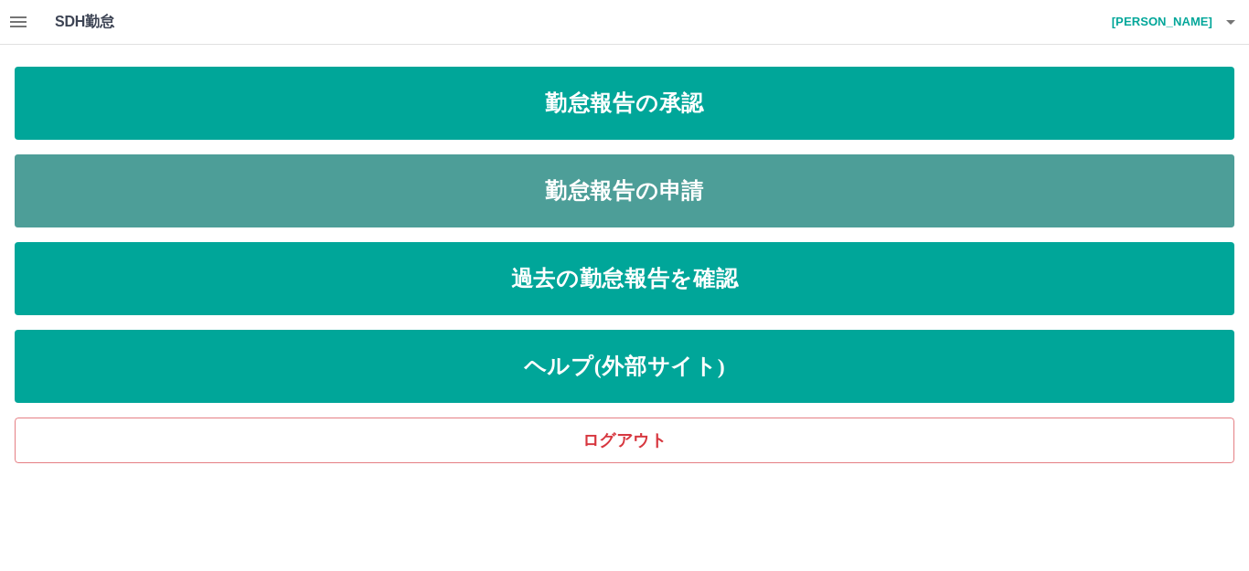
click at [443, 193] on link "勤怠報告の申請" at bounding box center [625, 191] width 1220 height 73
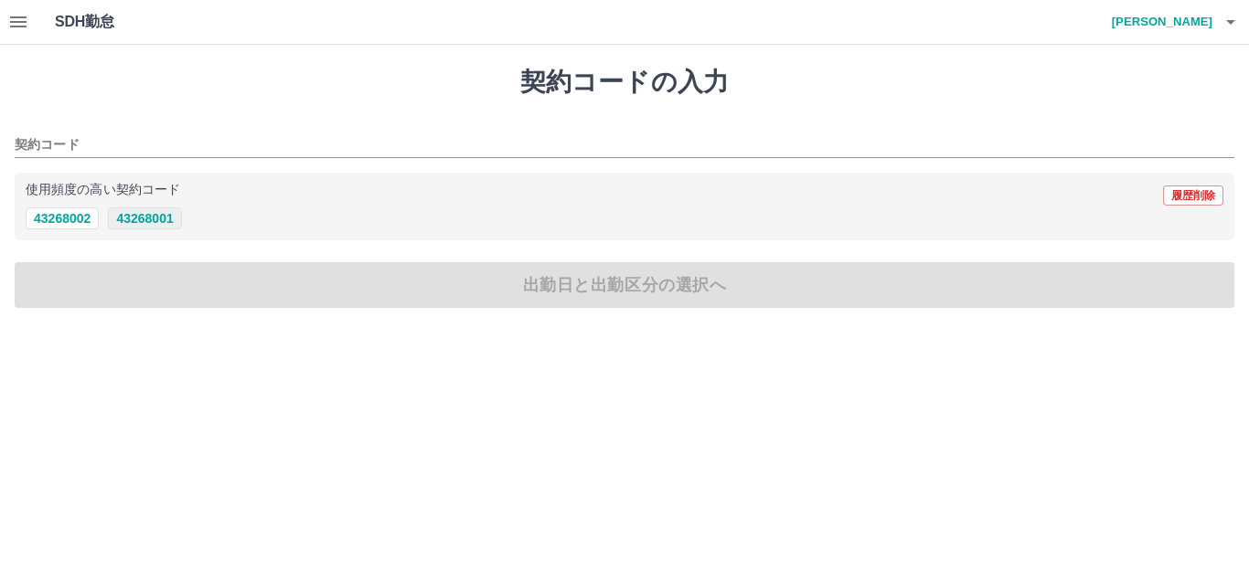
click at [153, 216] on button "43268001" at bounding box center [144, 219] width 73 height 22
type input "********"
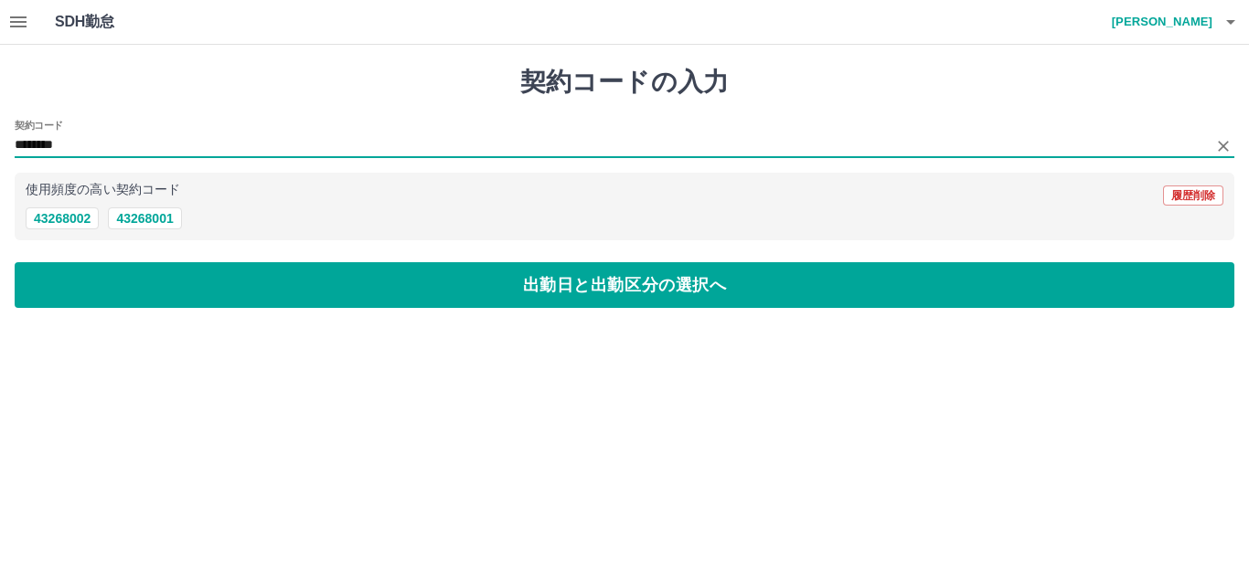
click at [114, 144] on input "********" at bounding box center [611, 145] width 1192 height 23
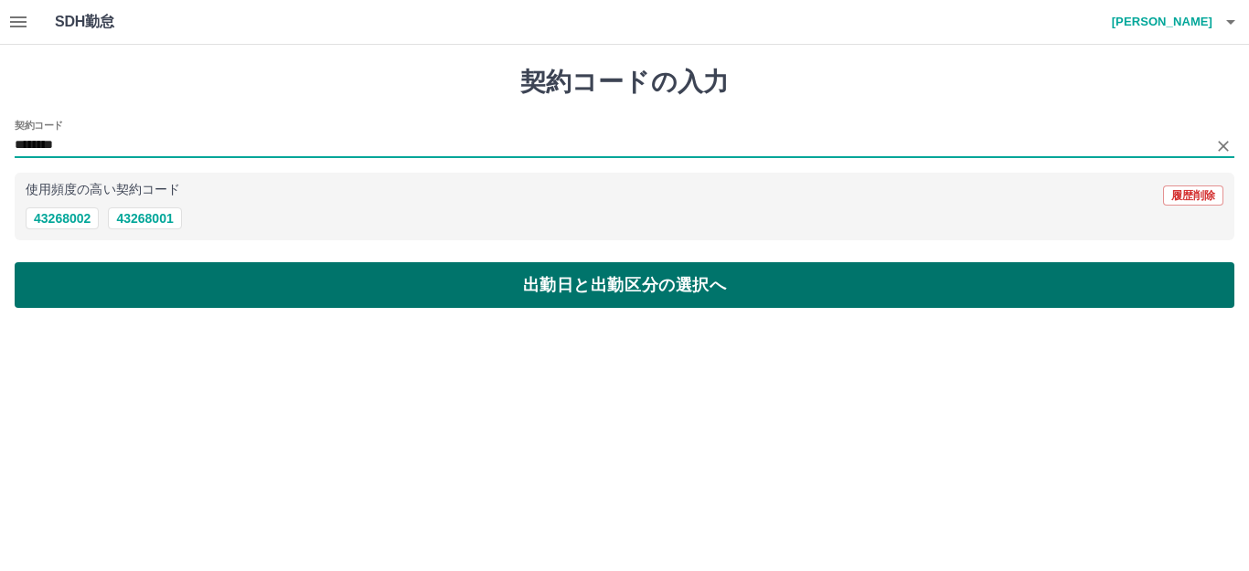
click at [195, 286] on button "出勤日と出勤区分の選択へ" at bounding box center [625, 285] width 1220 height 46
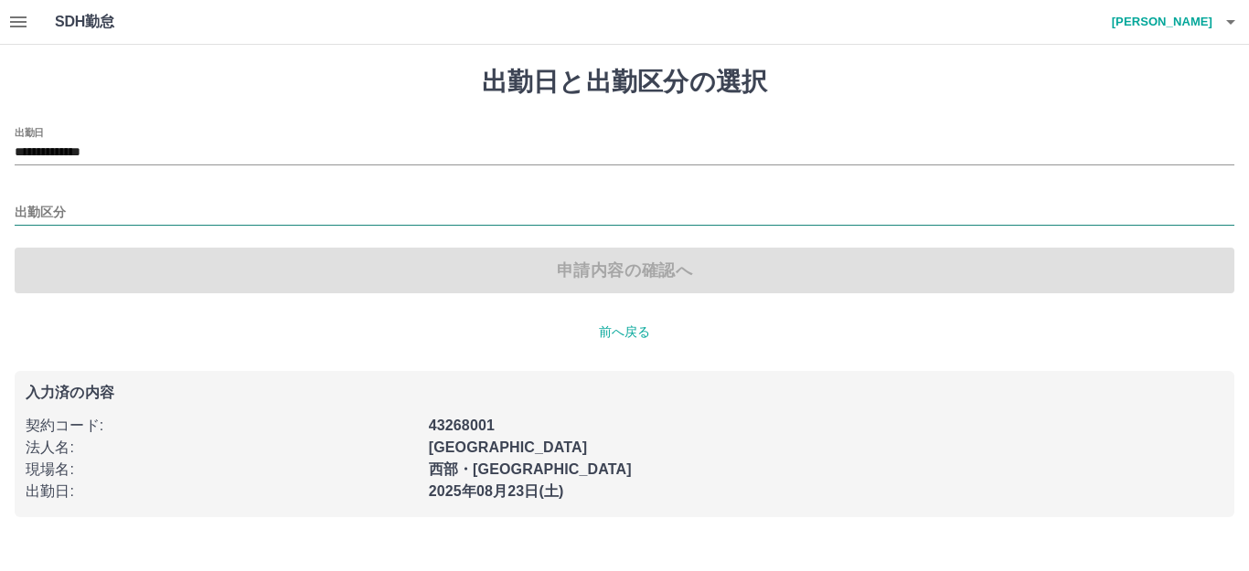
click at [84, 209] on input "出勤区分" at bounding box center [625, 213] width 1220 height 23
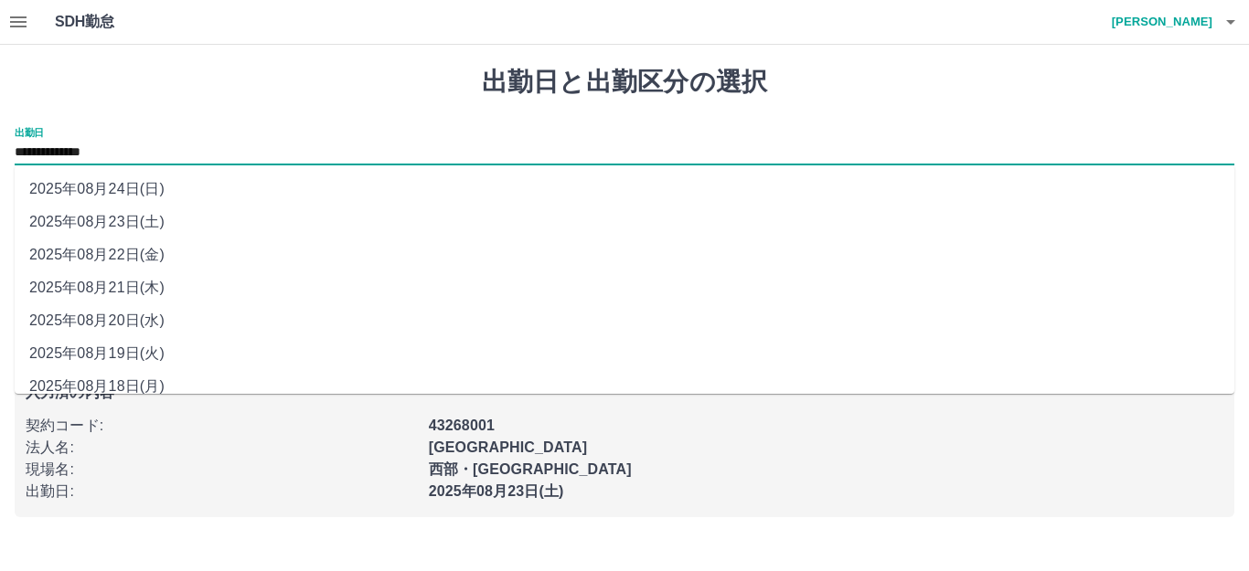
click at [171, 159] on input "**********" at bounding box center [625, 153] width 1220 height 23
click at [161, 194] on li "2025年08月24日(日)" at bounding box center [625, 189] width 1220 height 33
type input "**********"
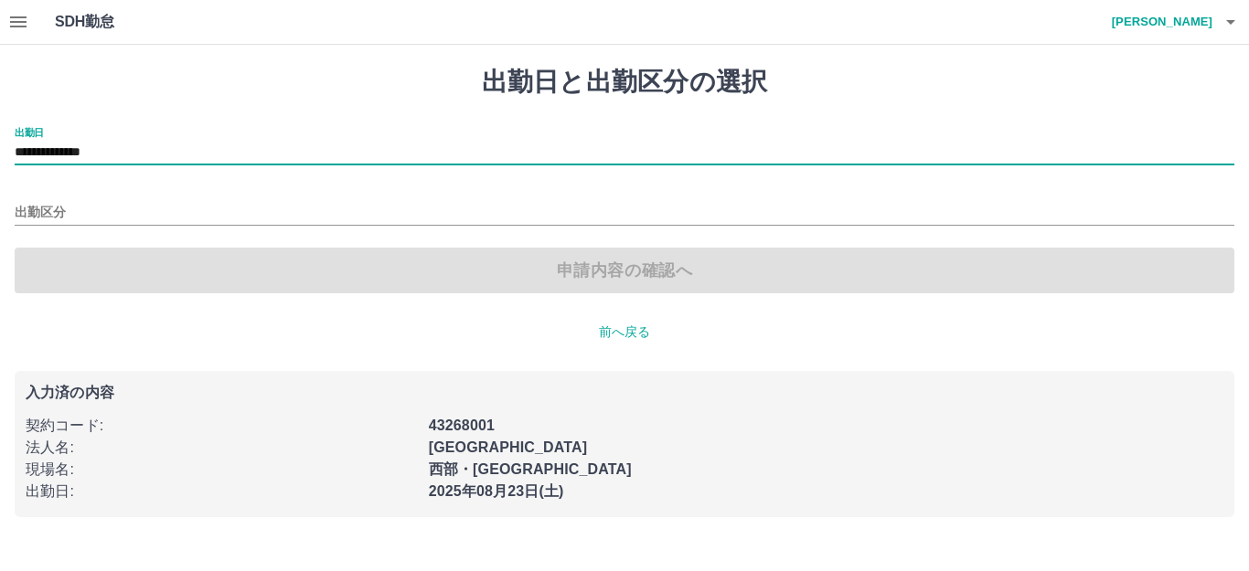
click at [134, 262] on div "申請内容の確認へ" at bounding box center [625, 271] width 1220 height 46
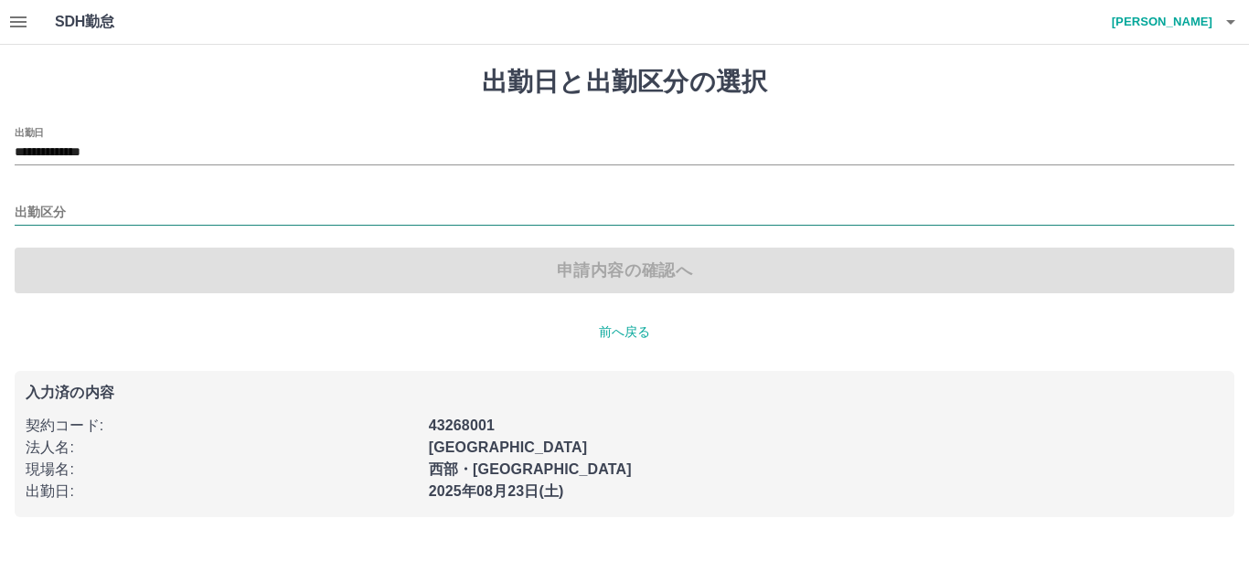
click at [113, 215] on input "出勤区分" at bounding box center [625, 213] width 1220 height 23
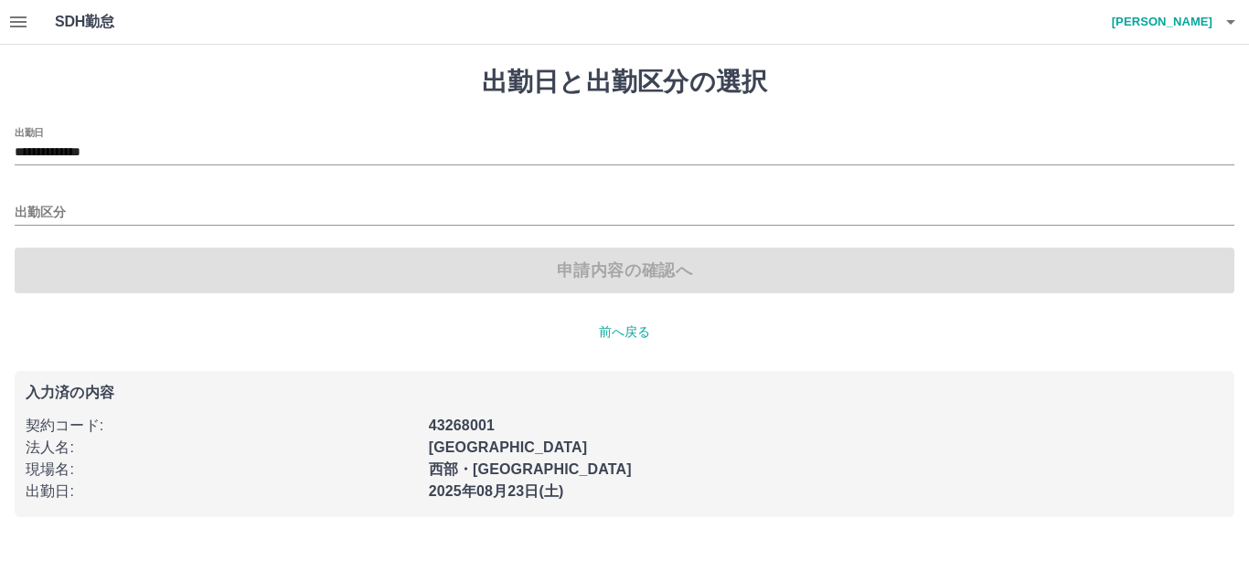
click at [110, 256] on div "申請内容の確認へ" at bounding box center [625, 271] width 1220 height 46
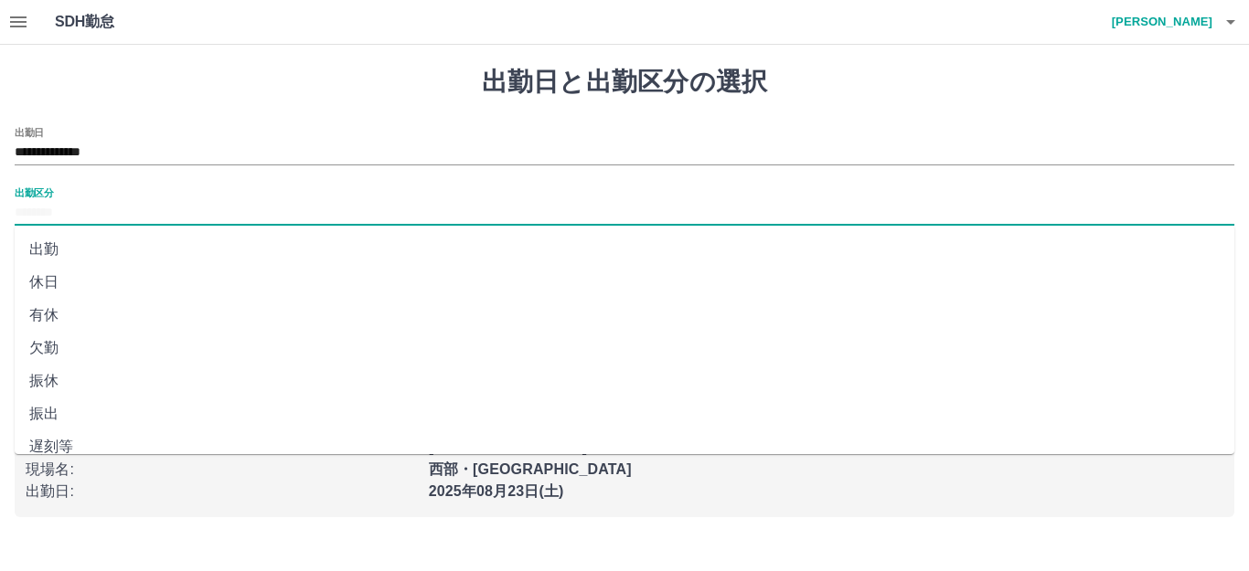
click at [83, 203] on input "出勤区分" at bounding box center [625, 213] width 1220 height 23
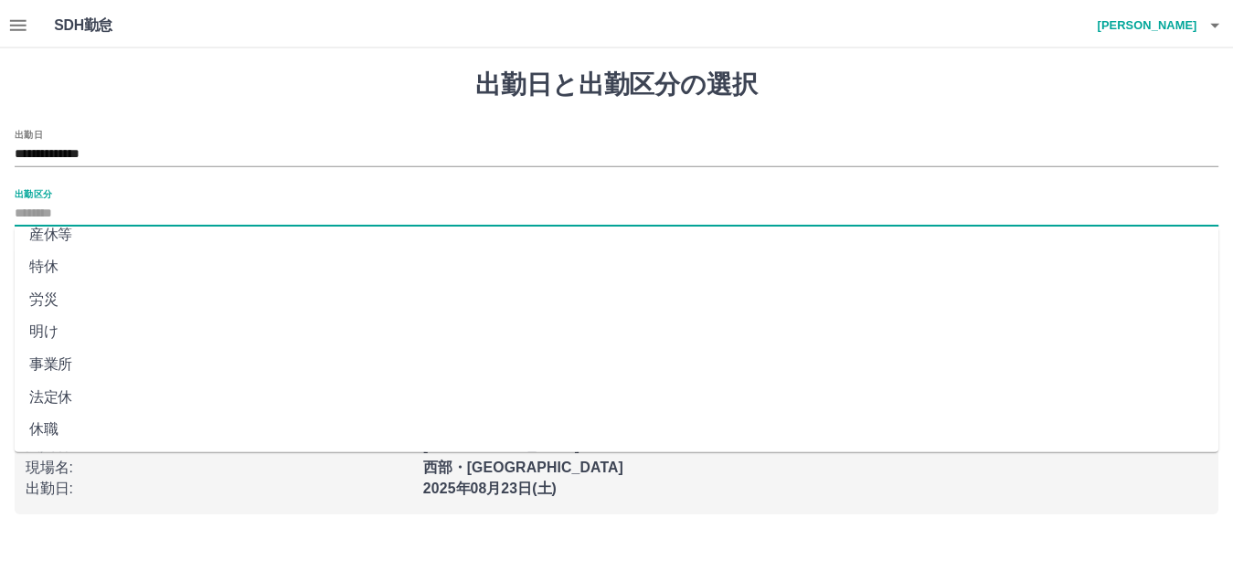
scroll to position [379, 0]
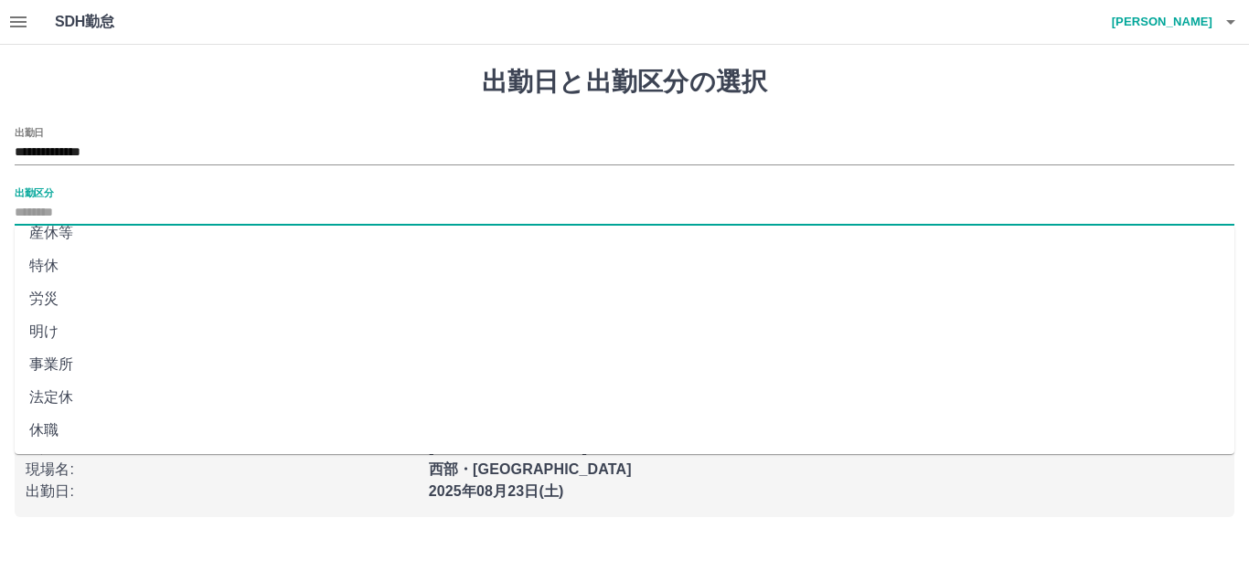
click at [79, 400] on li "法定休" at bounding box center [625, 397] width 1220 height 33
type input "***"
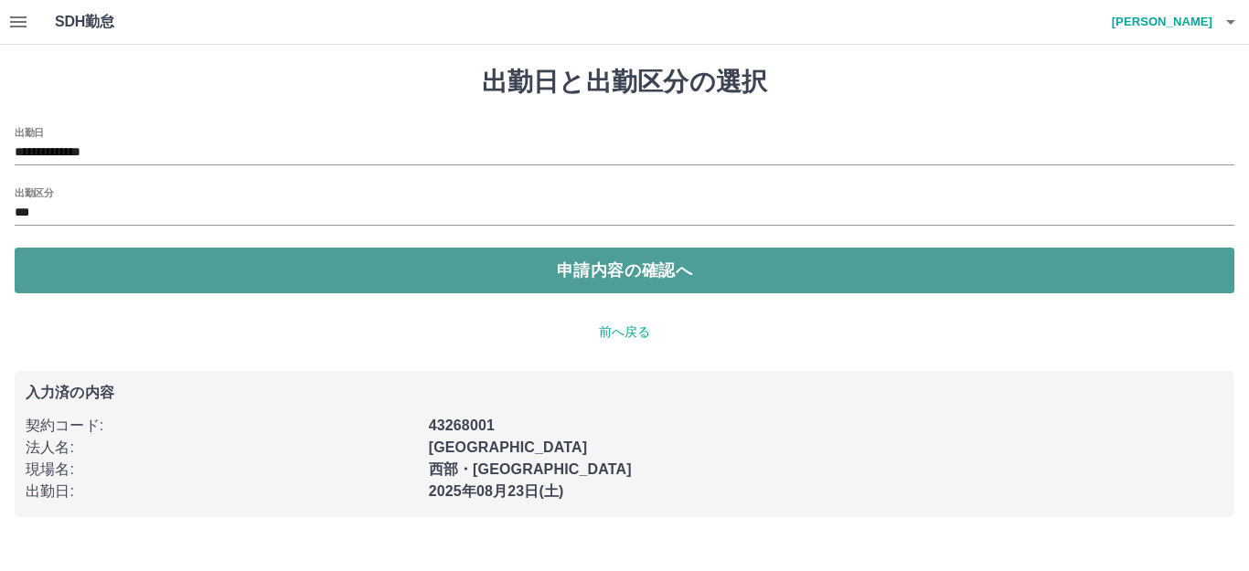
click at [195, 263] on button "申請内容の確認へ" at bounding box center [625, 271] width 1220 height 46
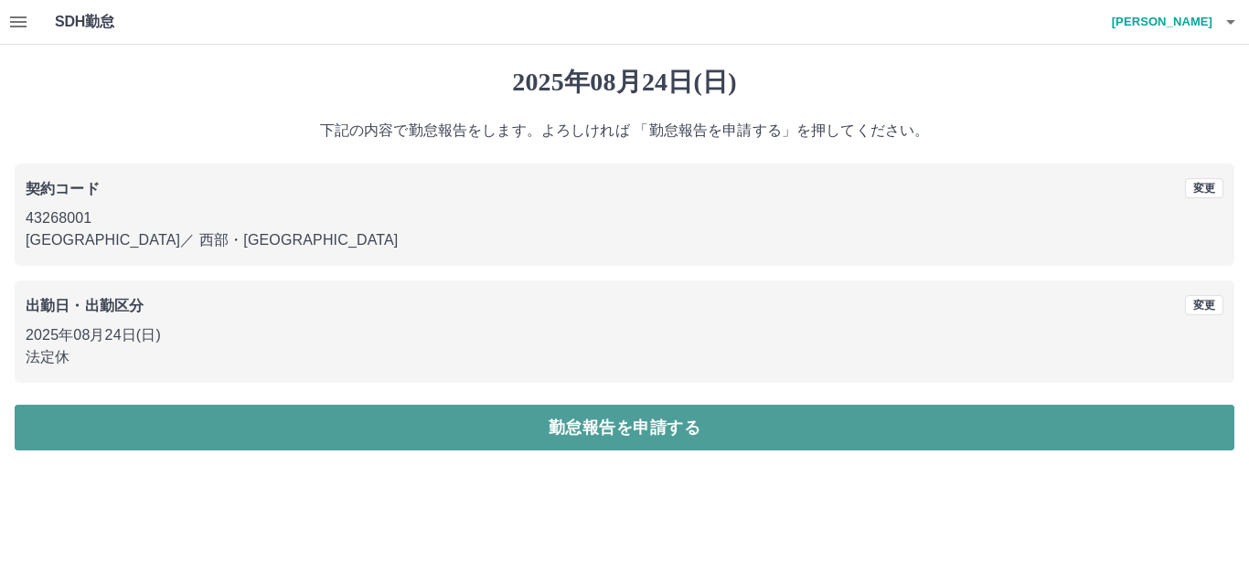
click at [622, 430] on button "勤怠報告を申請する" at bounding box center [625, 428] width 1220 height 46
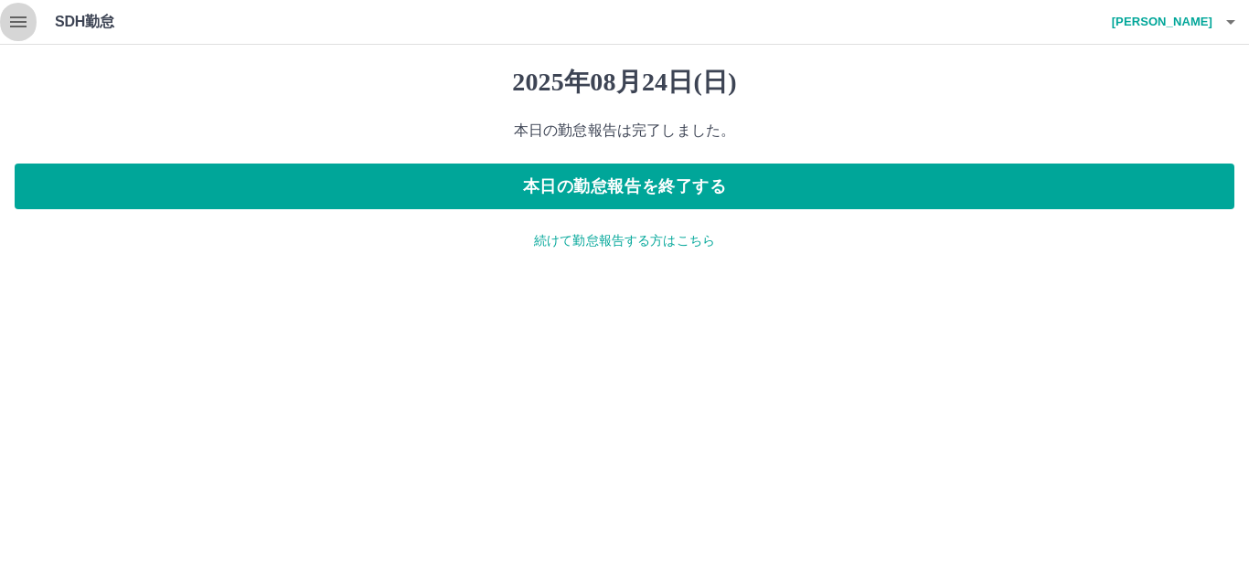
click at [24, 17] on icon "button" at bounding box center [18, 21] width 16 height 11
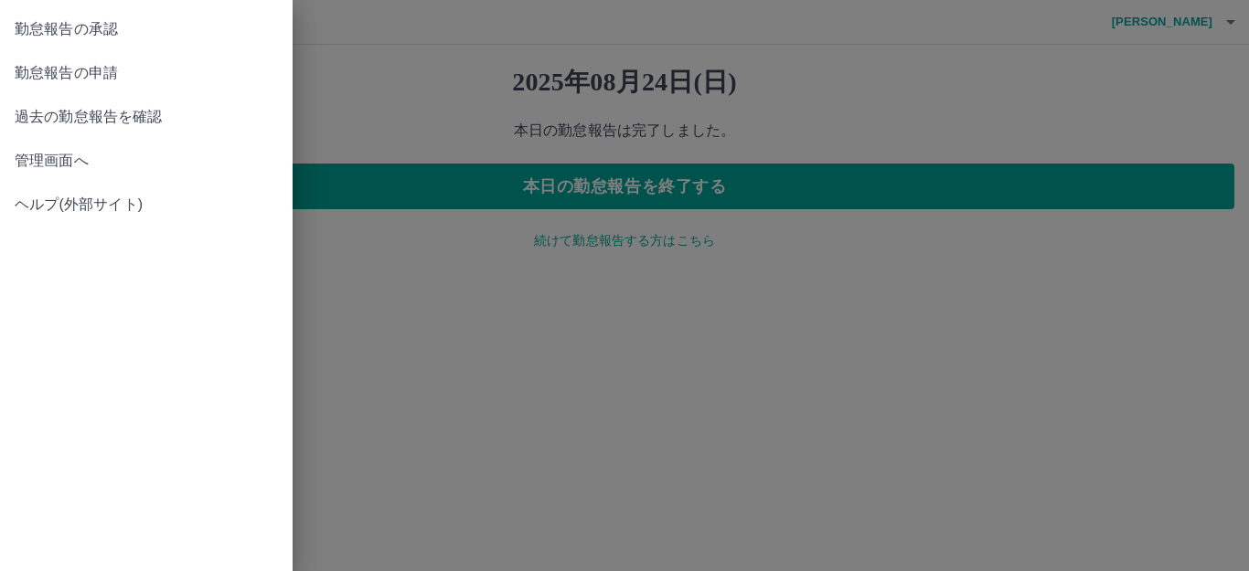
click at [45, 154] on span "管理画面へ" at bounding box center [146, 161] width 263 height 22
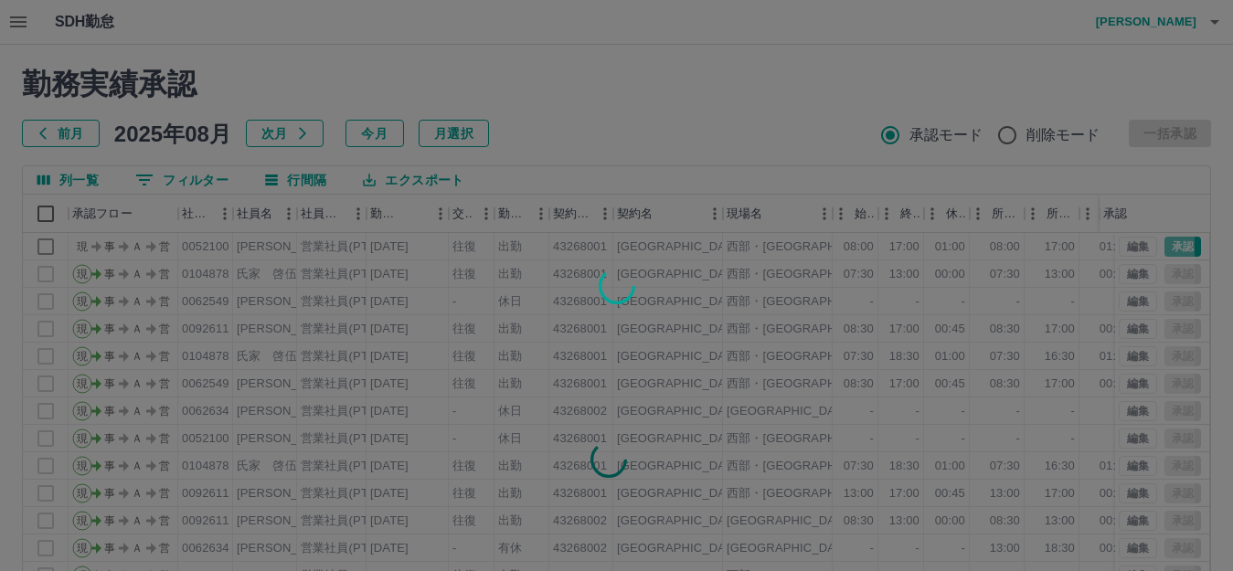
click at [14, 21] on div at bounding box center [616, 285] width 1233 height 571
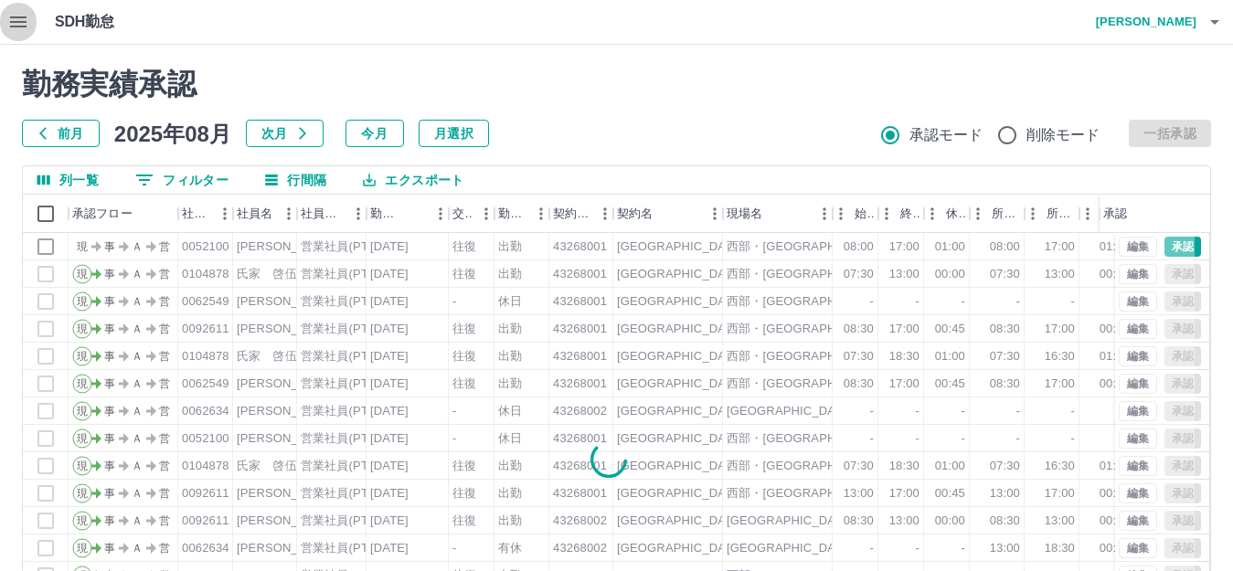
click at [14, 21] on icon "button" at bounding box center [18, 21] width 16 height 11
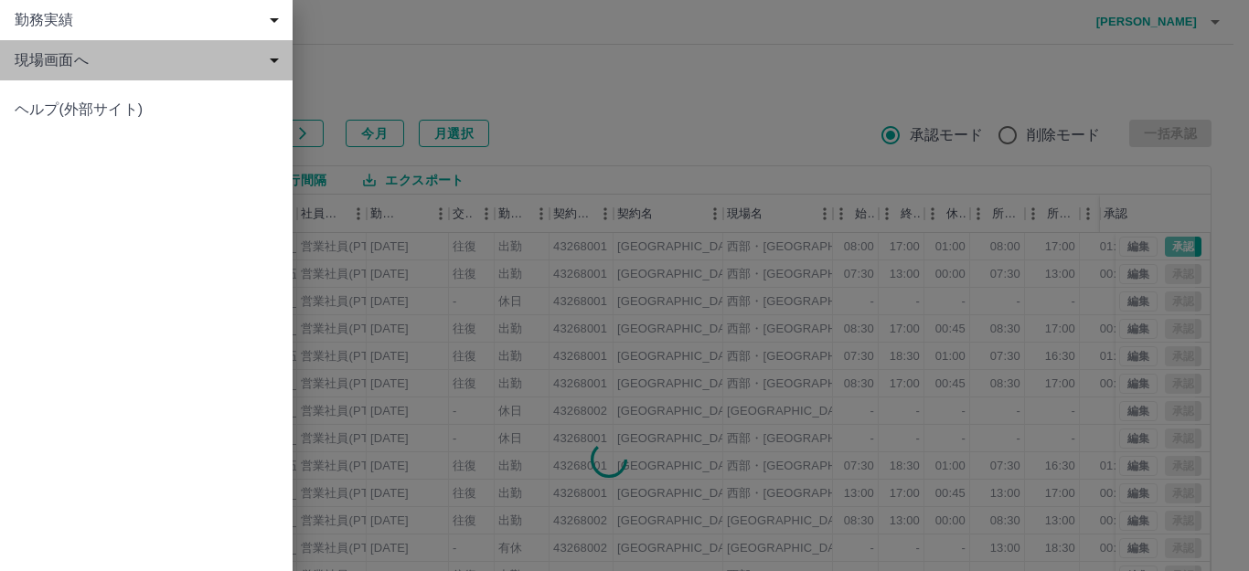
click at [51, 54] on span "現場画面へ" at bounding box center [150, 60] width 271 height 22
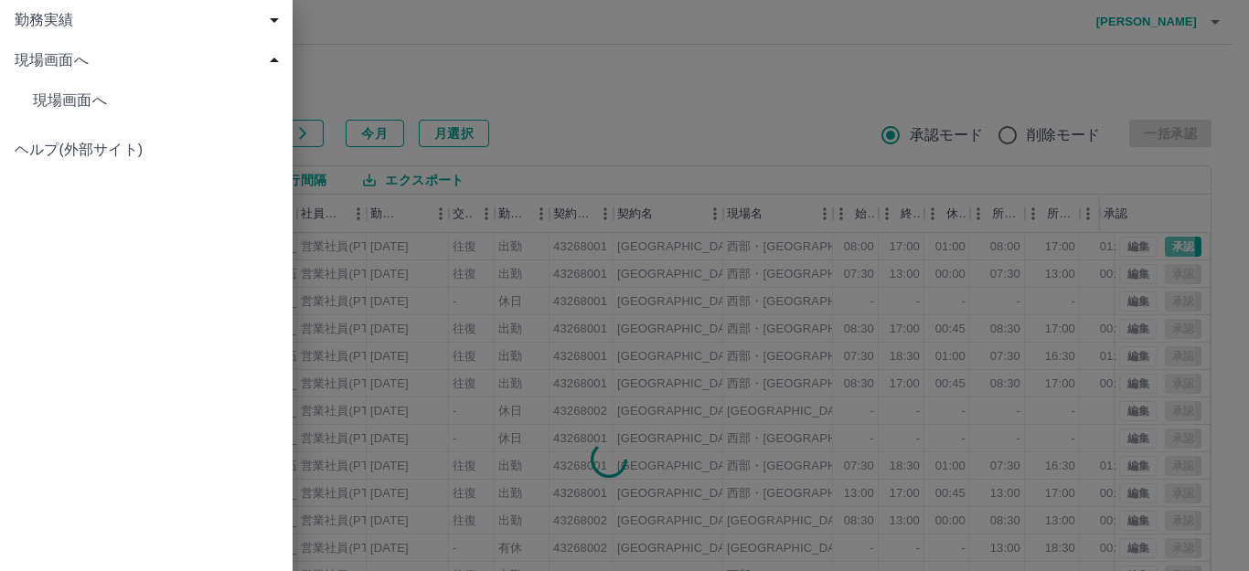
click at [127, 101] on span "現場画面へ" at bounding box center [155, 101] width 245 height 22
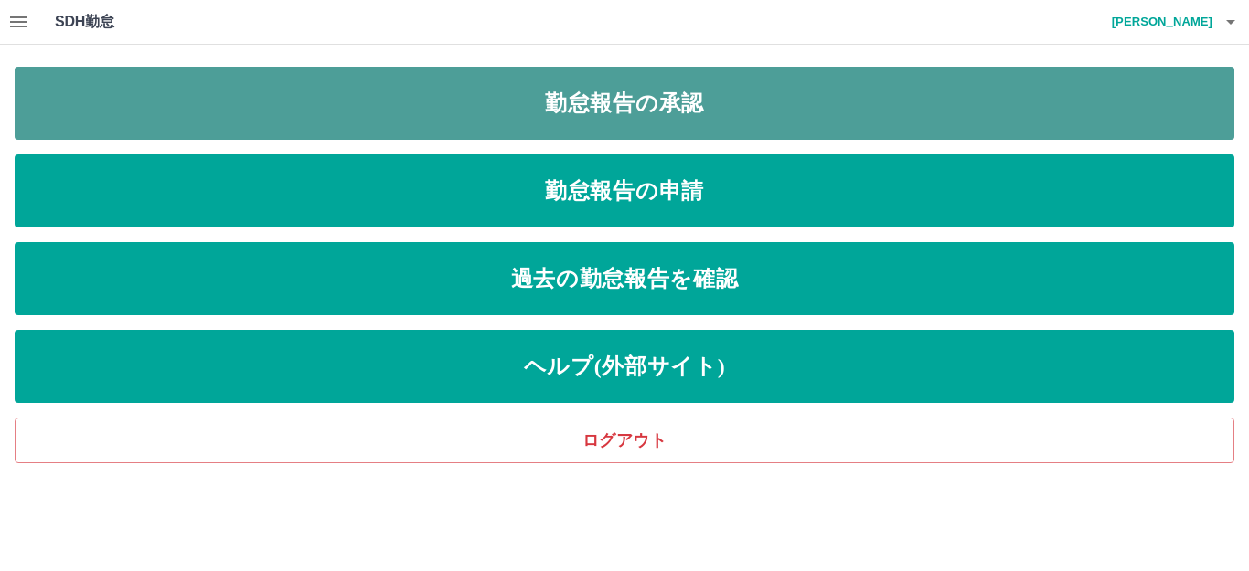
click at [344, 101] on link "勤怠報告の承認" at bounding box center [625, 103] width 1220 height 73
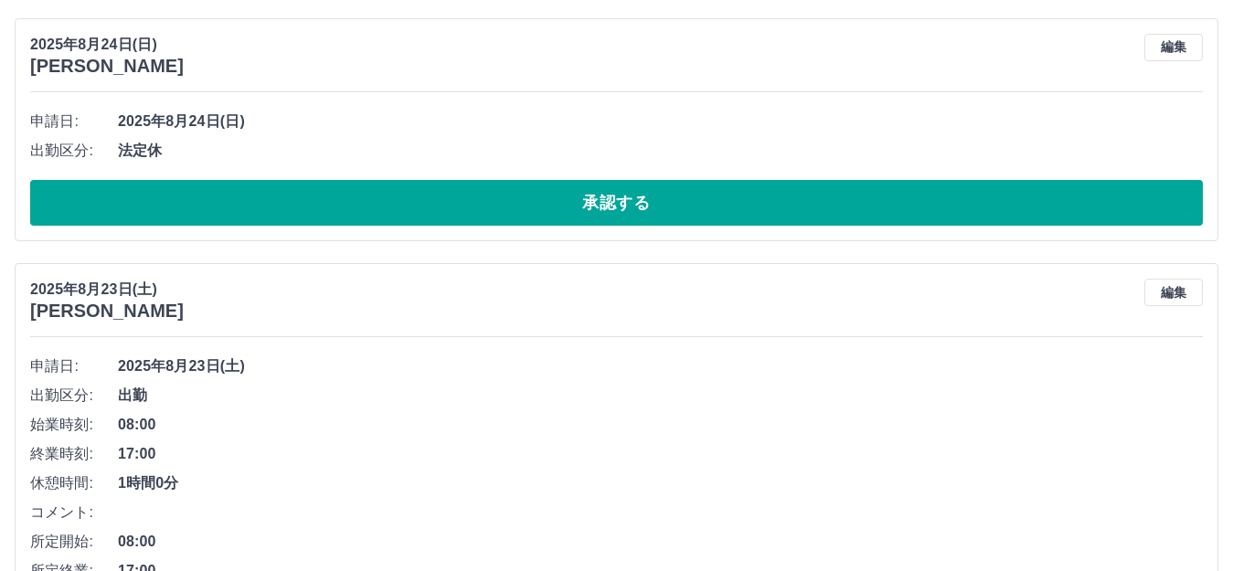
scroll to position [400, 0]
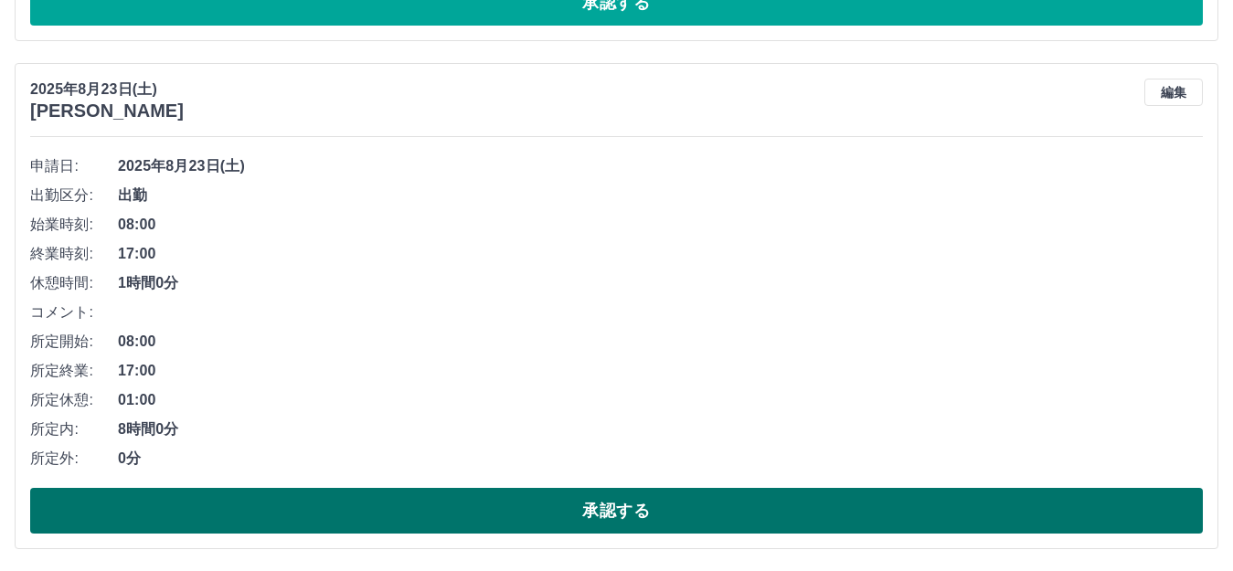
click at [408, 505] on button "承認する" at bounding box center [616, 511] width 1173 height 46
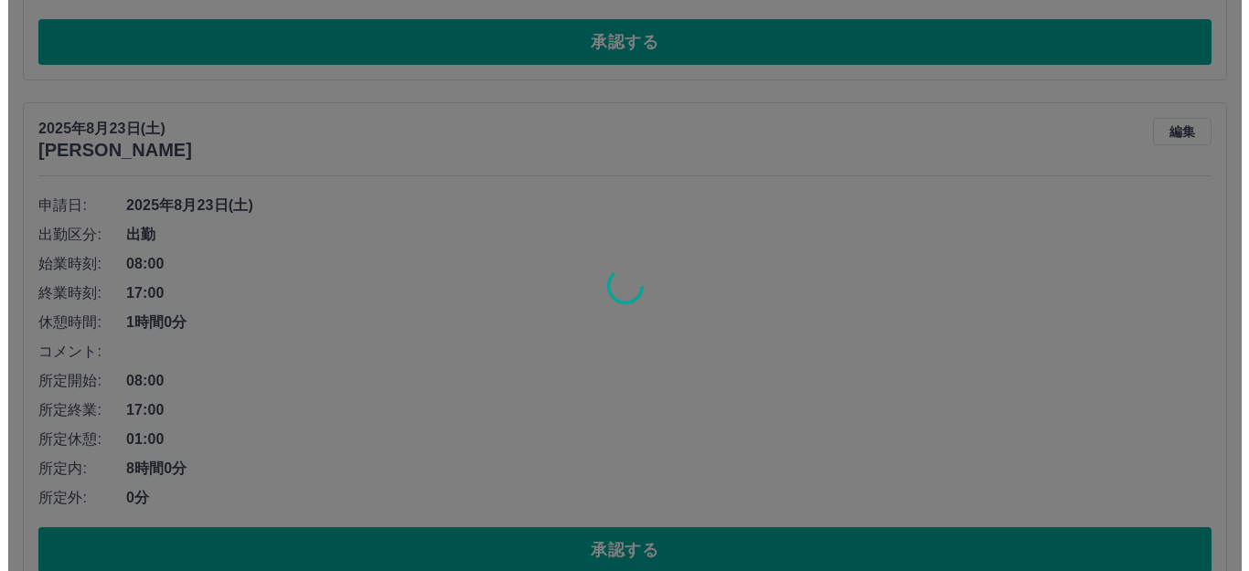
scroll to position [0, 0]
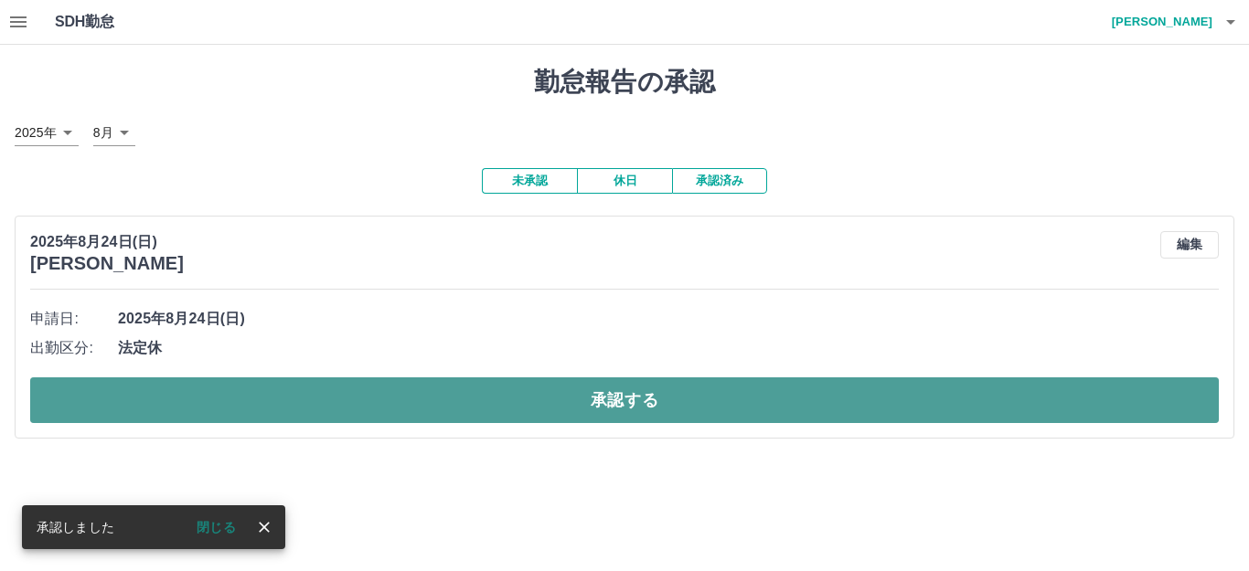
click at [378, 400] on button "承認する" at bounding box center [624, 401] width 1189 height 46
